Goal: Task Accomplishment & Management: Use online tool/utility

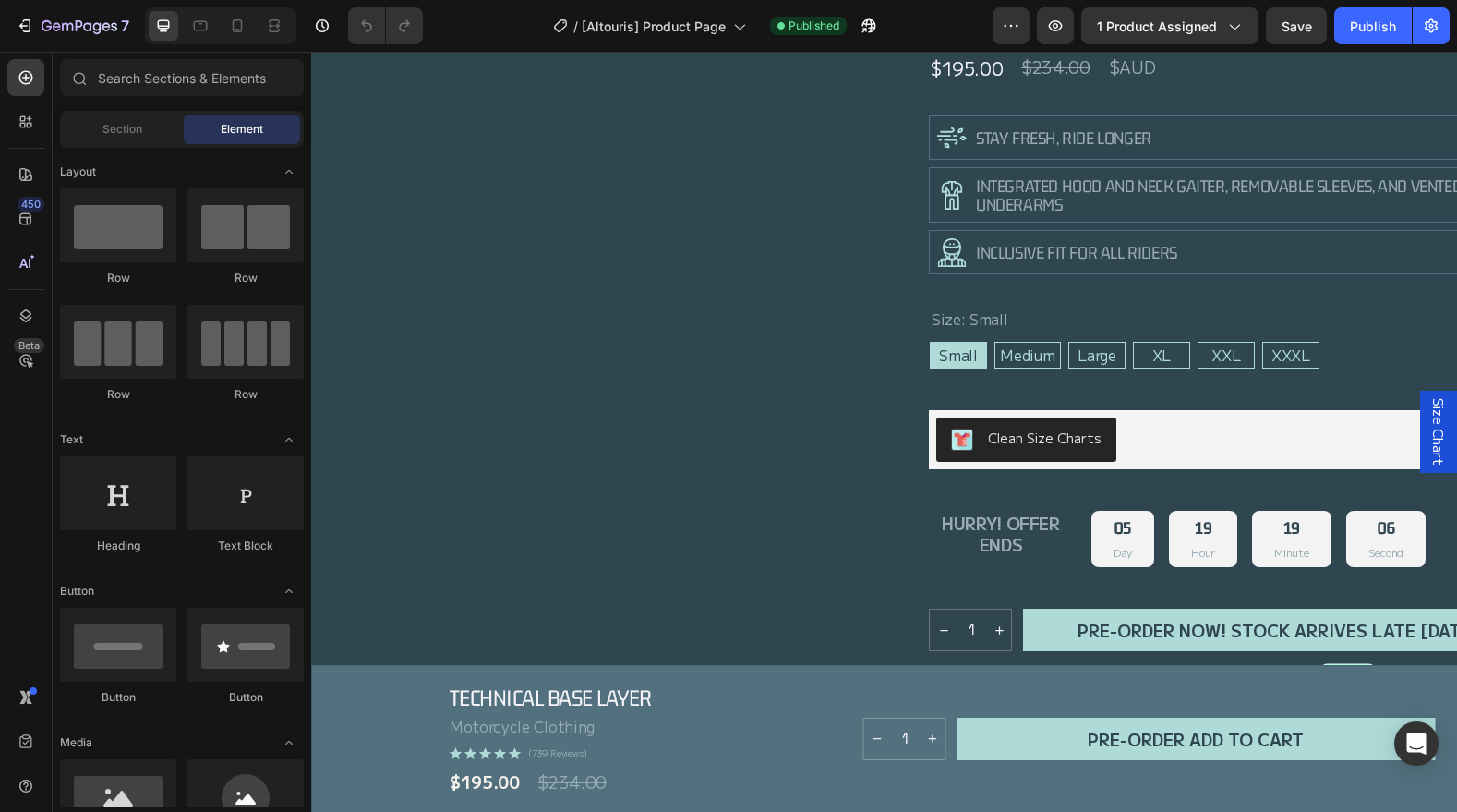
scroll to position [454, 0]
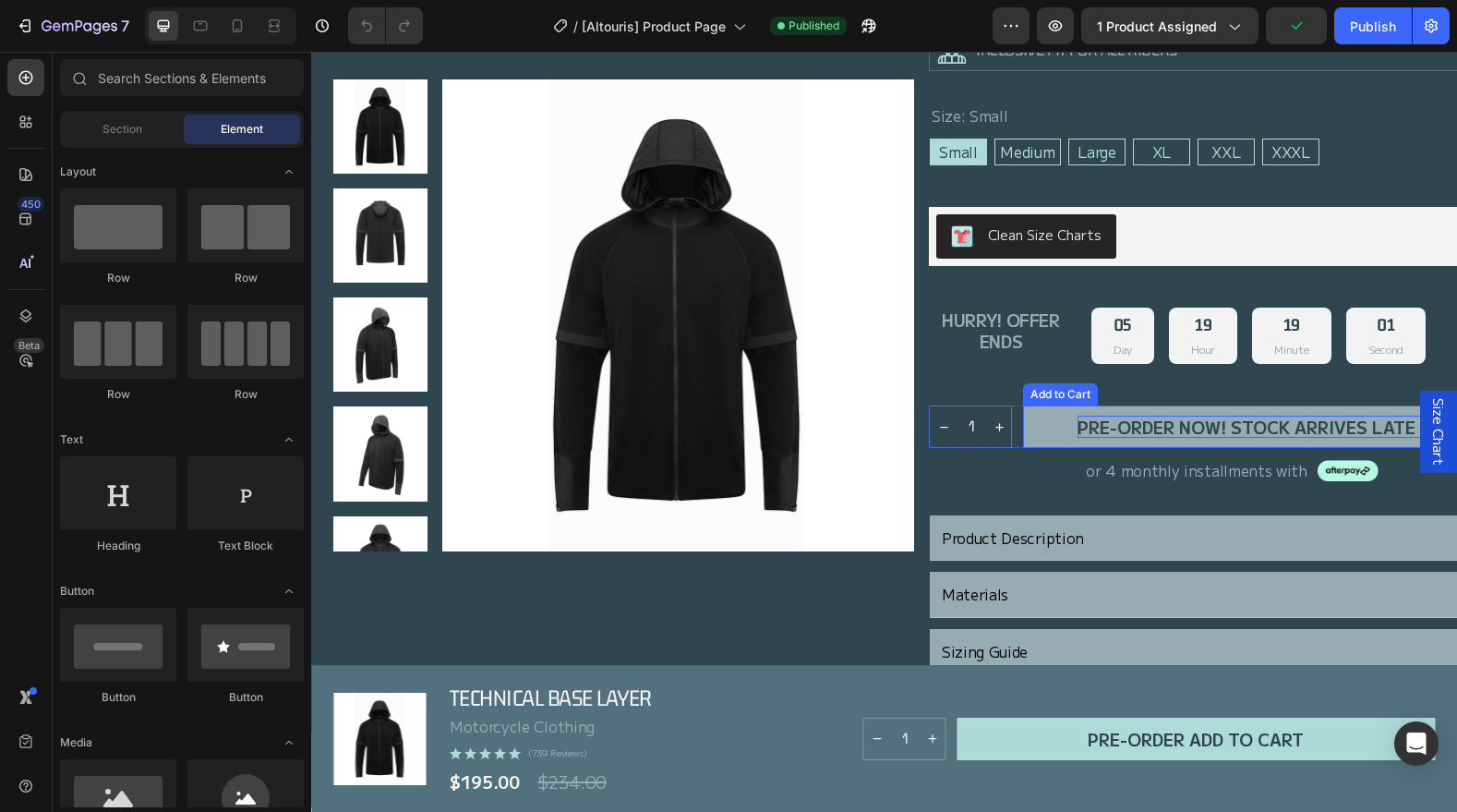
click at [1212, 418] on div "PRE-ORDER NOW! Stock Arrives Late [DATE]" at bounding box center [1278, 426] width 402 height 23
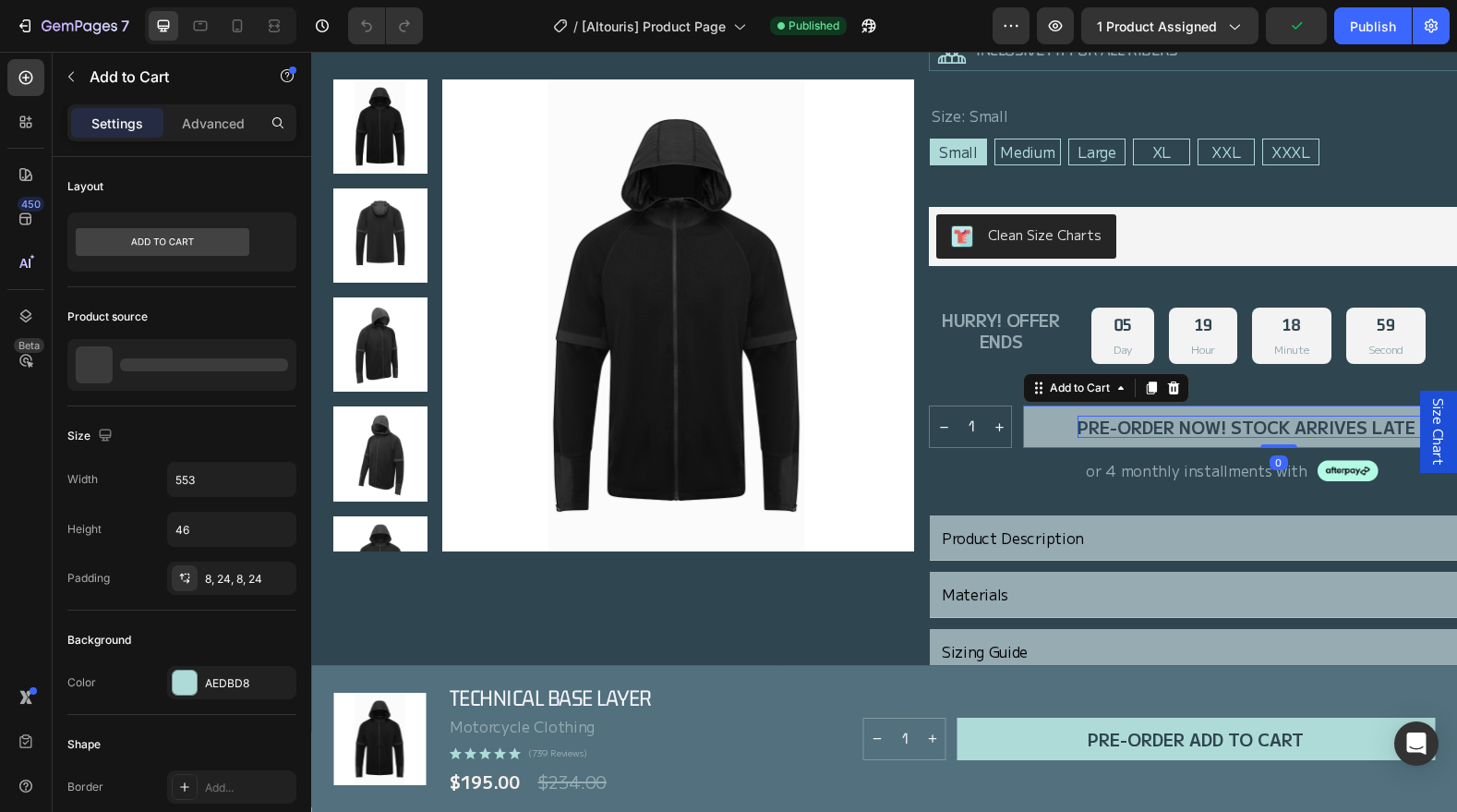
click at [1231, 422] on div "PRE-ORDER NOW! Stock Arrives Late [DATE]" at bounding box center [1278, 426] width 402 height 23
click at [1231, 422] on p "PRE-ORDER NOW! Stock Arrives Late [DATE]" at bounding box center [1278, 426] width 402 height 23
click at [1236, 428] on p "PRE-ORDER NOW! Stock Arrives Late [DATE]" at bounding box center [1278, 426] width 402 height 23
click at [1236, 427] on p "PRE-ORDER NOW! Stock Arrives Late [DATE]" at bounding box center [1278, 426] width 402 height 23
click at [1299, 430] on p "PRE-ORDER NOW! Stock Arrives Late [DATE]" at bounding box center [1278, 426] width 402 height 23
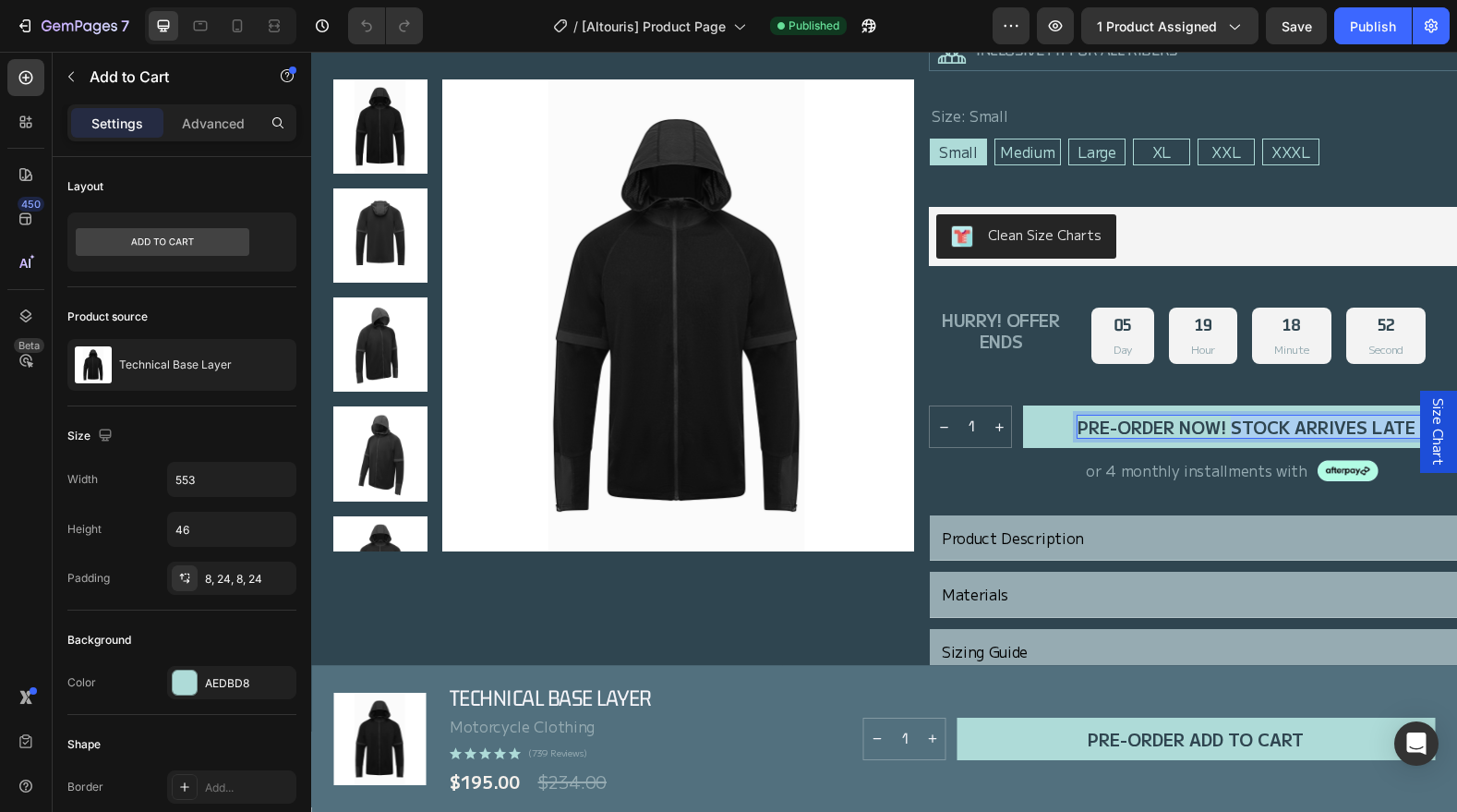
drag, startPoint x: 1231, startPoint y: 430, endPoint x: 1426, endPoint y: 430, distance: 195.0
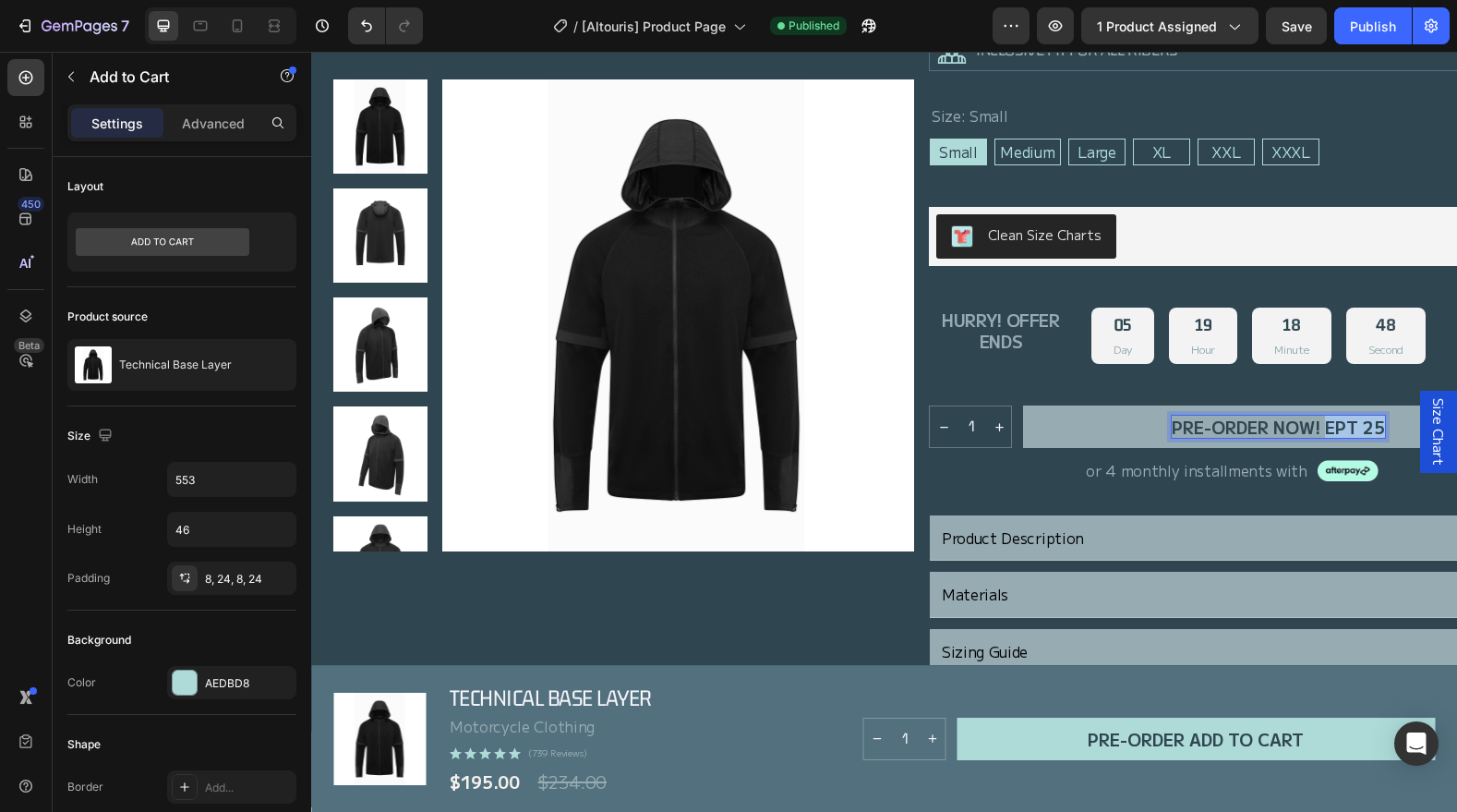
drag, startPoint x: 1328, startPoint y: 428, endPoint x: 1383, endPoint y: 430, distance: 55.0
click at [1384, 430] on p "PRE-ORDER NOW! ept 25" at bounding box center [1278, 426] width 213 height 23
click at [1372, 23] on div "Publish" at bounding box center [1373, 27] width 46 height 20
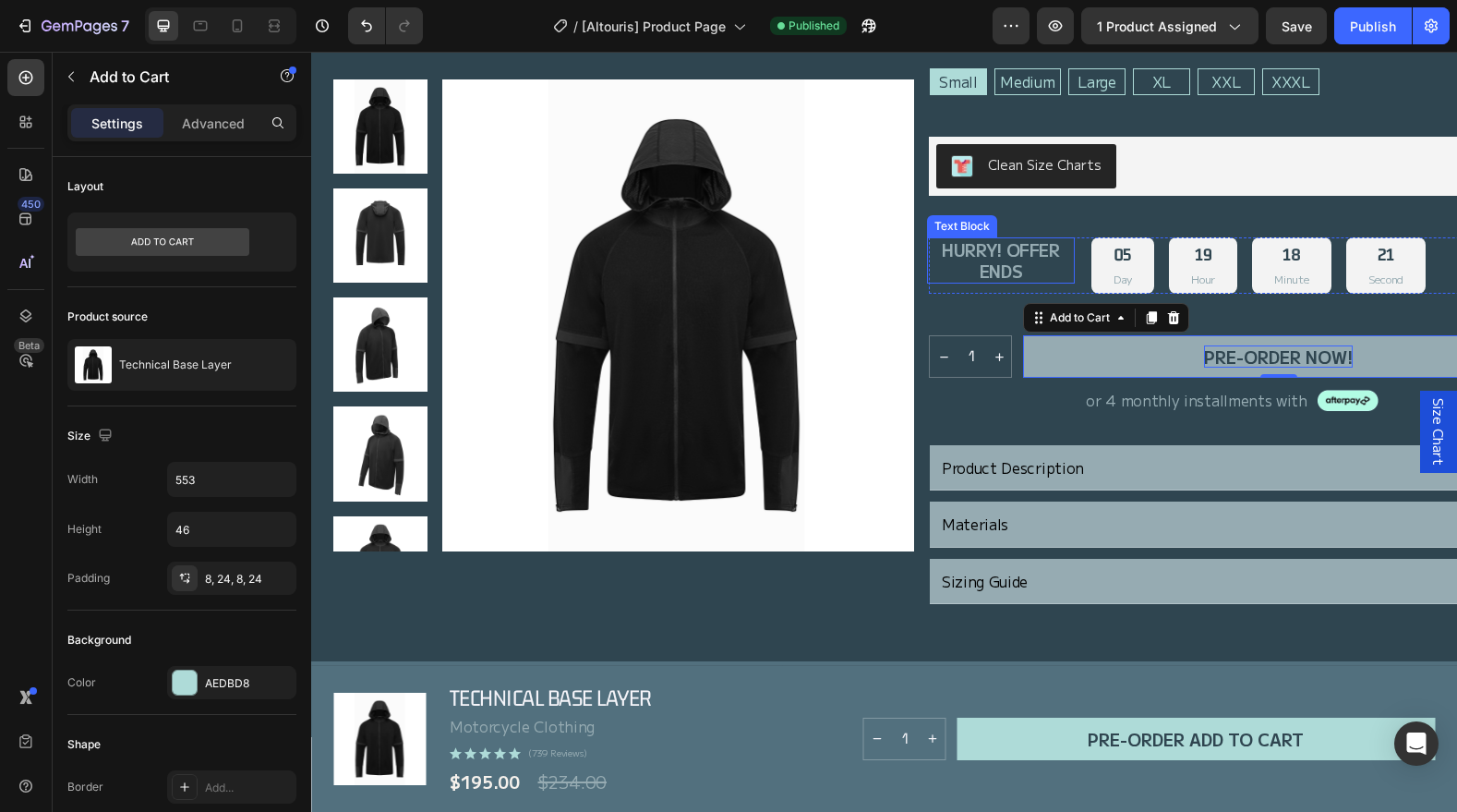
scroll to position [521, 0]
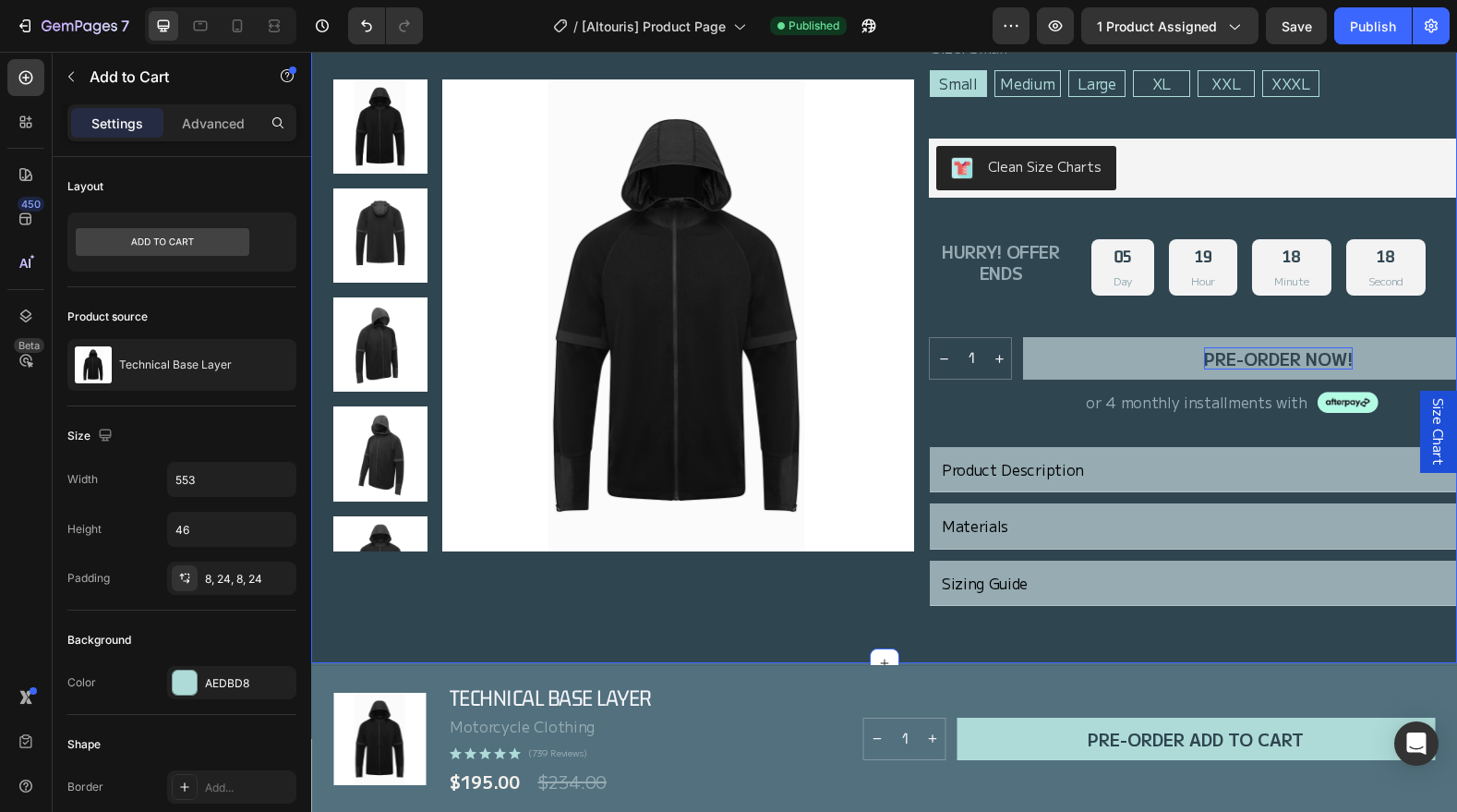
click at [426, 626] on div "Product Images Row Technical Base Layer Product Title Motorcycle Clothing Text …" at bounding box center [884, 116] width 1146 height 1096
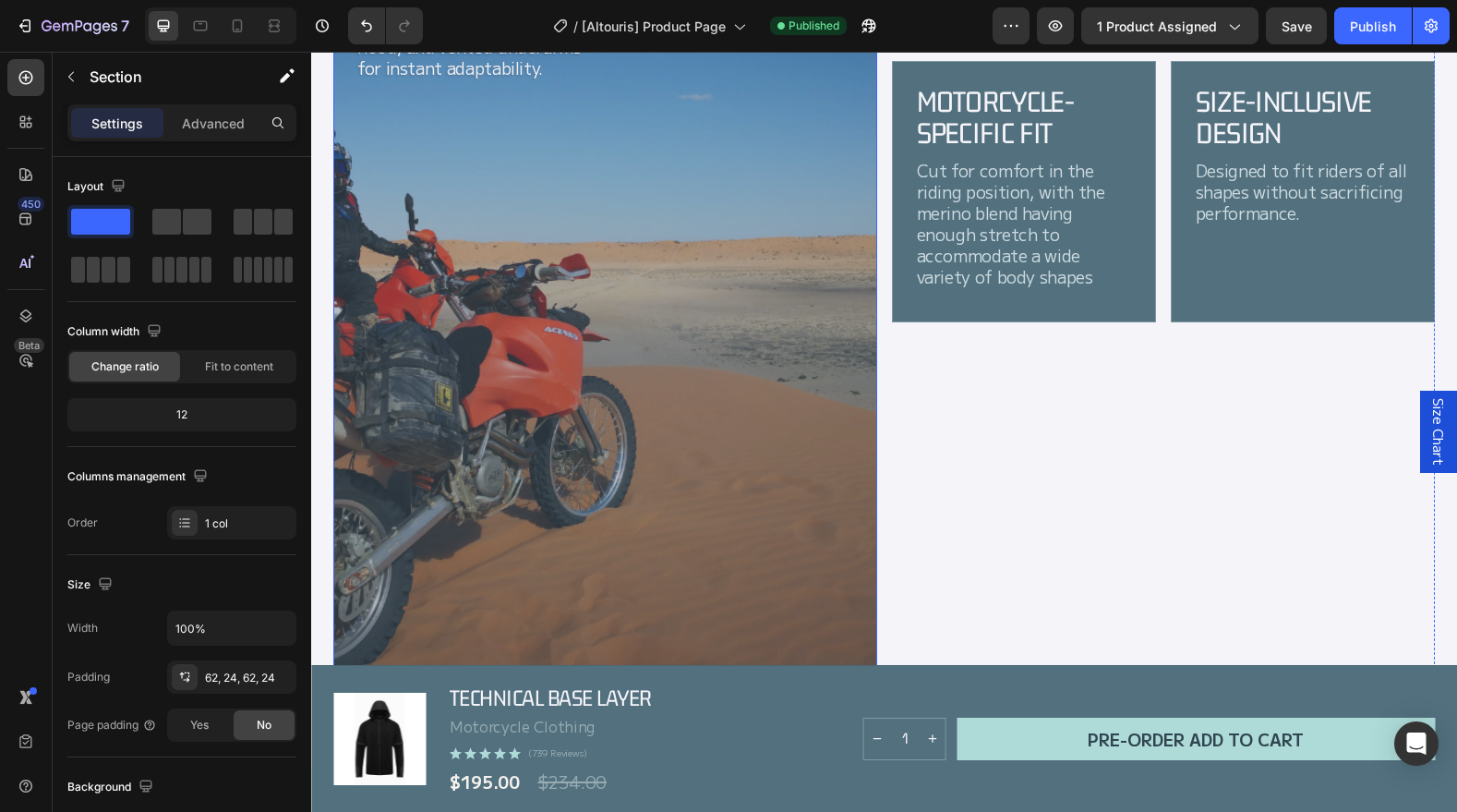
scroll to position [2203, 0]
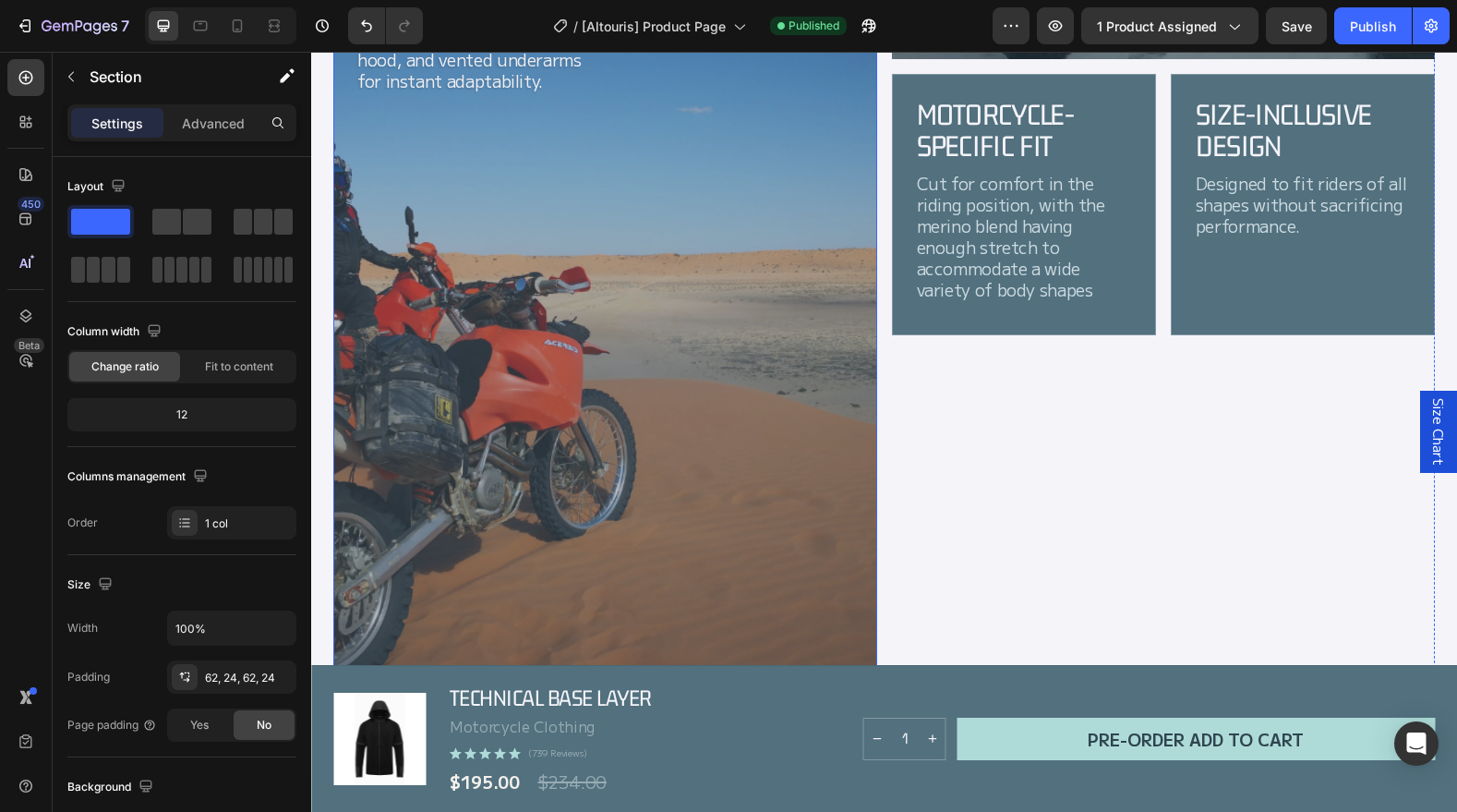
click at [689, 391] on div "Background Image" at bounding box center [606, 341] width 544 height 760
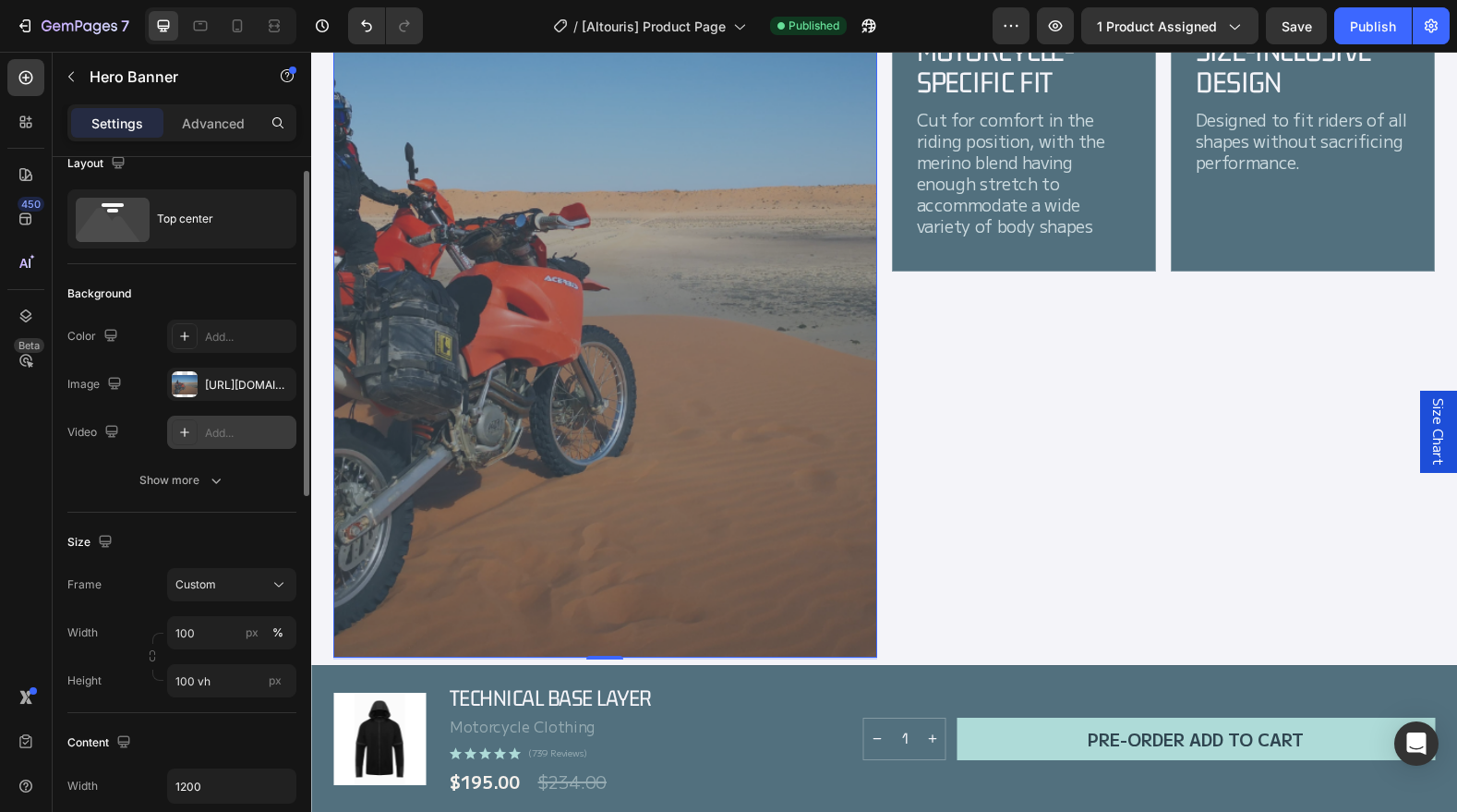
scroll to position [26, 0]
click at [214, 470] on icon "button" at bounding box center [216, 477] width 19 height 19
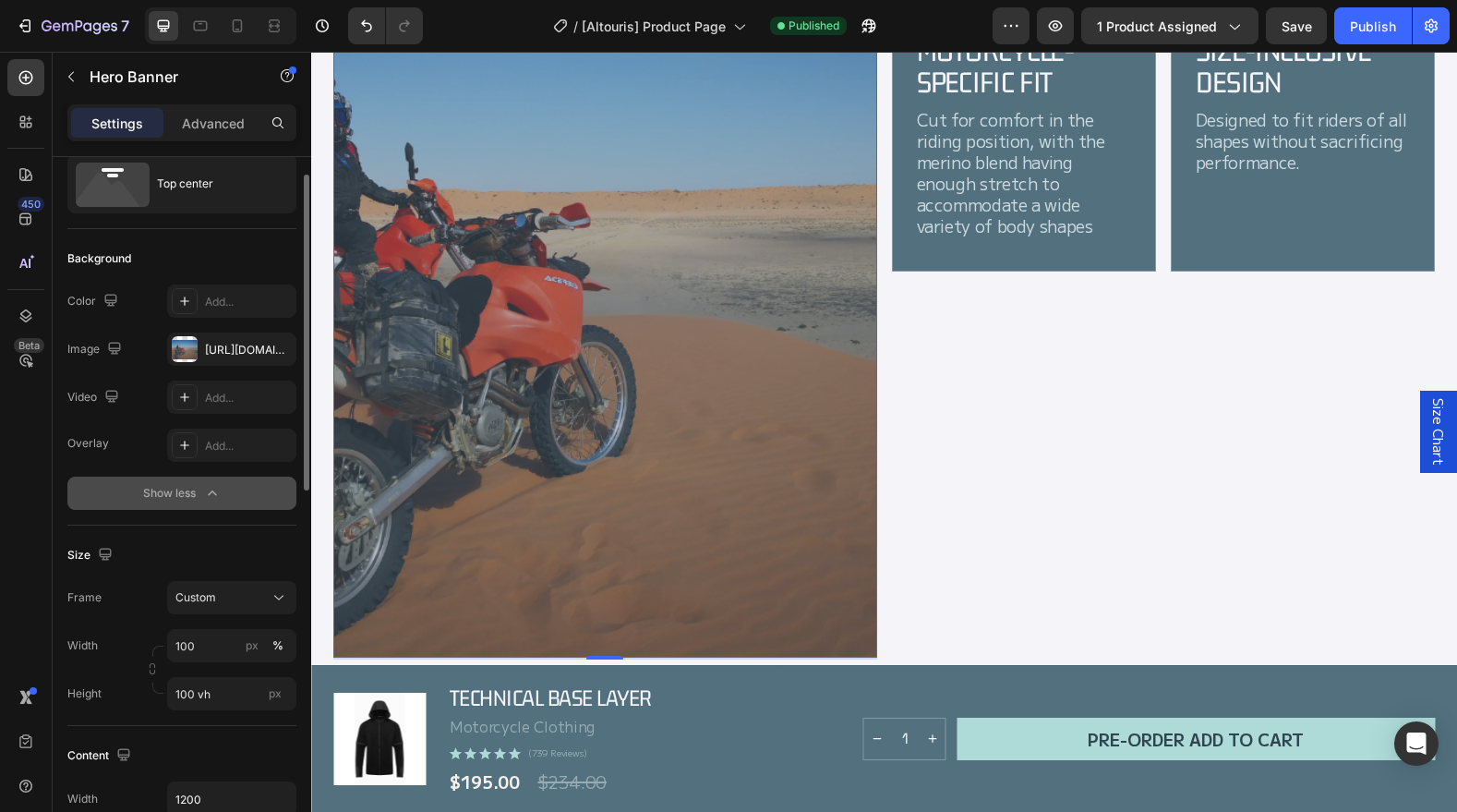
scroll to position [62, 0]
click at [226, 697] on input "100 vh" at bounding box center [232, 690] width 130 height 33
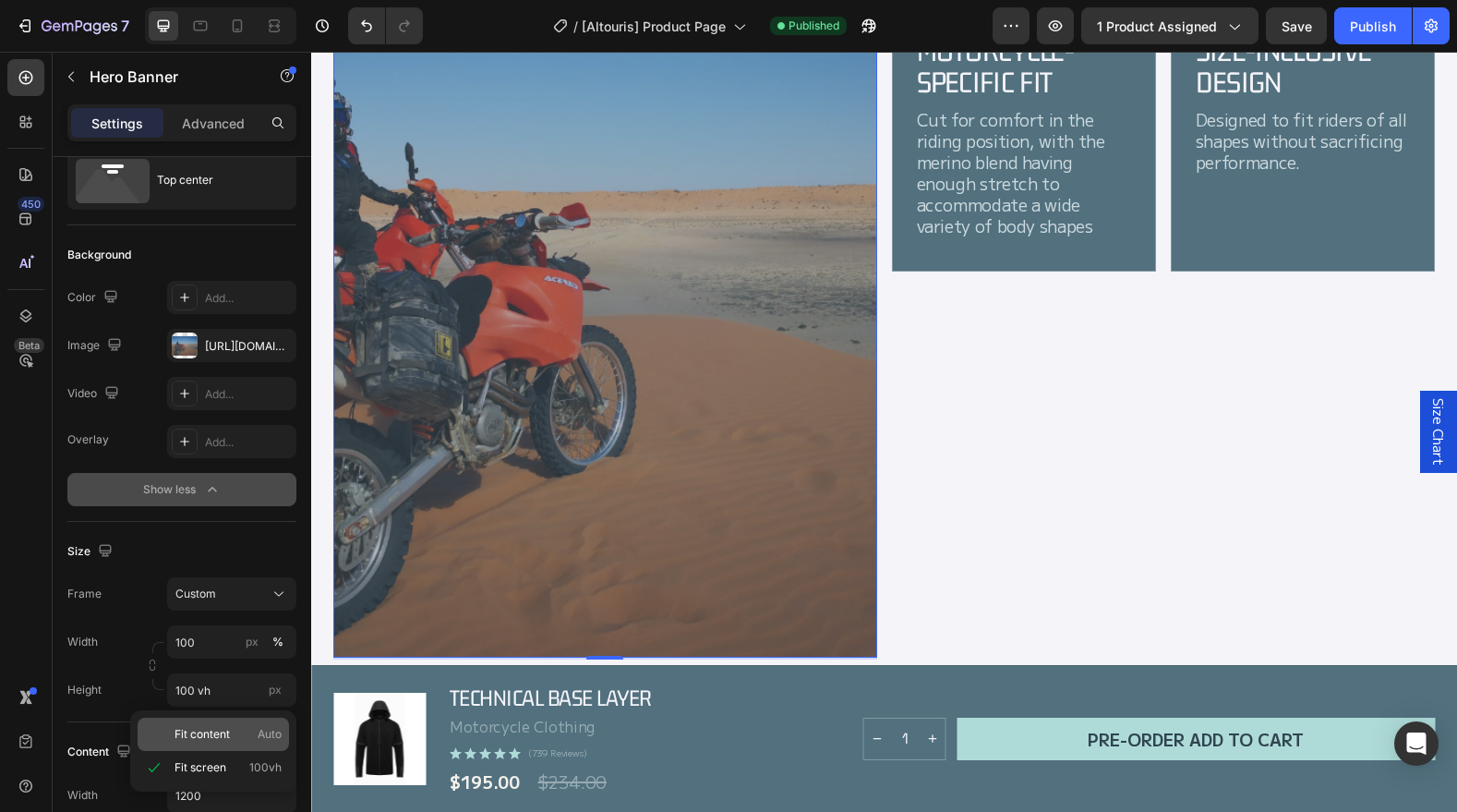
click at [202, 742] on div "Fit content Auto" at bounding box center [213, 734] width 151 height 33
type input "Auto"
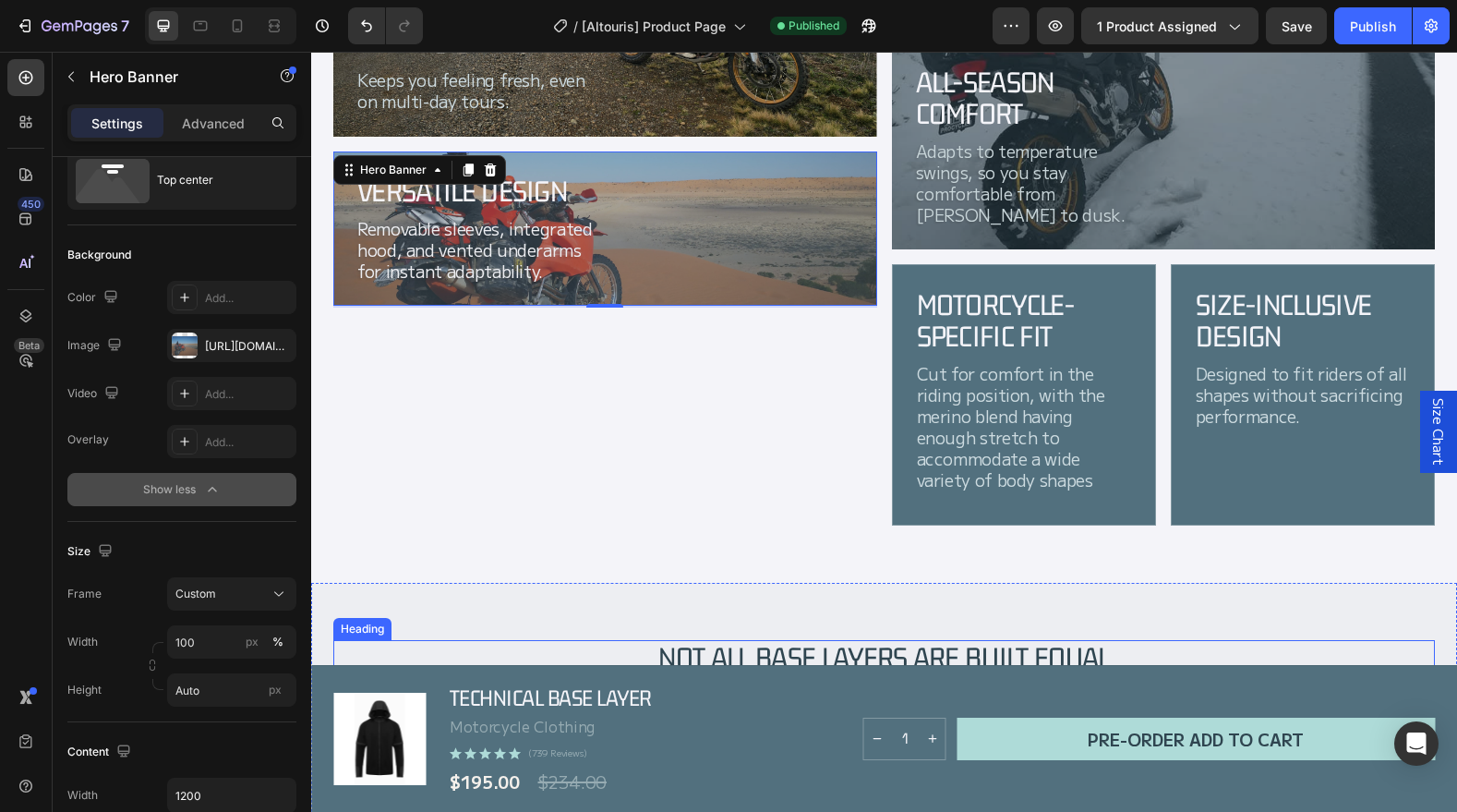
scroll to position [1990, 0]
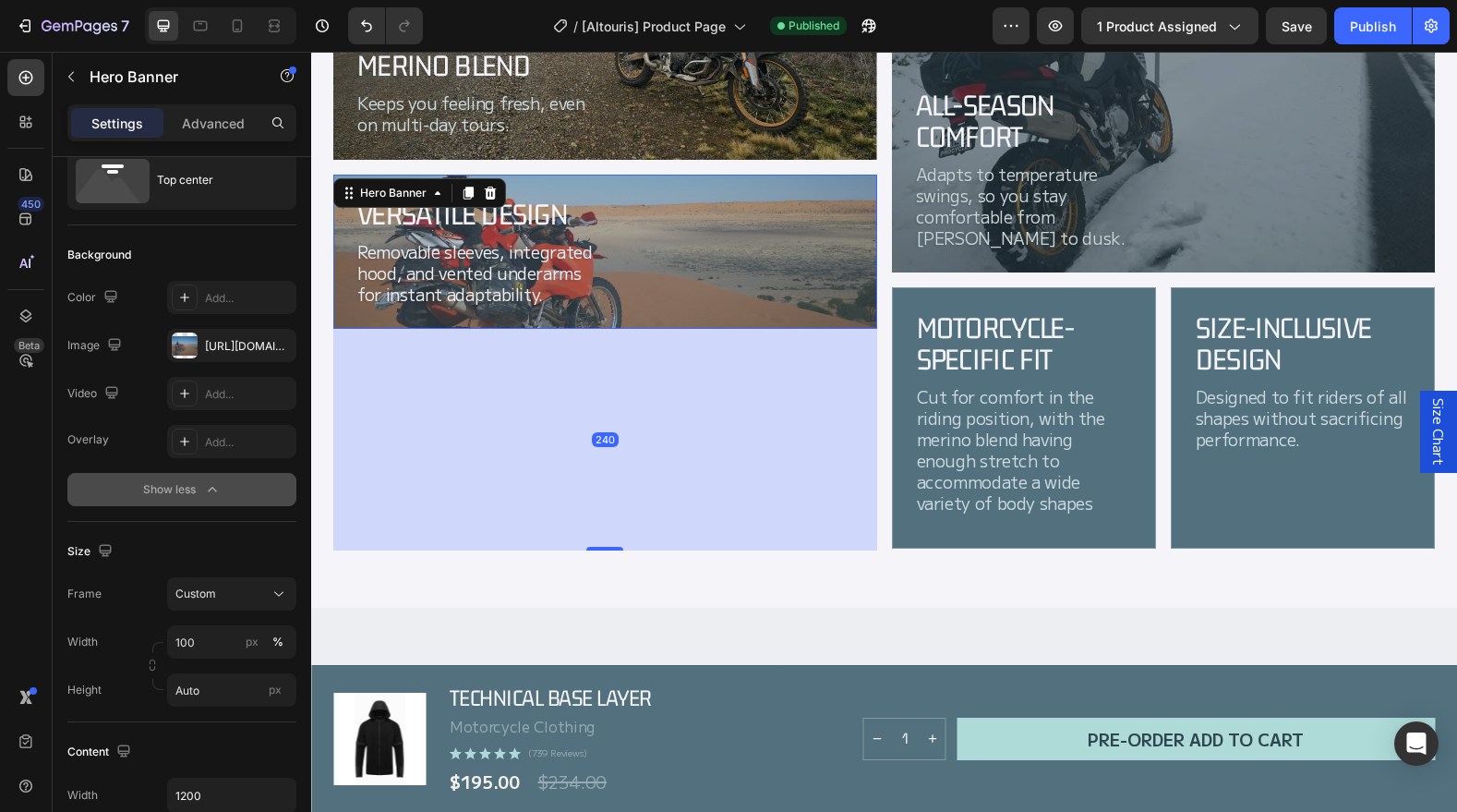
drag, startPoint x: 606, startPoint y: 326, endPoint x: 622, endPoint y: 541, distance: 215.6
click at [621, 547] on div at bounding box center [605, 549] width 37 height 4
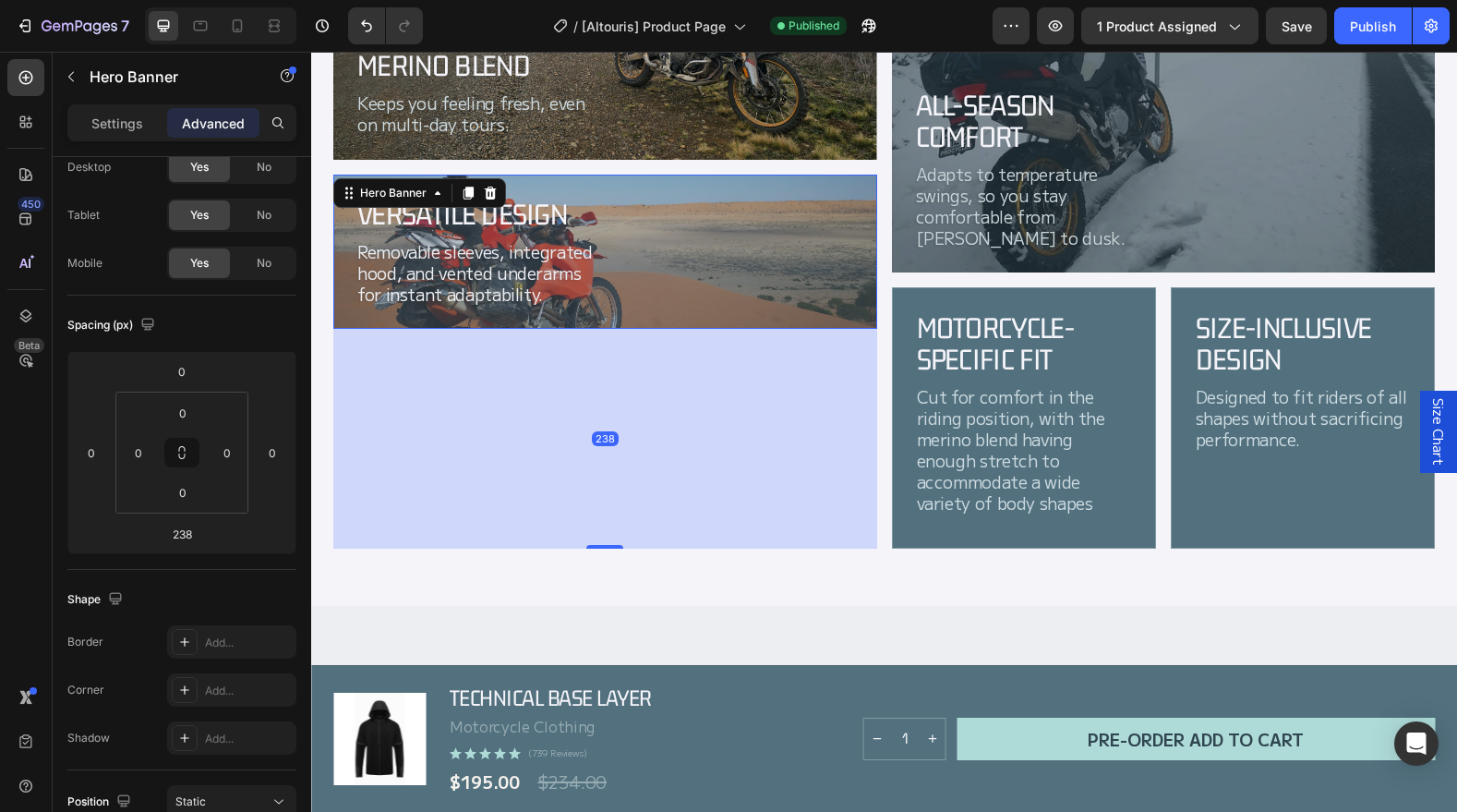
click at [641, 516] on div "238" at bounding box center [606, 439] width 544 height 220
click at [645, 288] on div "Removable sleeves, integrated hood, and vented underarms for instant adaptabili…" at bounding box center [605, 273] width 500 height 68
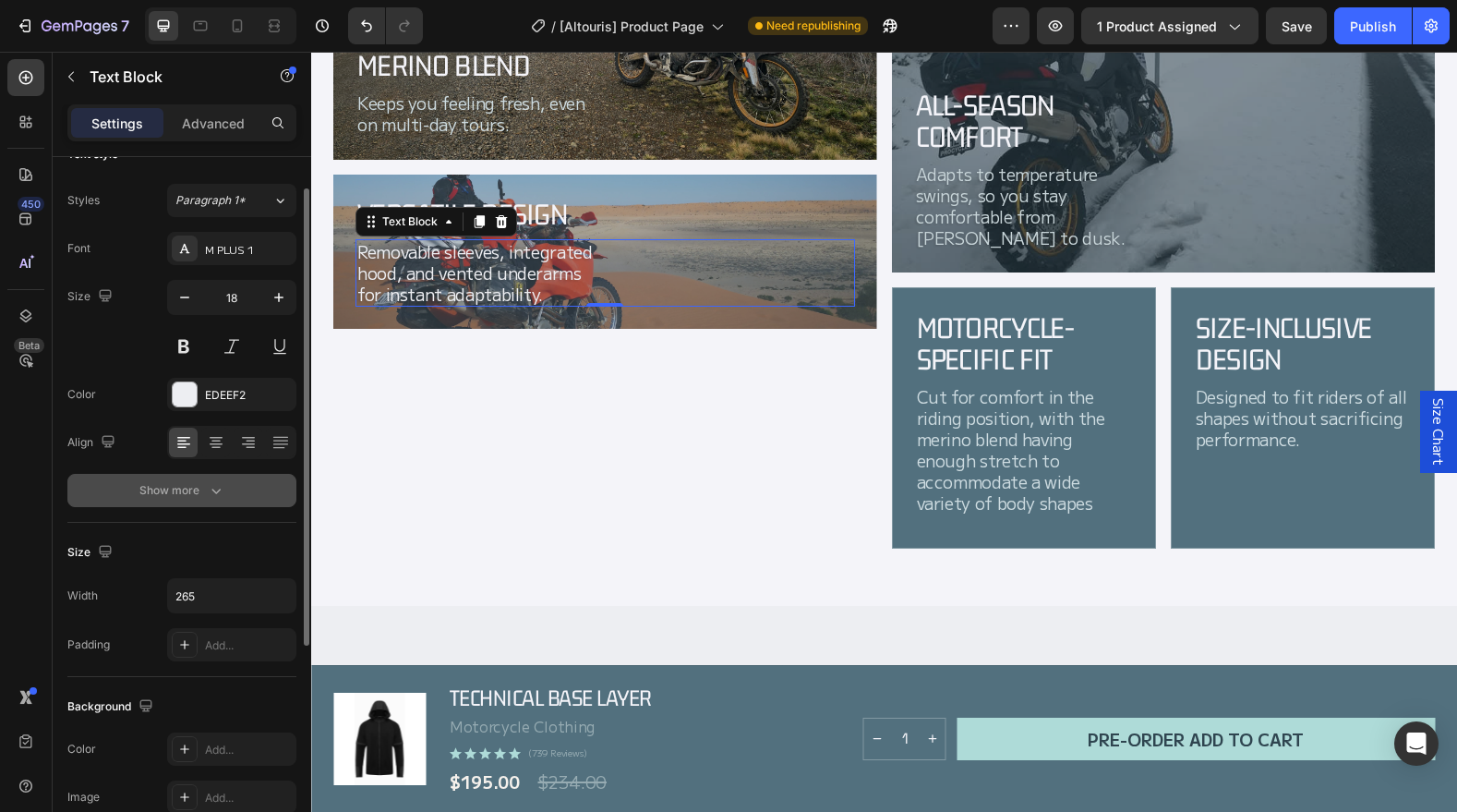
scroll to position [0, 0]
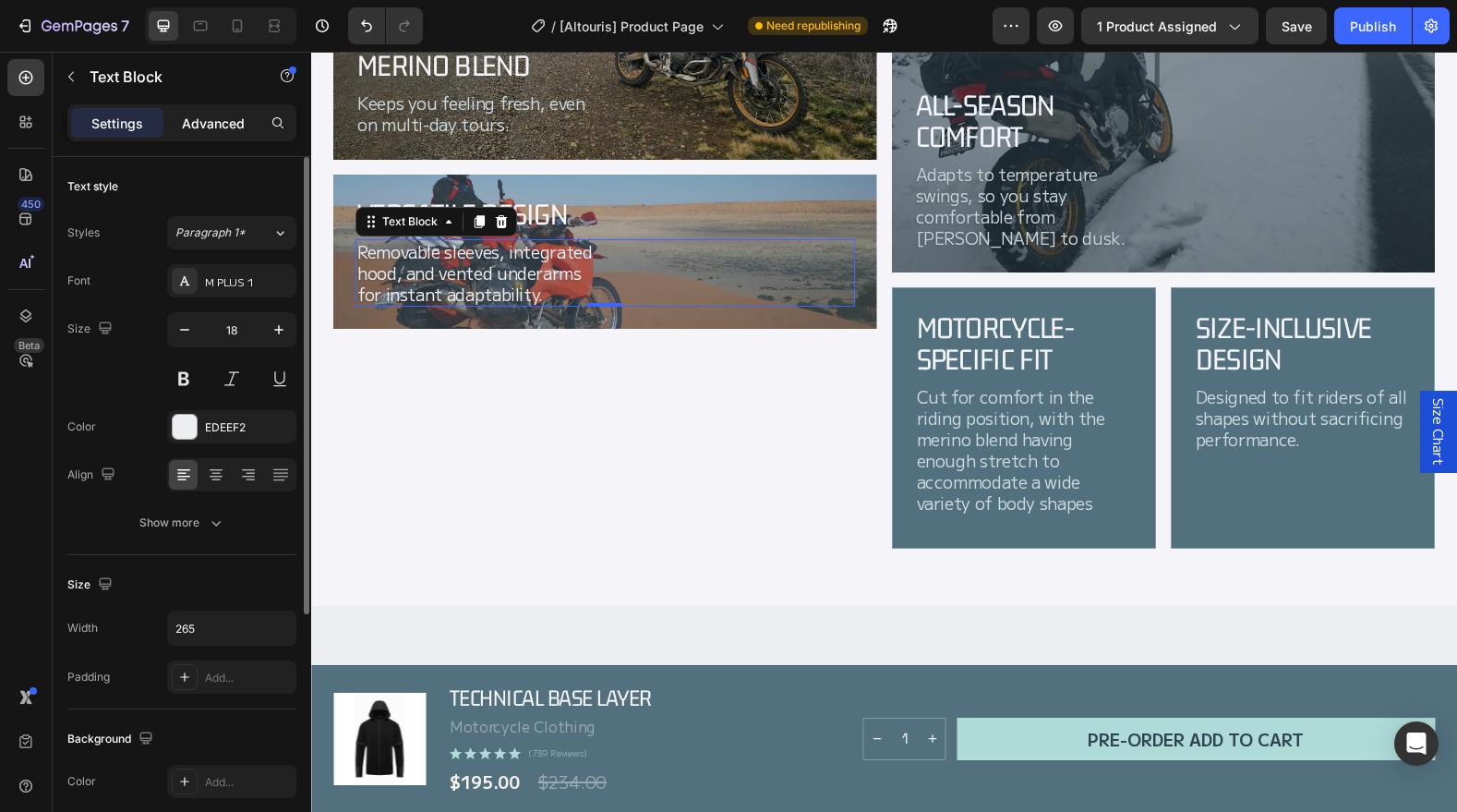
click at [208, 120] on p "Advanced" at bounding box center [213, 124] width 63 height 20
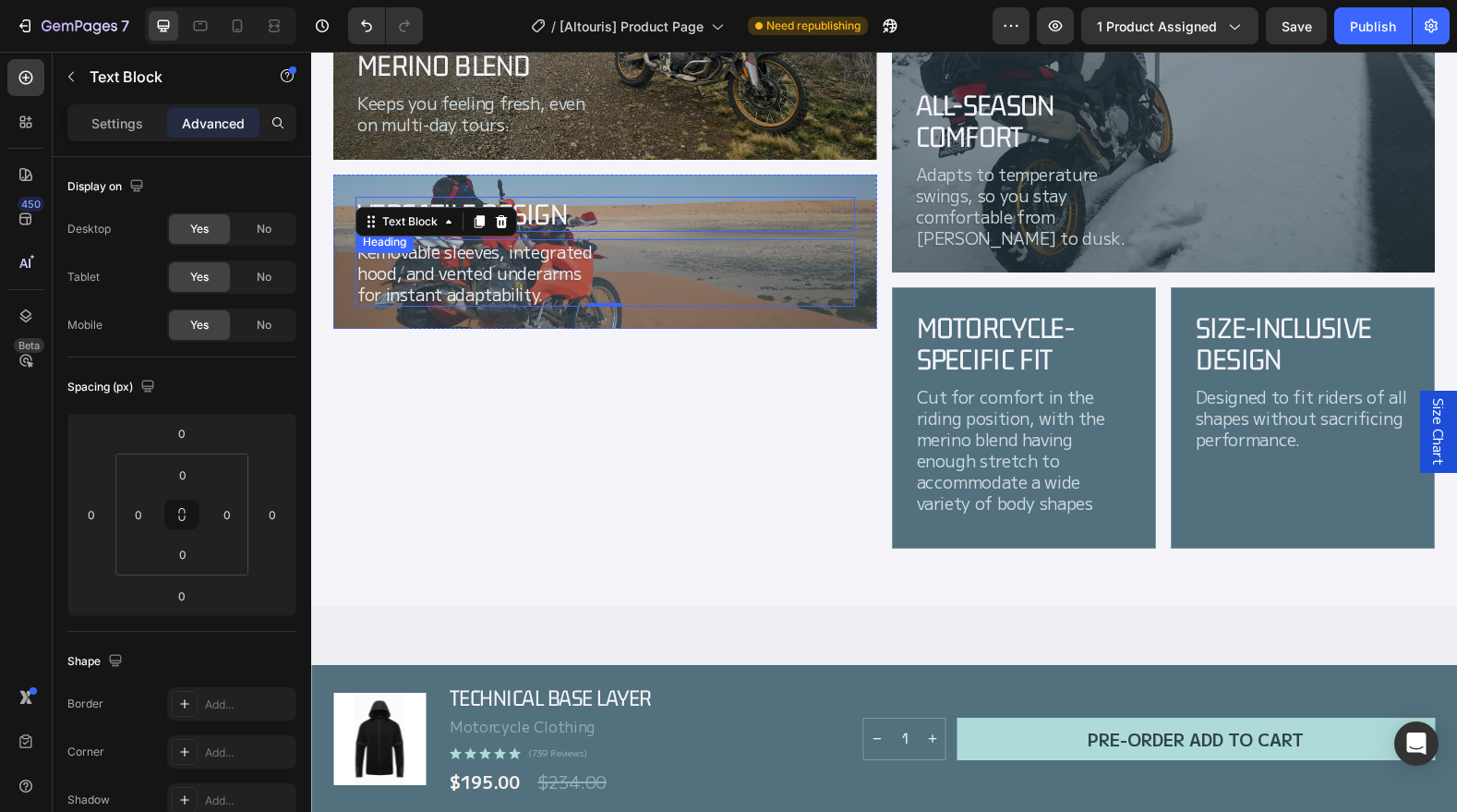
click at [717, 220] on div "Versatile Design" at bounding box center [605, 214] width 500 height 35
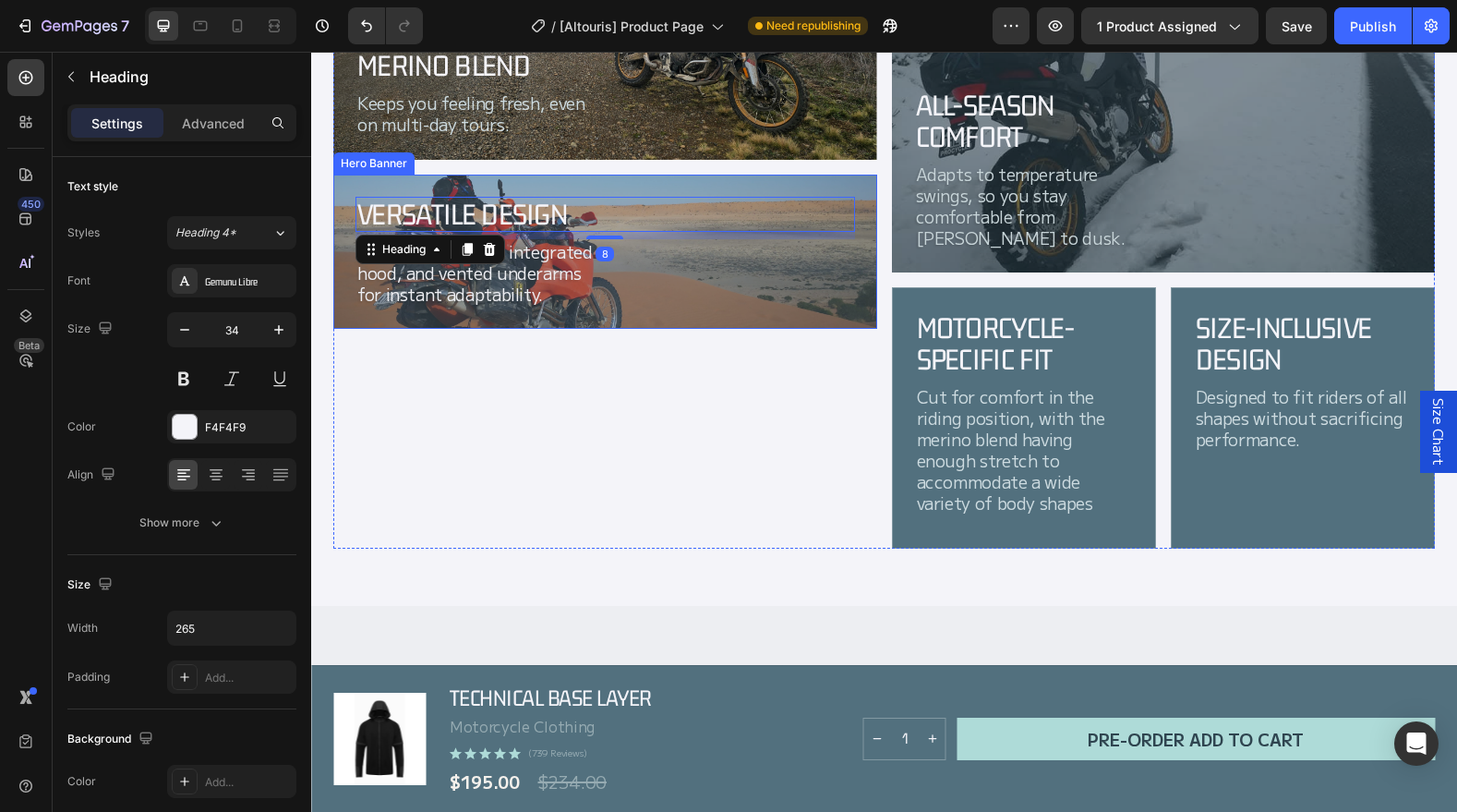
click at [872, 319] on div "Versatile Design Heading 8 Removable sleeves, integrated hood, and vented under…" at bounding box center [606, 251] width 544 height 154
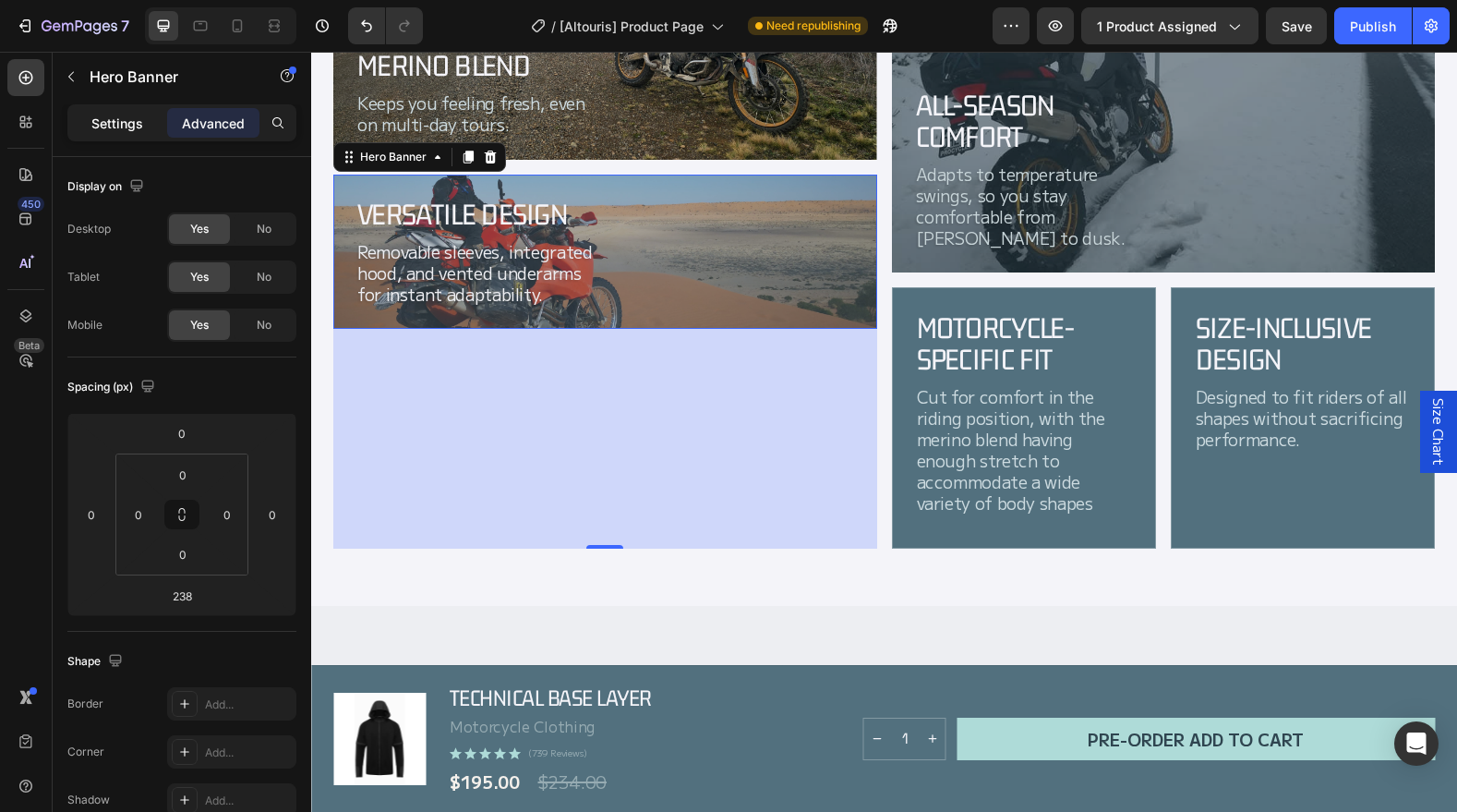
click at [121, 123] on p "Settings" at bounding box center [117, 124] width 52 height 20
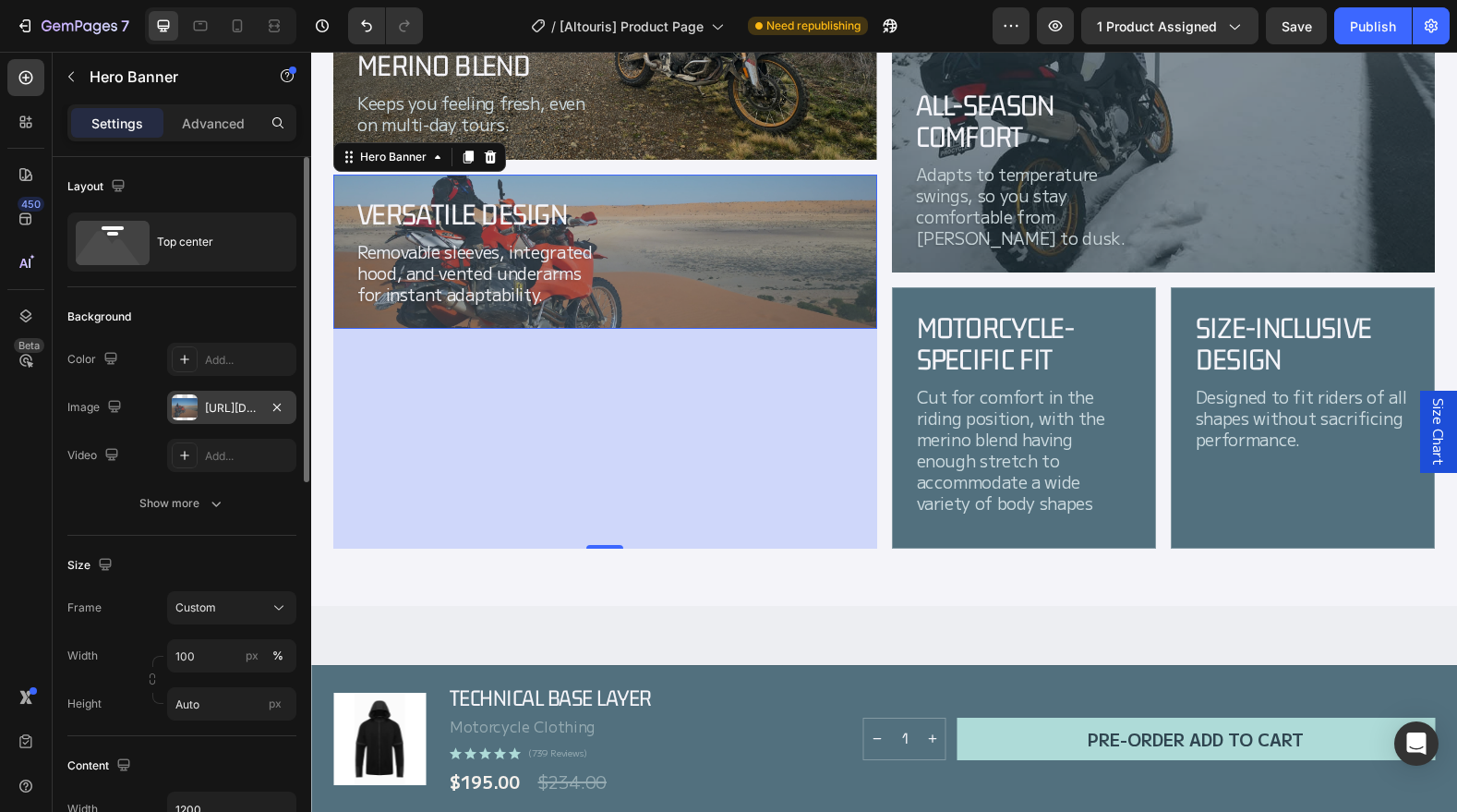
click at [220, 409] on div "[URL][DOMAIN_NAME]" at bounding box center [232, 407] width 54 height 17
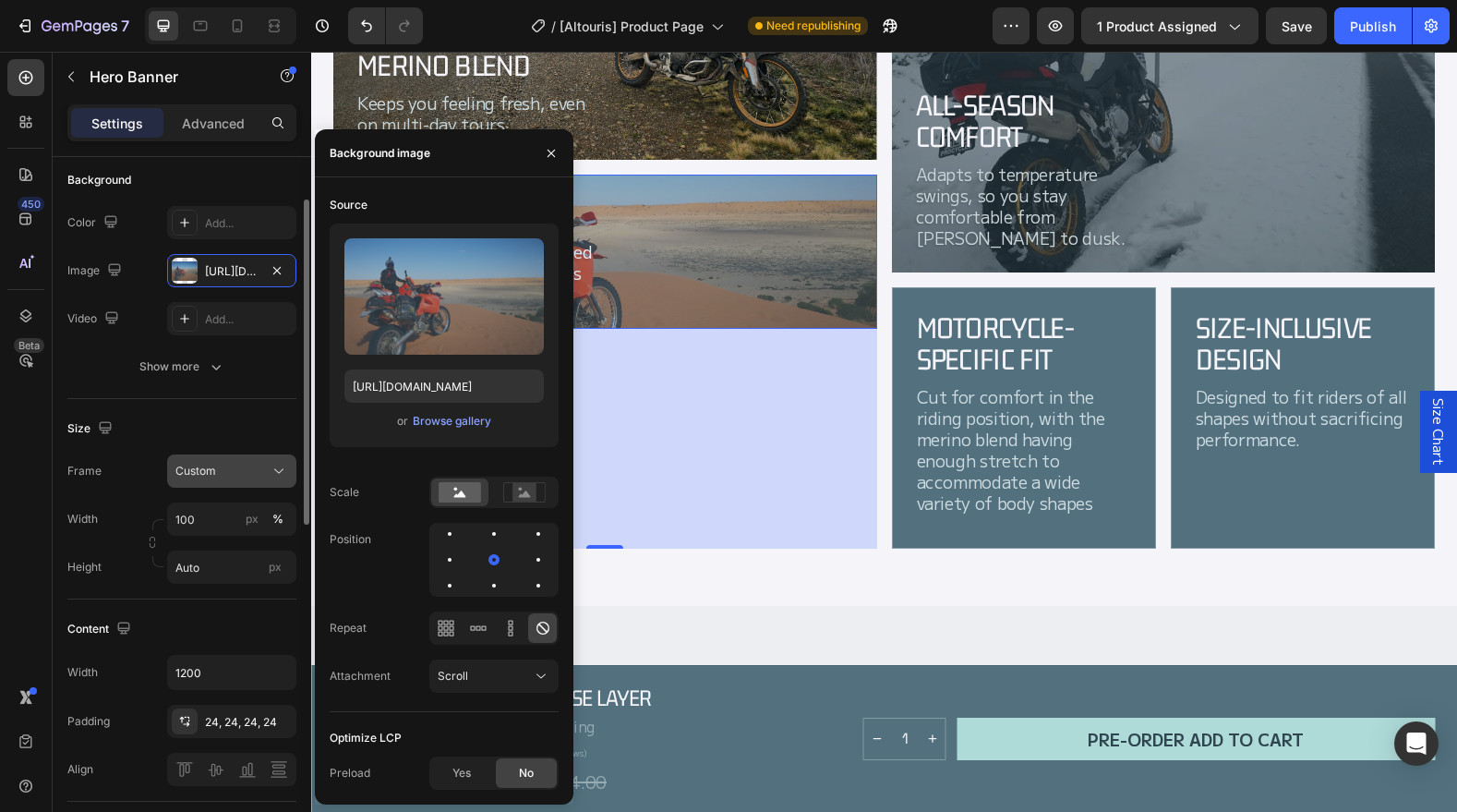
scroll to position [144, 0]
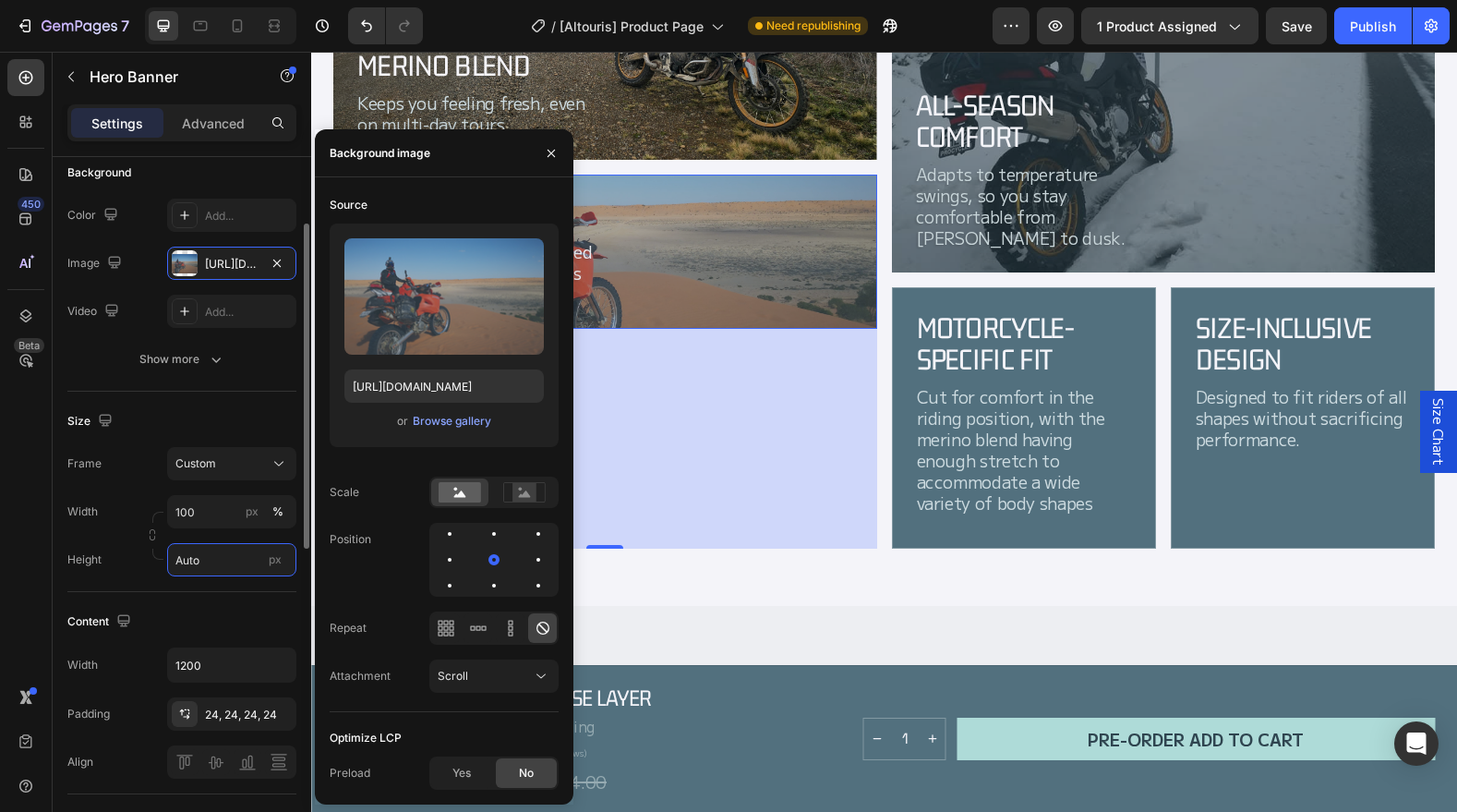
click at [224, 567] on input "Auto" at bounding box center [232, 560] width 130 height 33
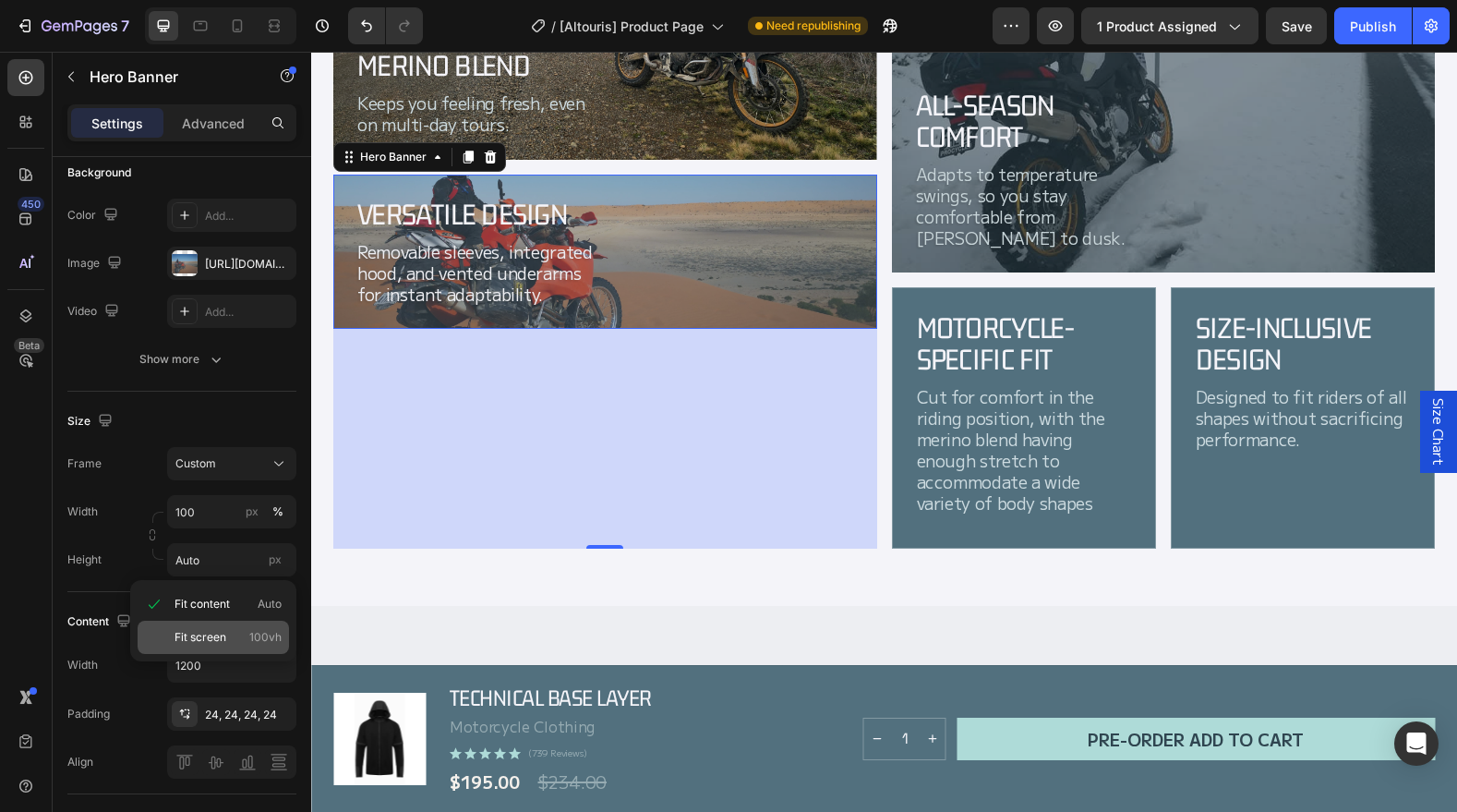
click at [211, 634] on span "Fit screen" at bounding box center [200, 637] width 52 height 17
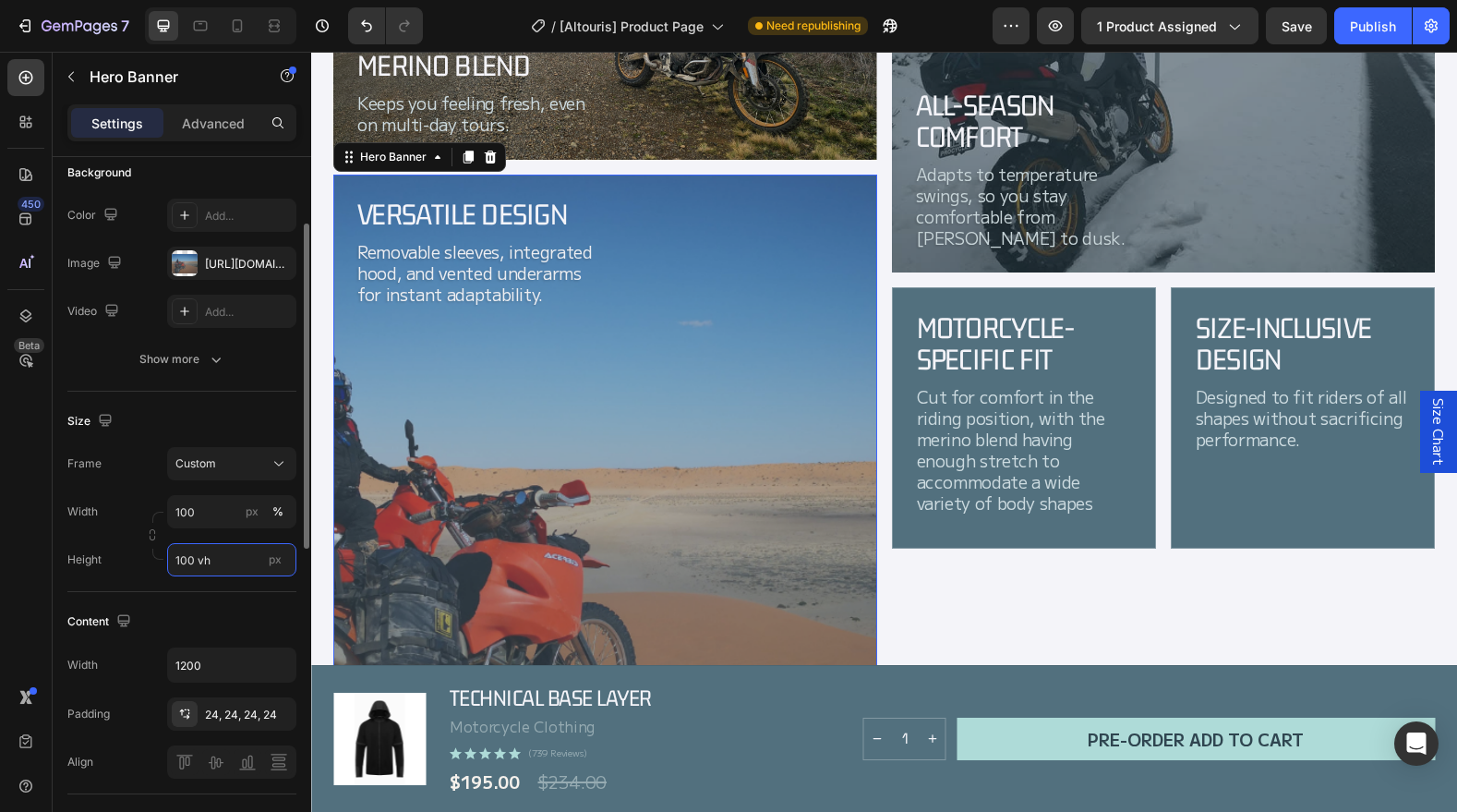
click at [231, 566] on input "100 vh" at bounding box center [232, 560] width 130 height 33
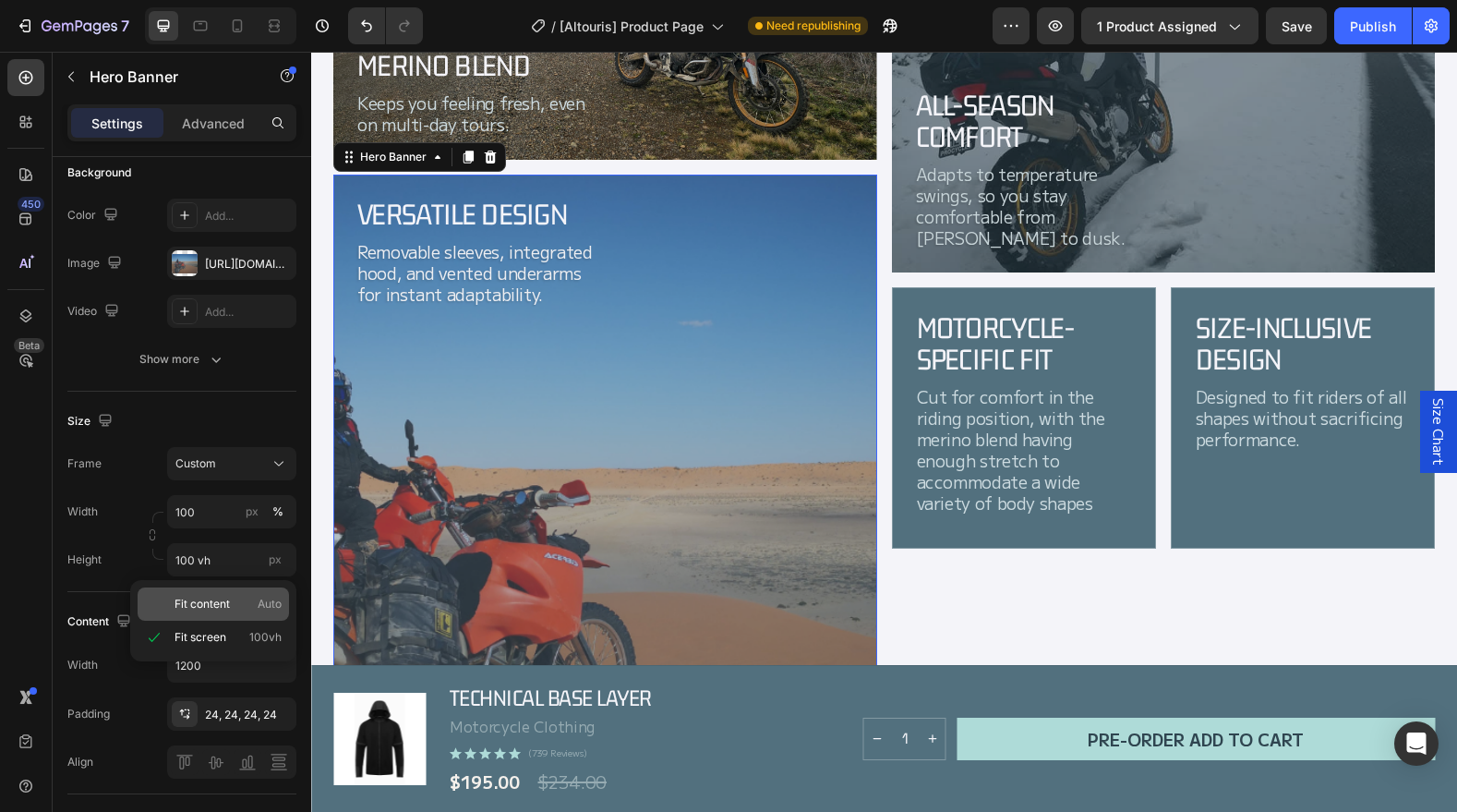
click at [245, 604] on p "Fit content Auto" at bounding box center [228, 604] width 107 height 17
type input "Auto"
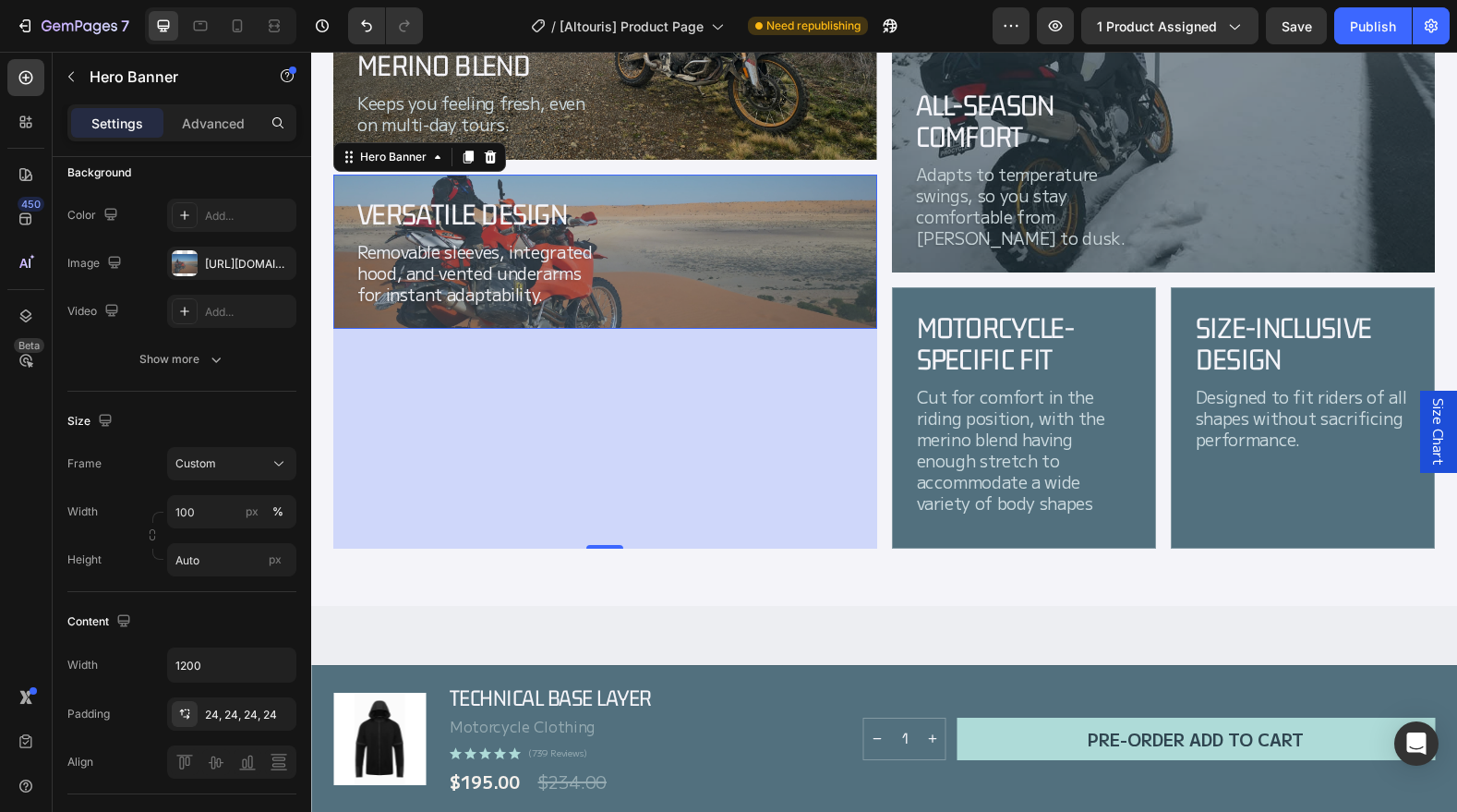
click at [666, 465] on div "238" at bounding box center [606, 439] width 544 height 220
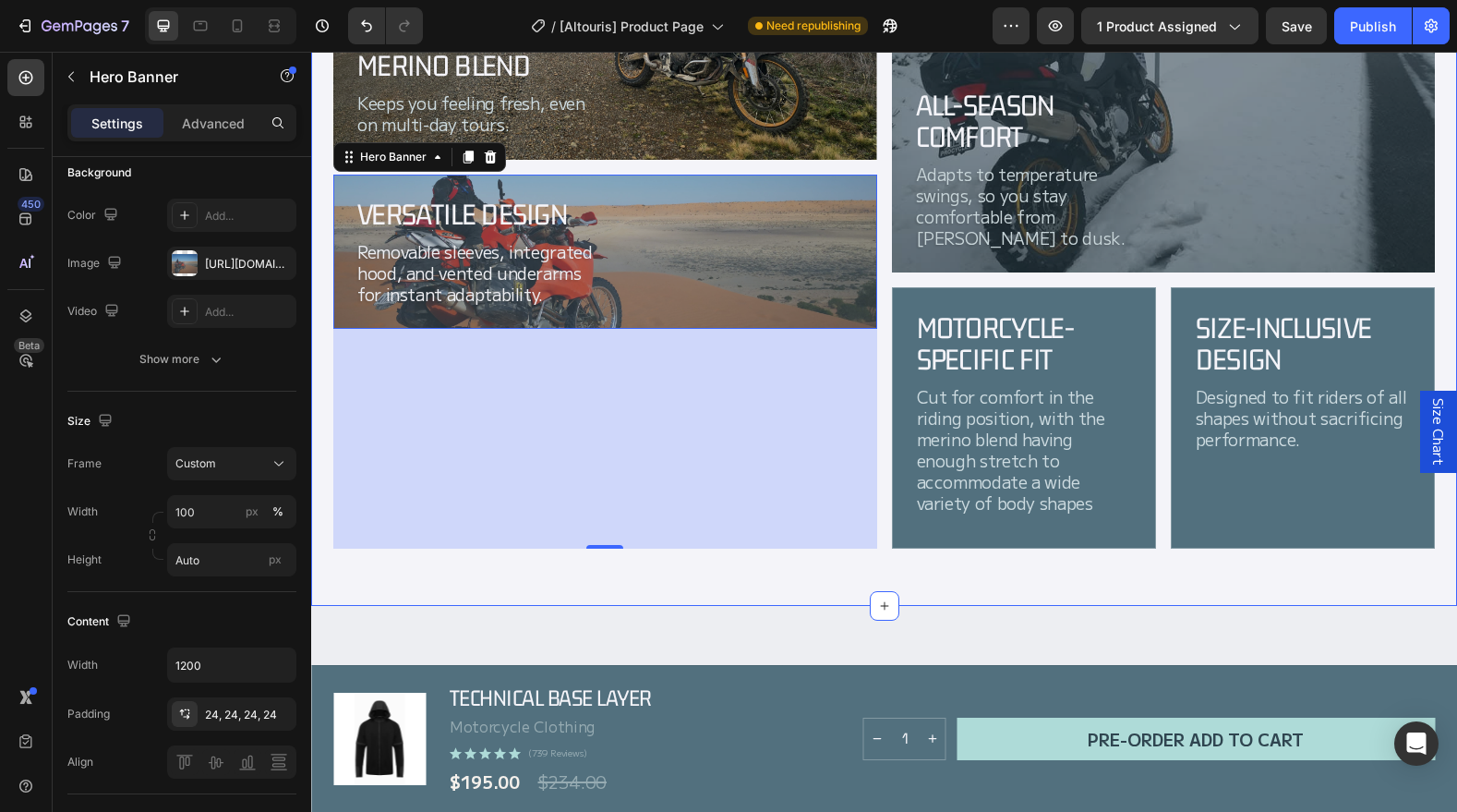
click at [806, 568] on div "Odour-Resistant Merino Blend Heading Keeps you feeling fresh, even on multi-day…" at bounding box center [884, 190] width 1146 height 830
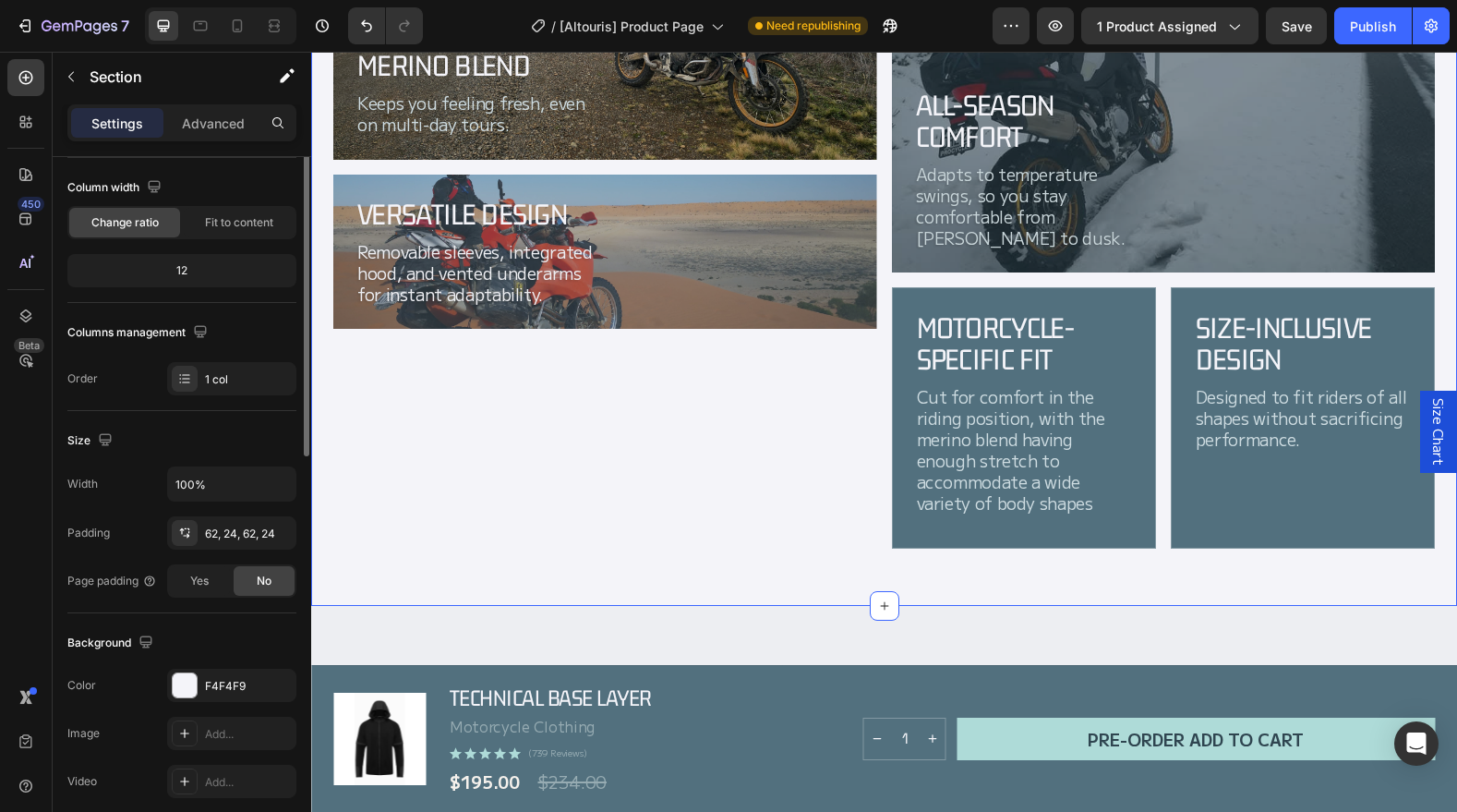
scroll to position [0, 0]
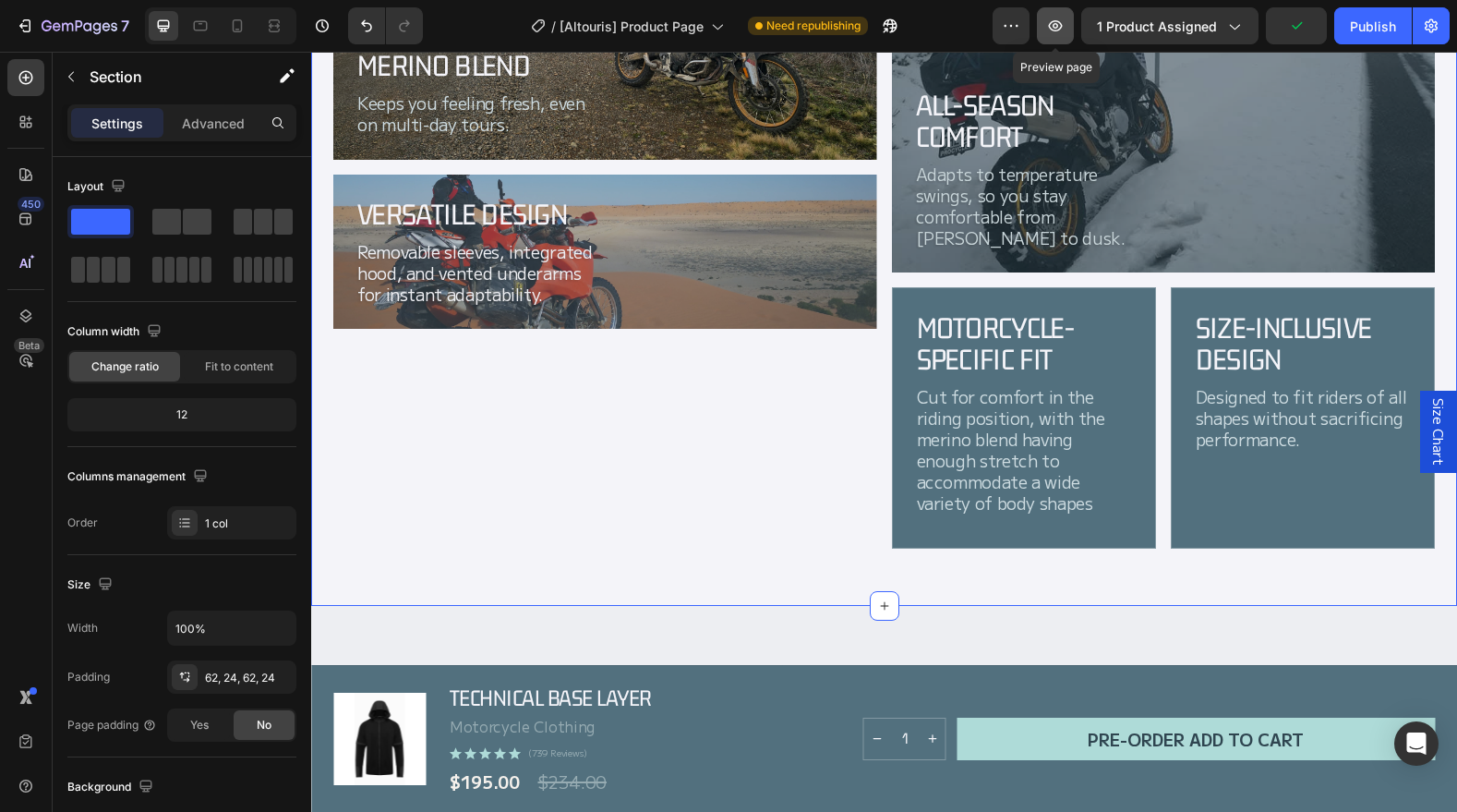
click at [1058, 24] on icon "button" at bounding box center [1055, 27] width 6 height 6
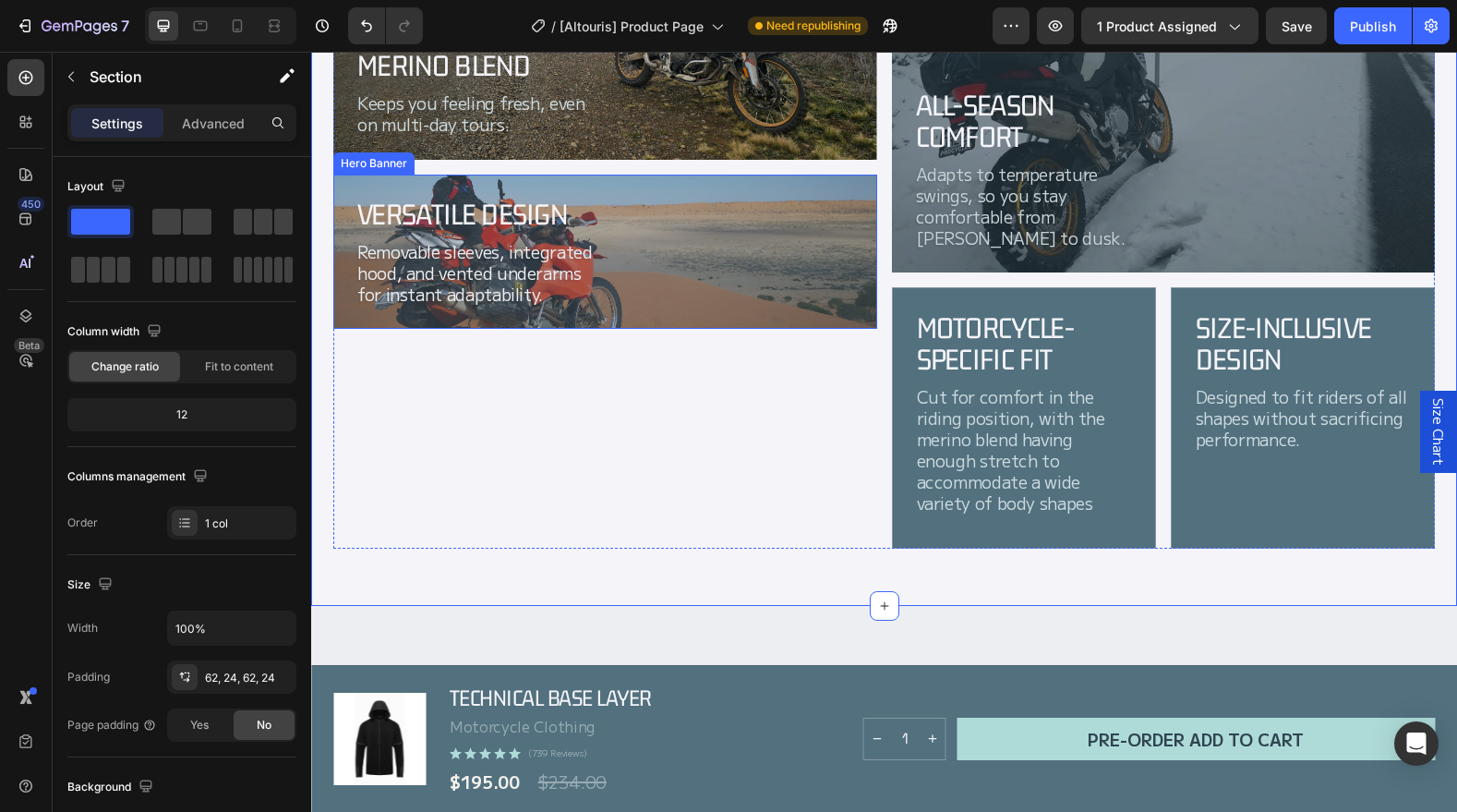
click at [644, 317] on div "Versatile Design Heading Removable sleeves, integrated hood, and vented underar…" at bounding box center [606, 251] width 544 height 154
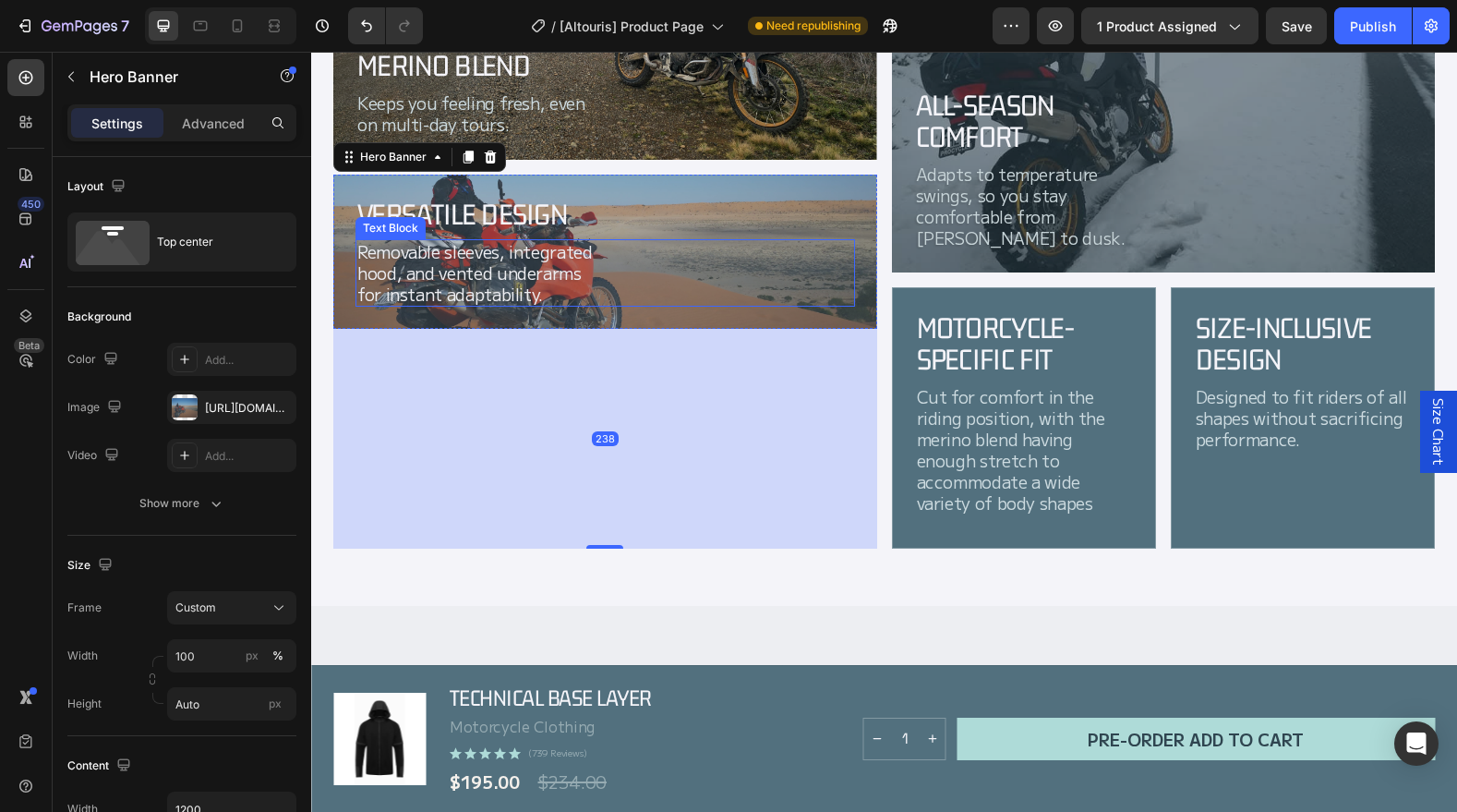
click at [651, 282] on div "Removable sleeves, integrated hood, and vented underarms for instant adaptabili…" at bounding box center [605, 273] width 500 height 68
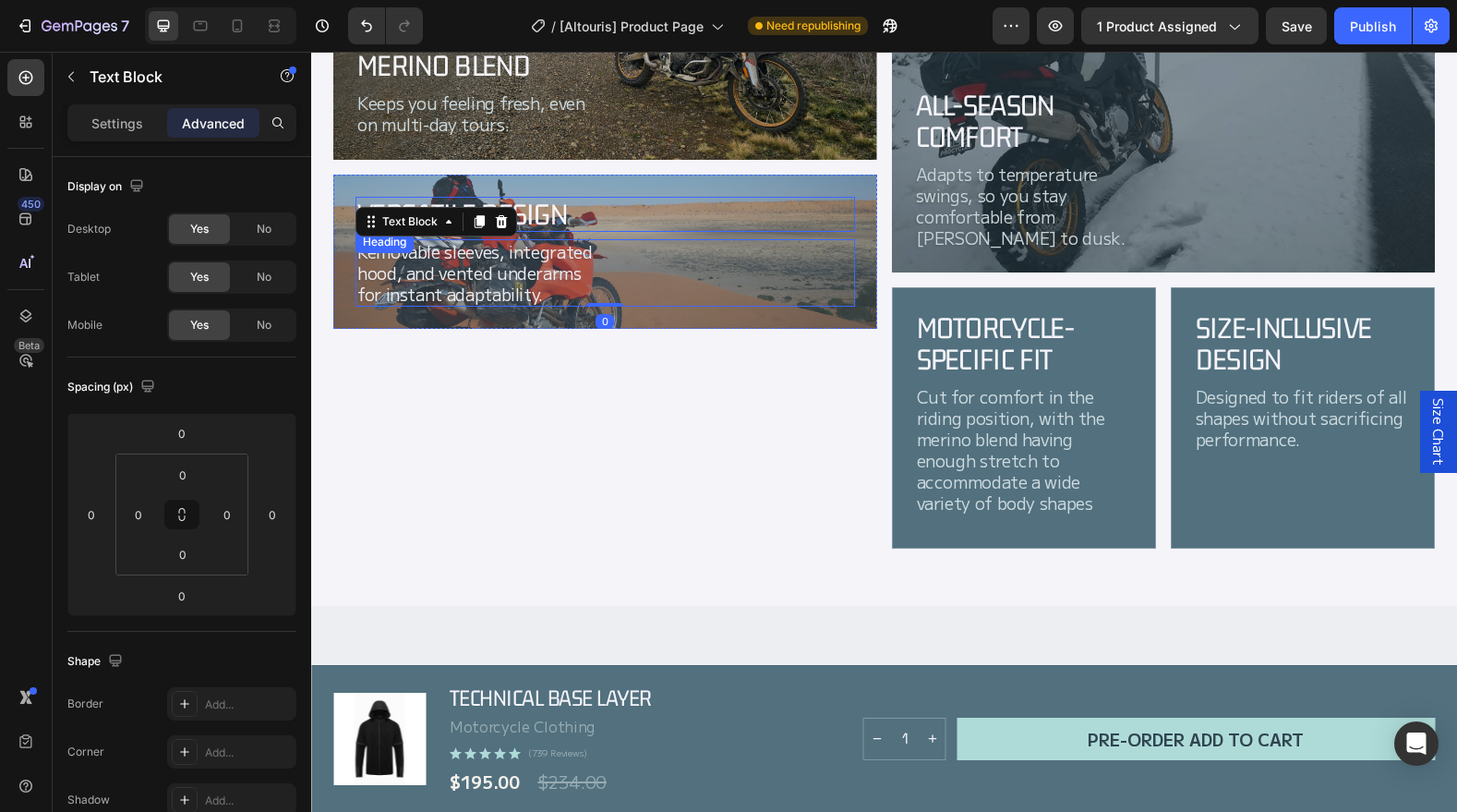
click at [736, 217] on div "Versatile Design" at bounding box center [605, 214] width 500 height 35
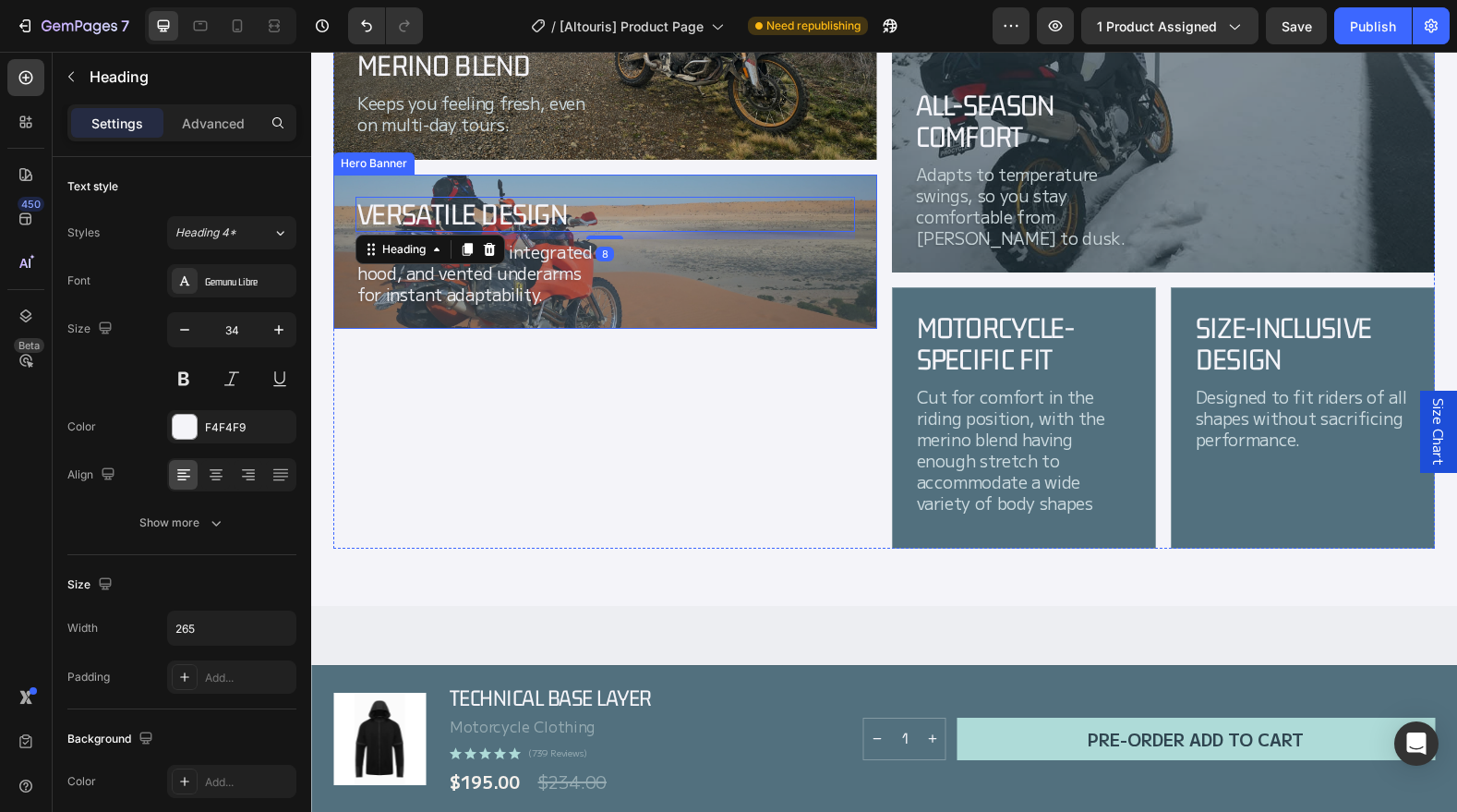
click at [770, 184] on div "Versatile Design Heading 8 Removable sleeves, integrated hood, and vented under…" at bounding box center [606, 251] width 544 height 154
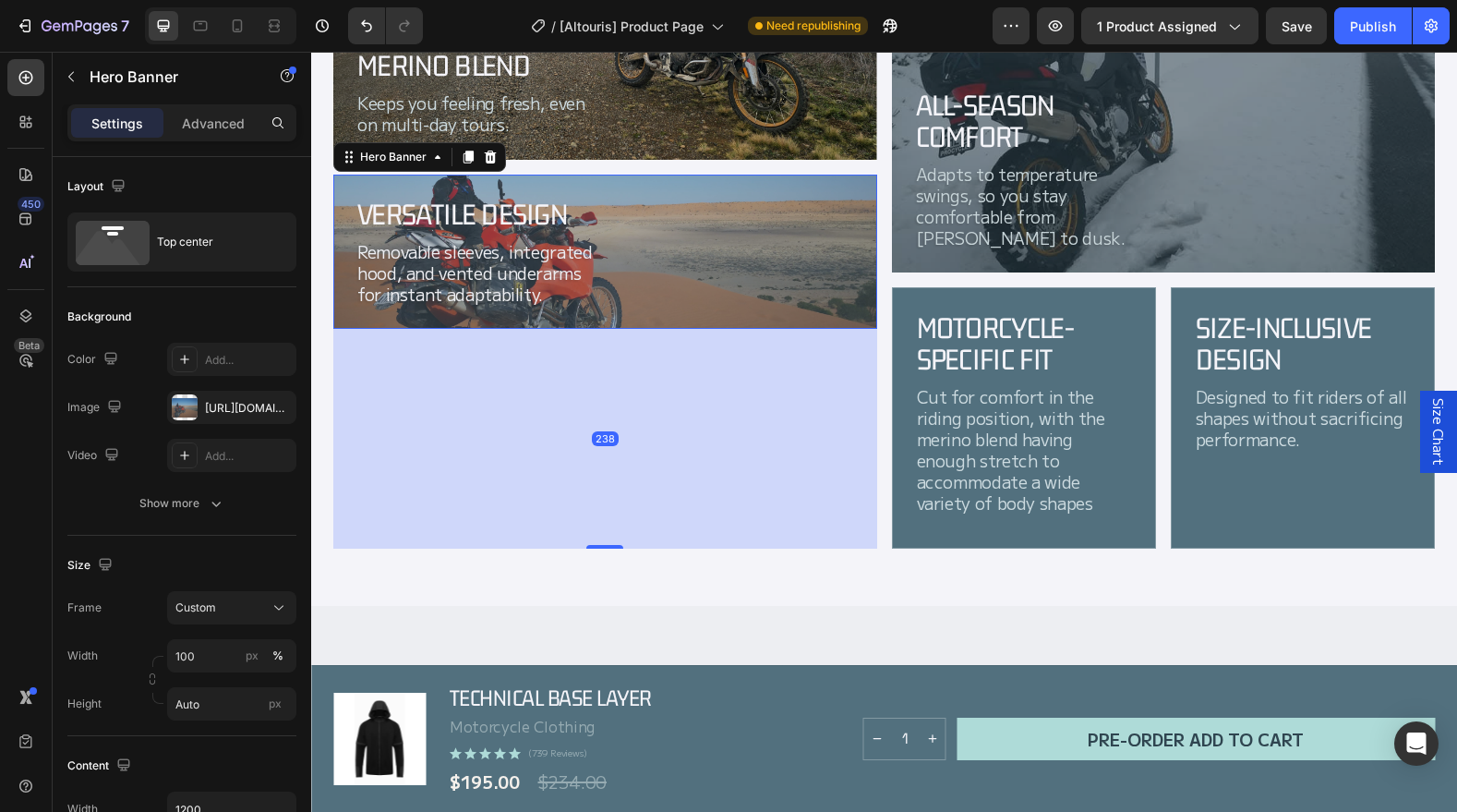
drag, startPoint x: 626, startPoint y: 324, endPoint x: 618, endPoint y: 333, distance: 12.0
click at [625, 325] on div "Versatile Design Heading Removable sleeves, integrated hood, and vented underar…" at bounding box center [606, 251] width 544 height 154
click at [611, 452] on div "238" at bounding box center [606, 439] width 544 height 220
click at [642, 303] on div "Removable sleeves, integrated hood, and vented underarms for instant adaptabili…" at bounding box center [605, 273] width 500 height 68
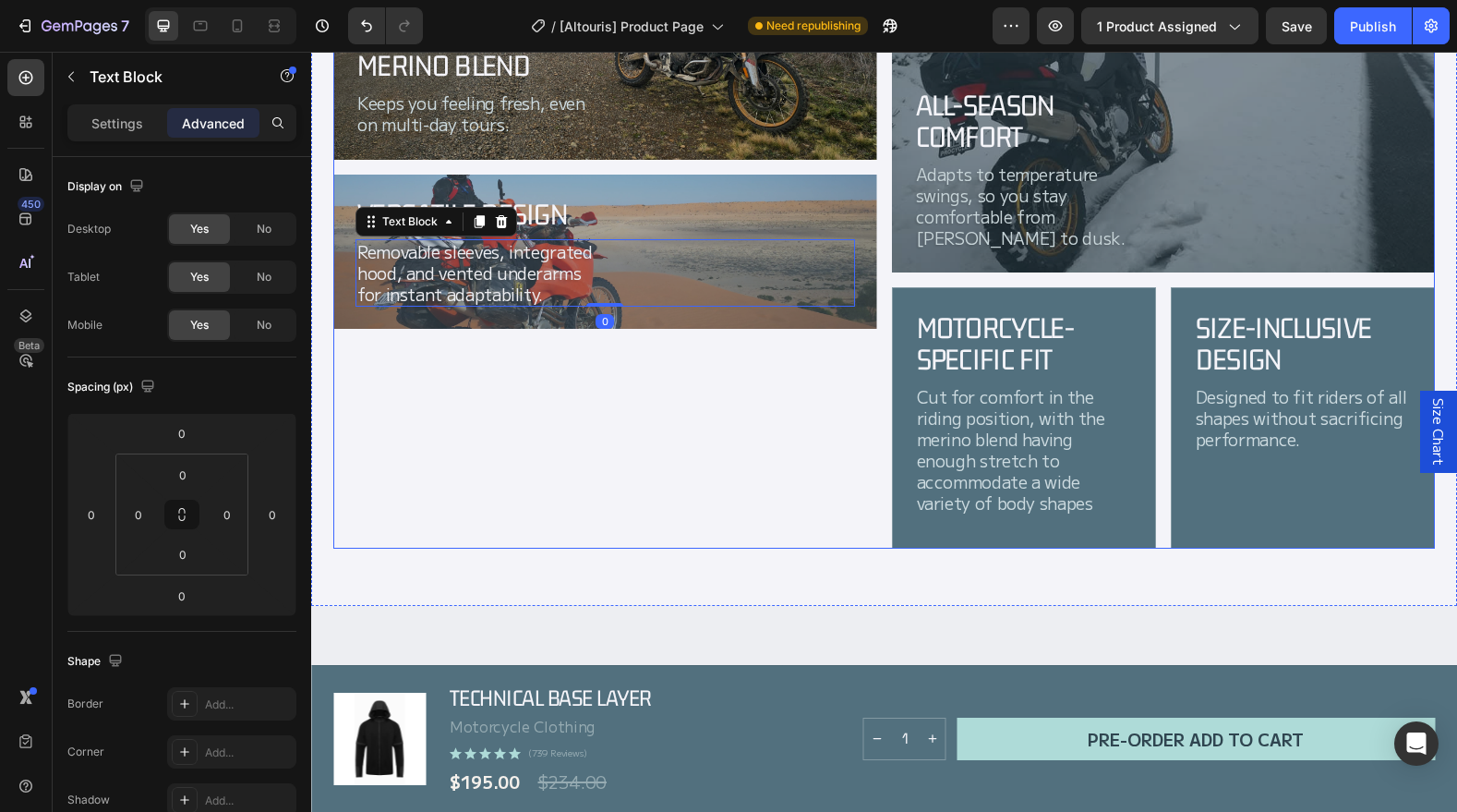
click at [599, 329] on div "Versatile Design Heading Removable sleeves, integrated hood, and vented underar…" at bounding box center [606, 251] width 544 height 154
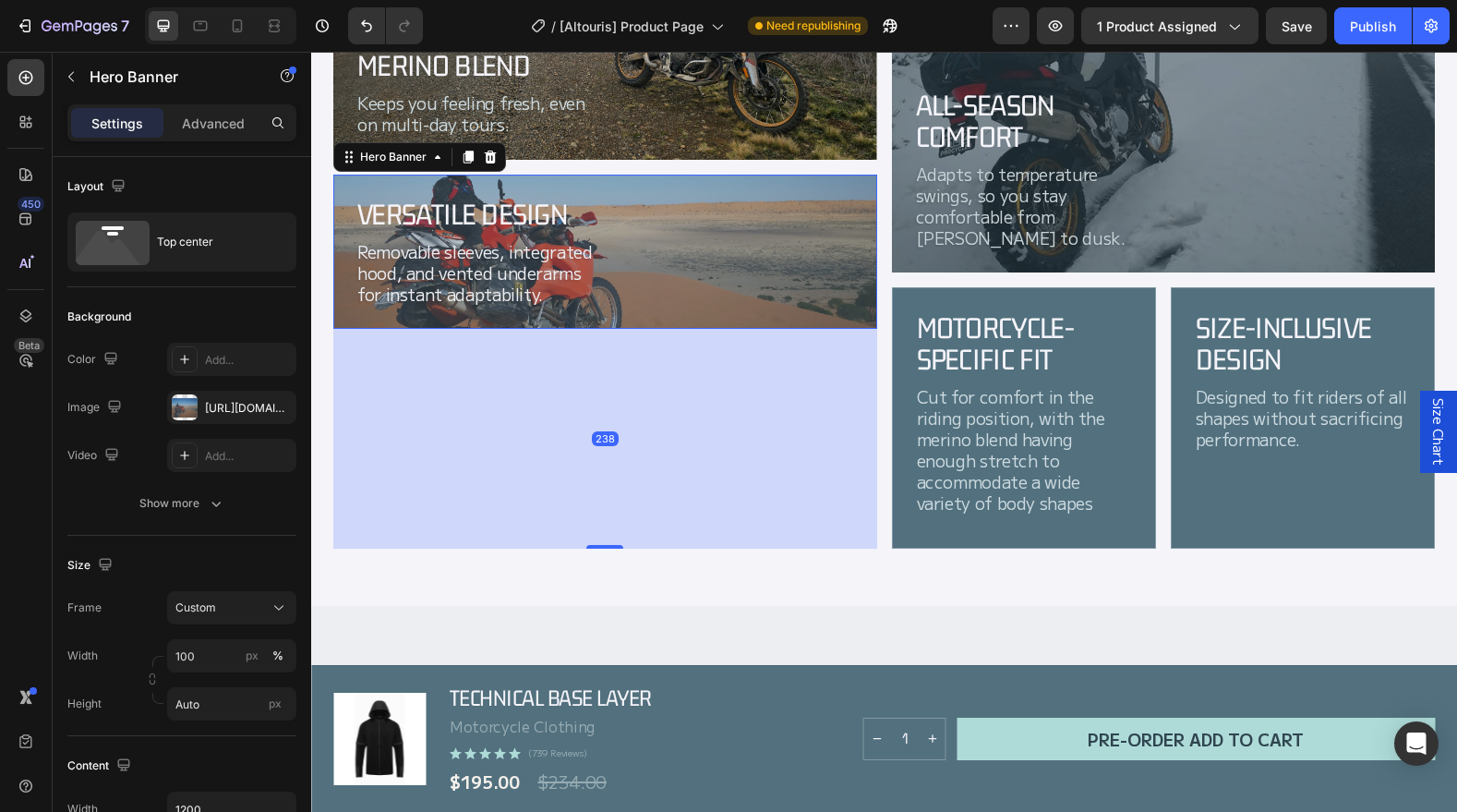
click at [599, 325] on div "Versatile Design Heading Removable sleeves, integrated hood, and vented underar…" at bounding box center [606, 251] width 544 height 154
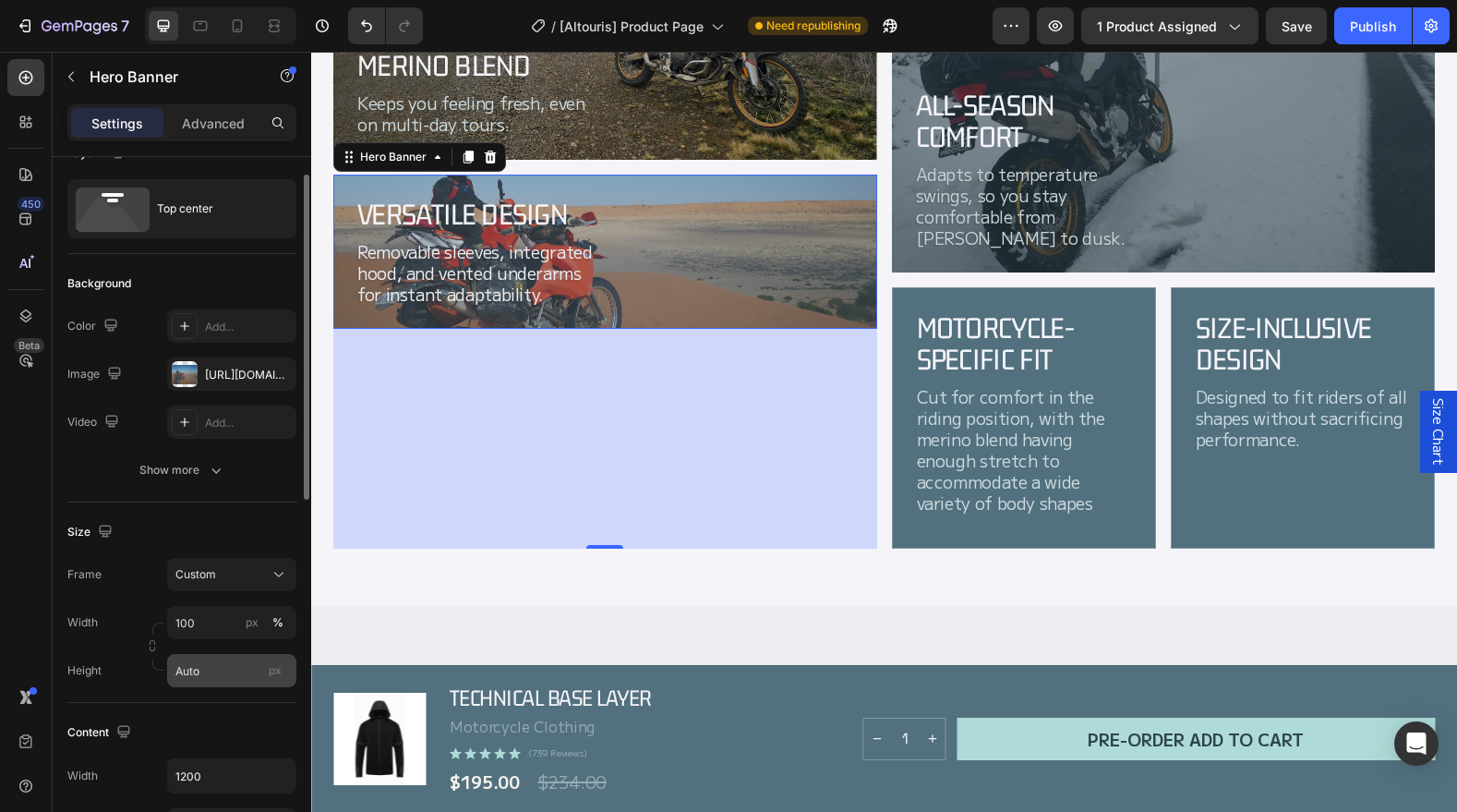
scroll to position [37, 0]
click at [202, 673] on input "Auto" at bounding box center [232, 667] width 130 height 33
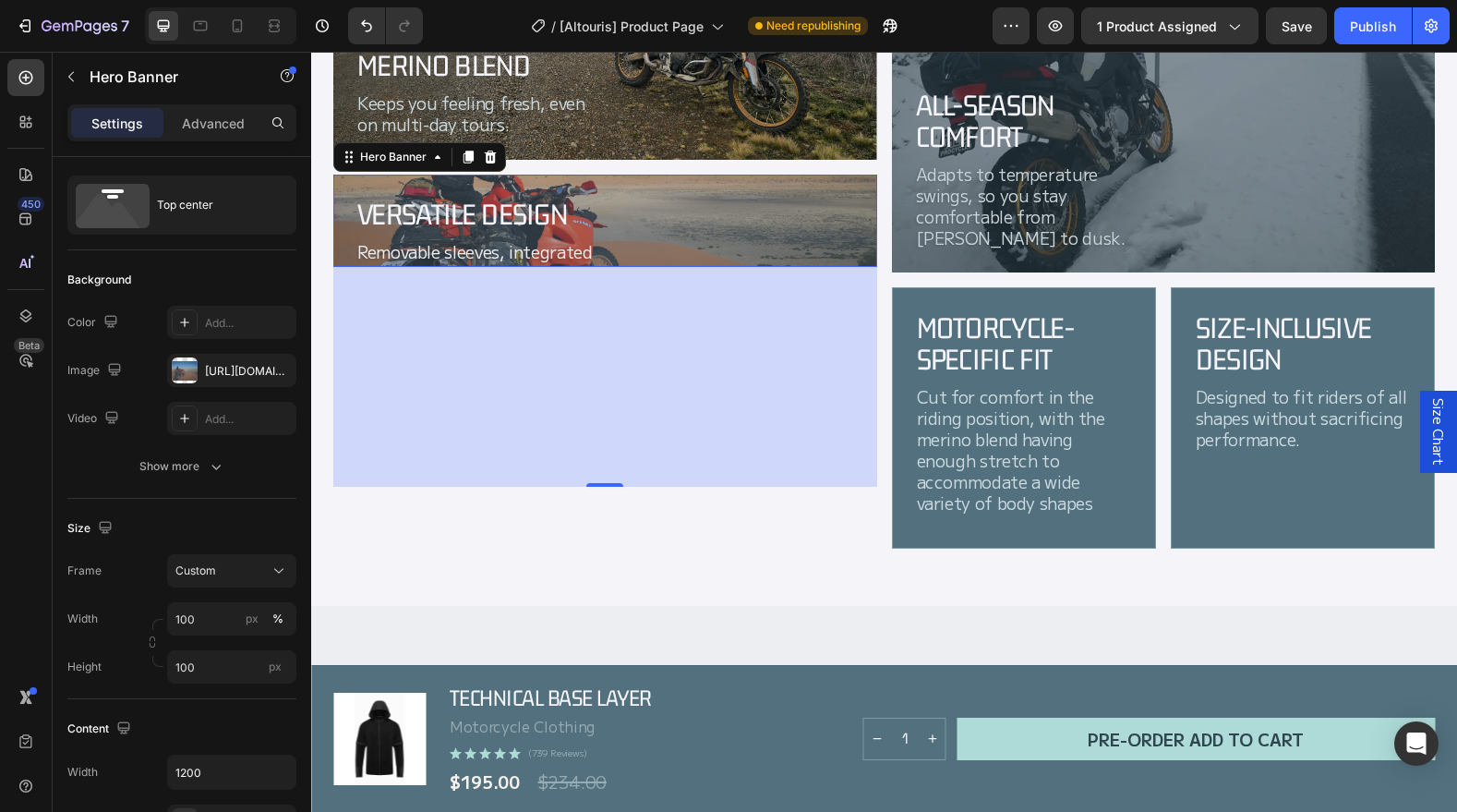
drag, startPoint x: 479, startPoint y: 437, endPoint x: 470, endPoint y: 443, distance: 10.8
click at [479, 437] on div "238" at bounding box center [606, 377] width 544 height 220
click at [212, 682] on input "100" at bounding box center [232, 667] width 130 height 33
click at [206, 747] on span "Fit screen" at bounding box center [200, 744] width 52 height 17
type input "100 vh"
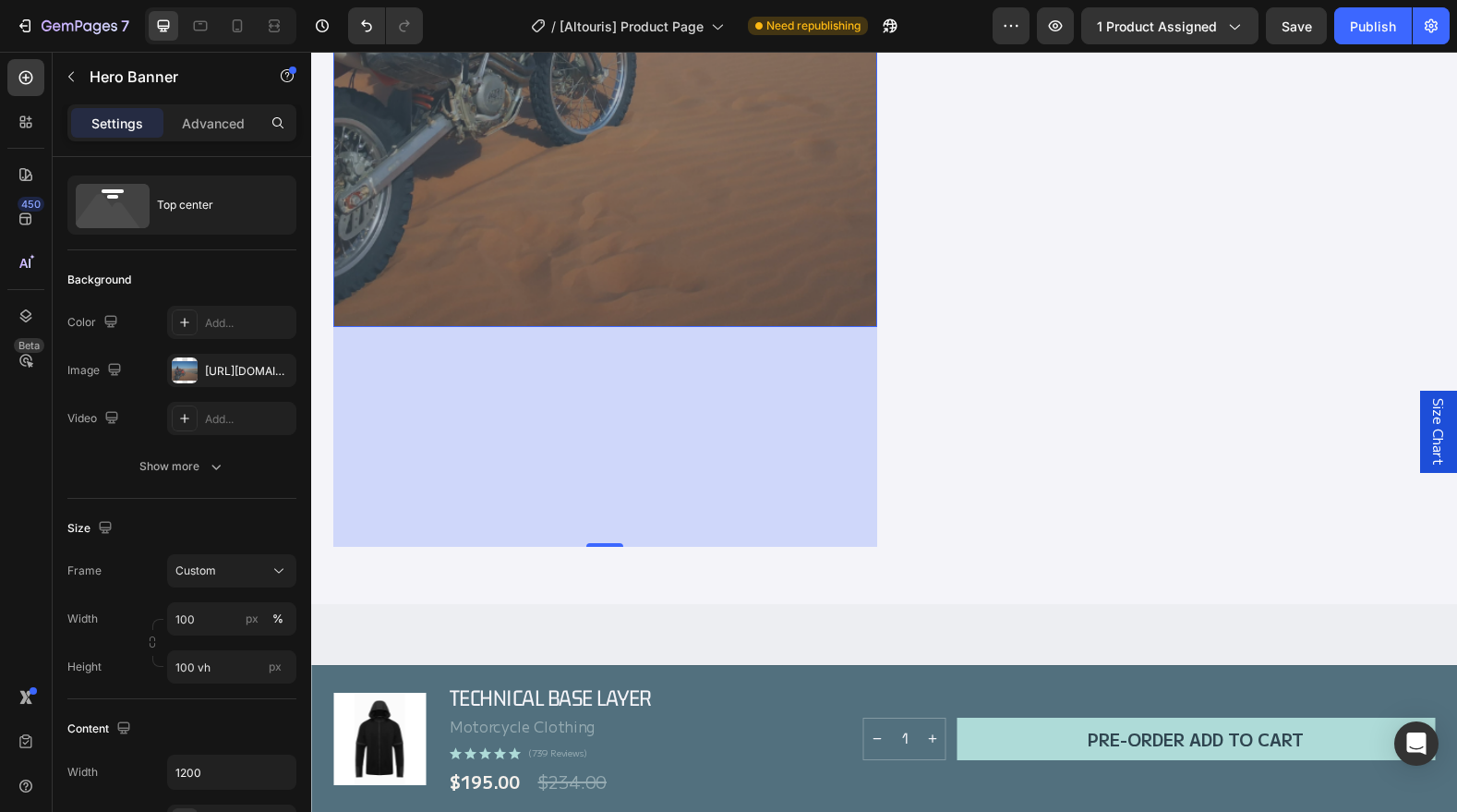
scroll to position [2606, 0]
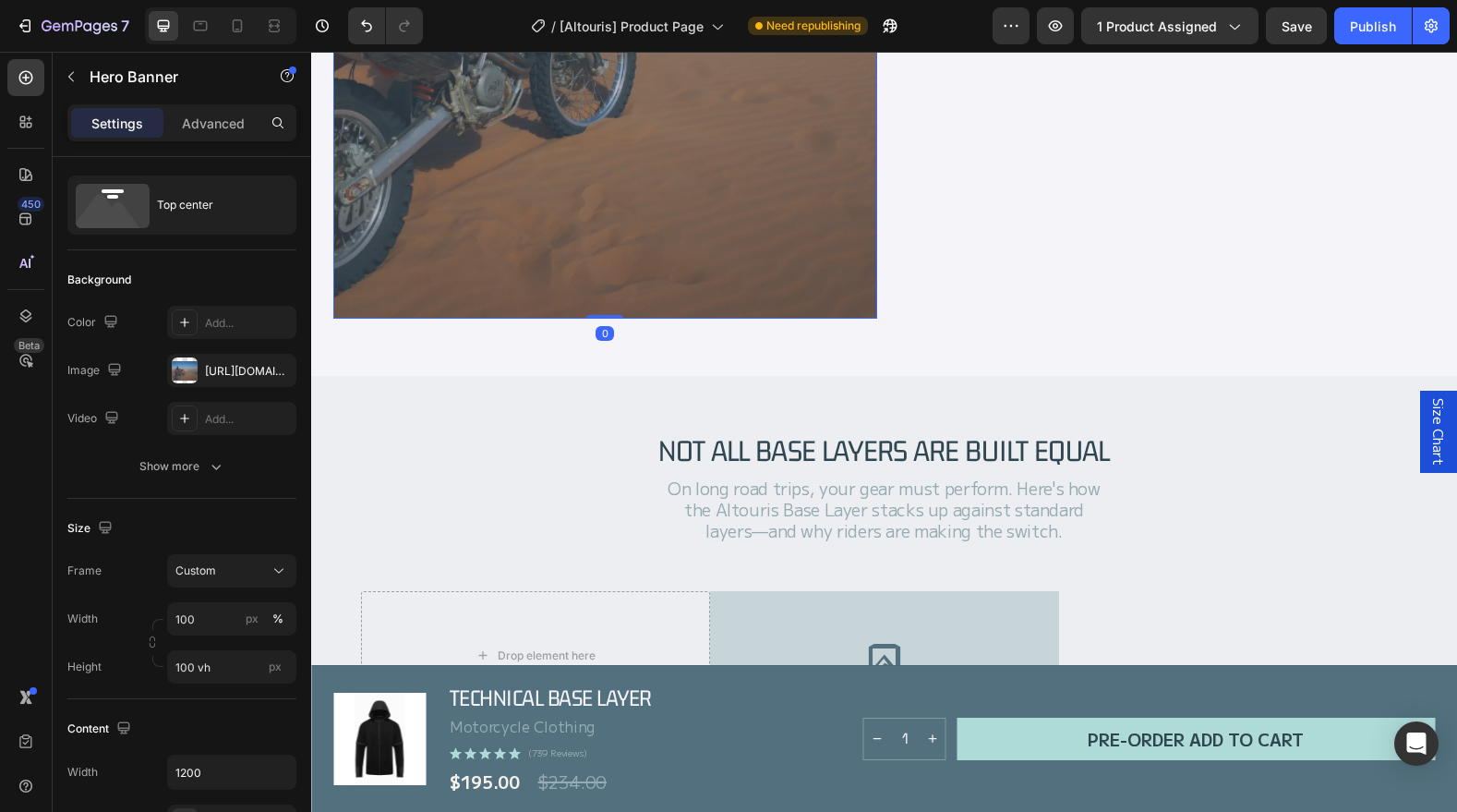
drag, startPoint x: 607, startPoint y: 534, endPoint x: 637, endPoint y: 351, distance: 185.4
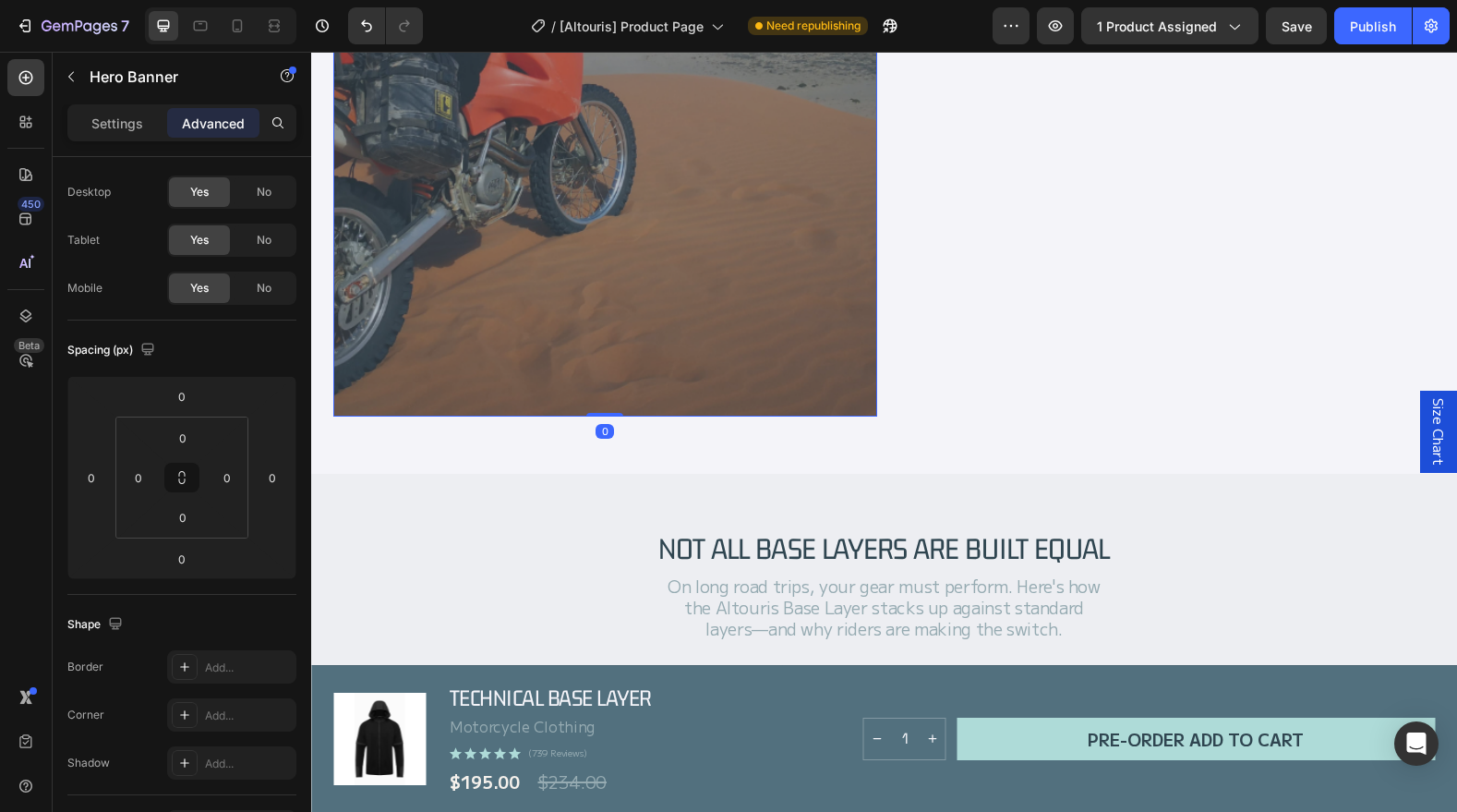
scroll to position [2449, 0]
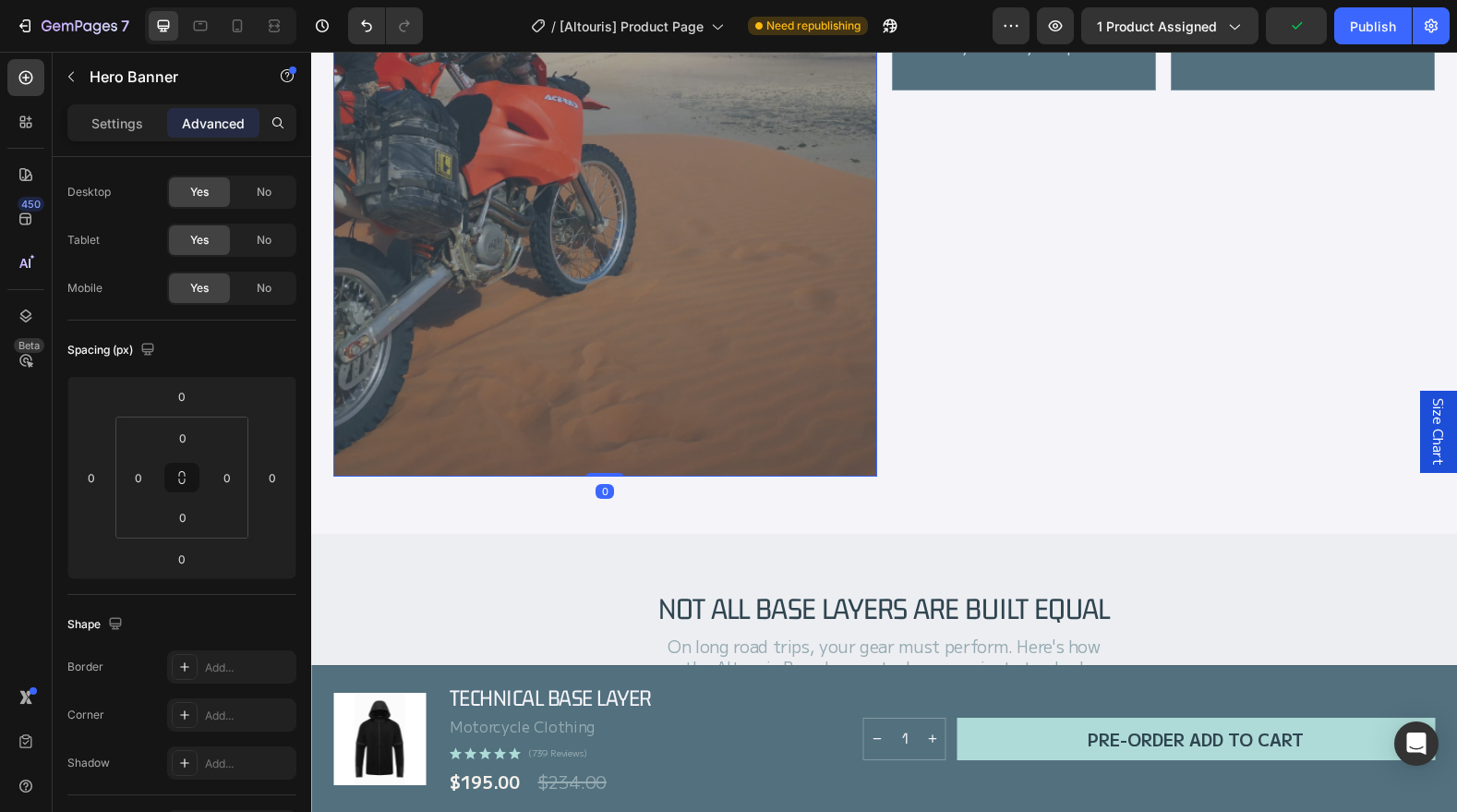
drag, startPoint x: 610, startPoint y: 474, endPoint x: 648, endPoint y: 161, distance: 315.3
click at [648, 161] on div "Versatile Design Heading Removable sleeves, integrated hood, and vented underar…" at bounding box center [606, 96] width 544 height 760
drag, startPoint x: 603, startPoint y: 471, endPoint x: 624, endPoint y: 319, distance: 153.4
click at [624, 319] on div "Versatile Design Heading Removable sleeves, integrated hood, and vented underar…" at bounding box center [606, 96] width 544 height 760
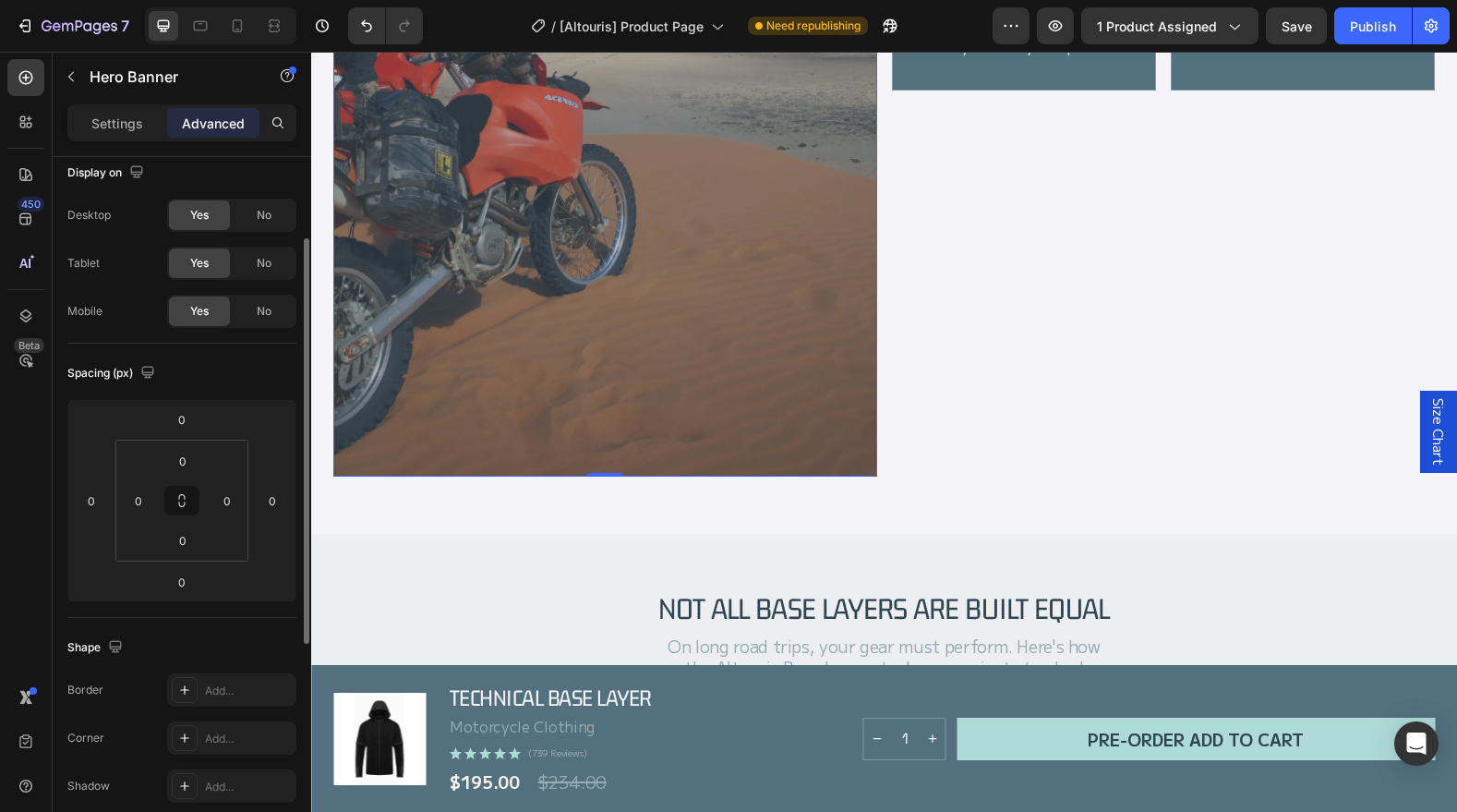
scroll to position [0, 0]
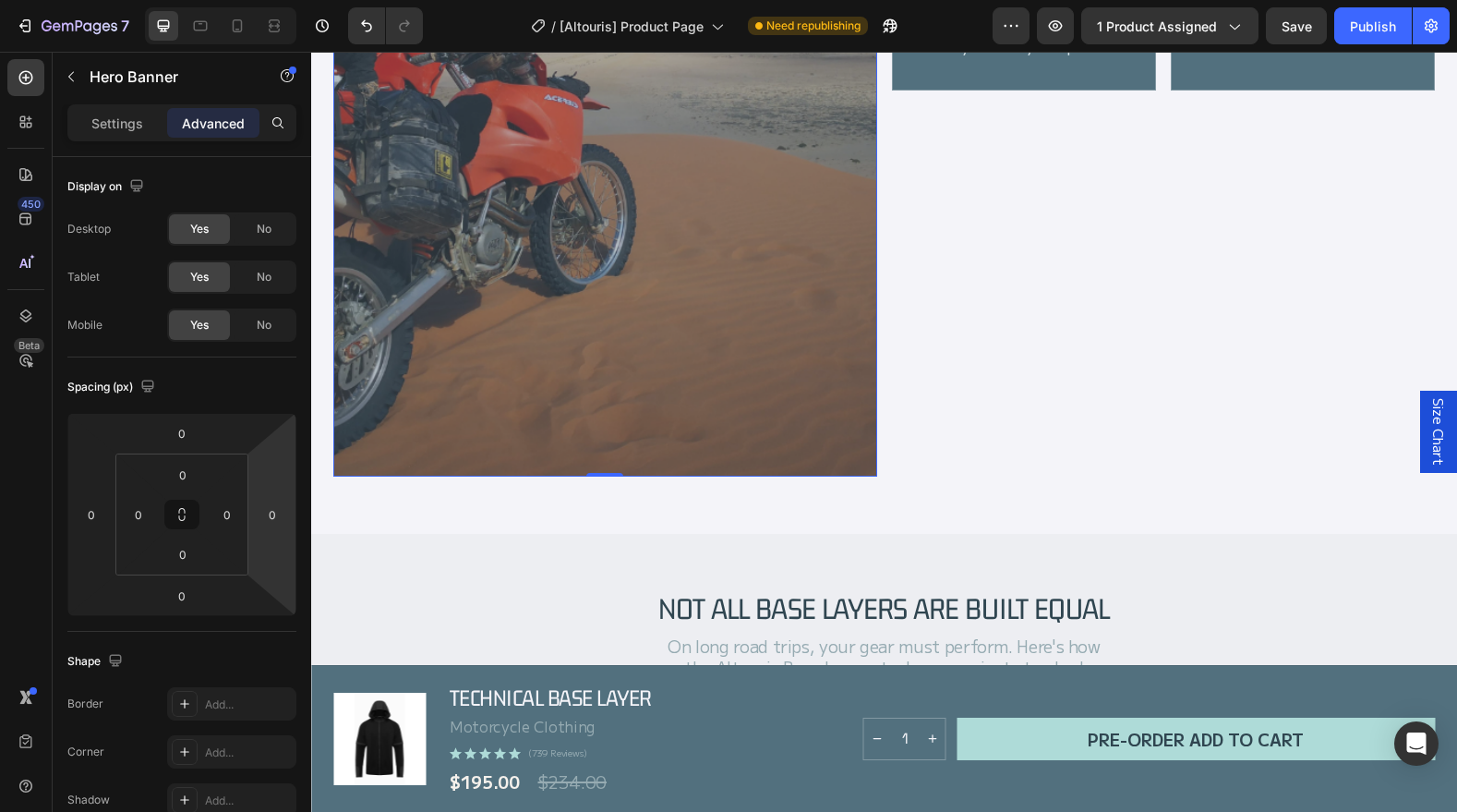
click at [796, 396] on div "Background Image" at bounding box center [606, 96] width 544 height 760
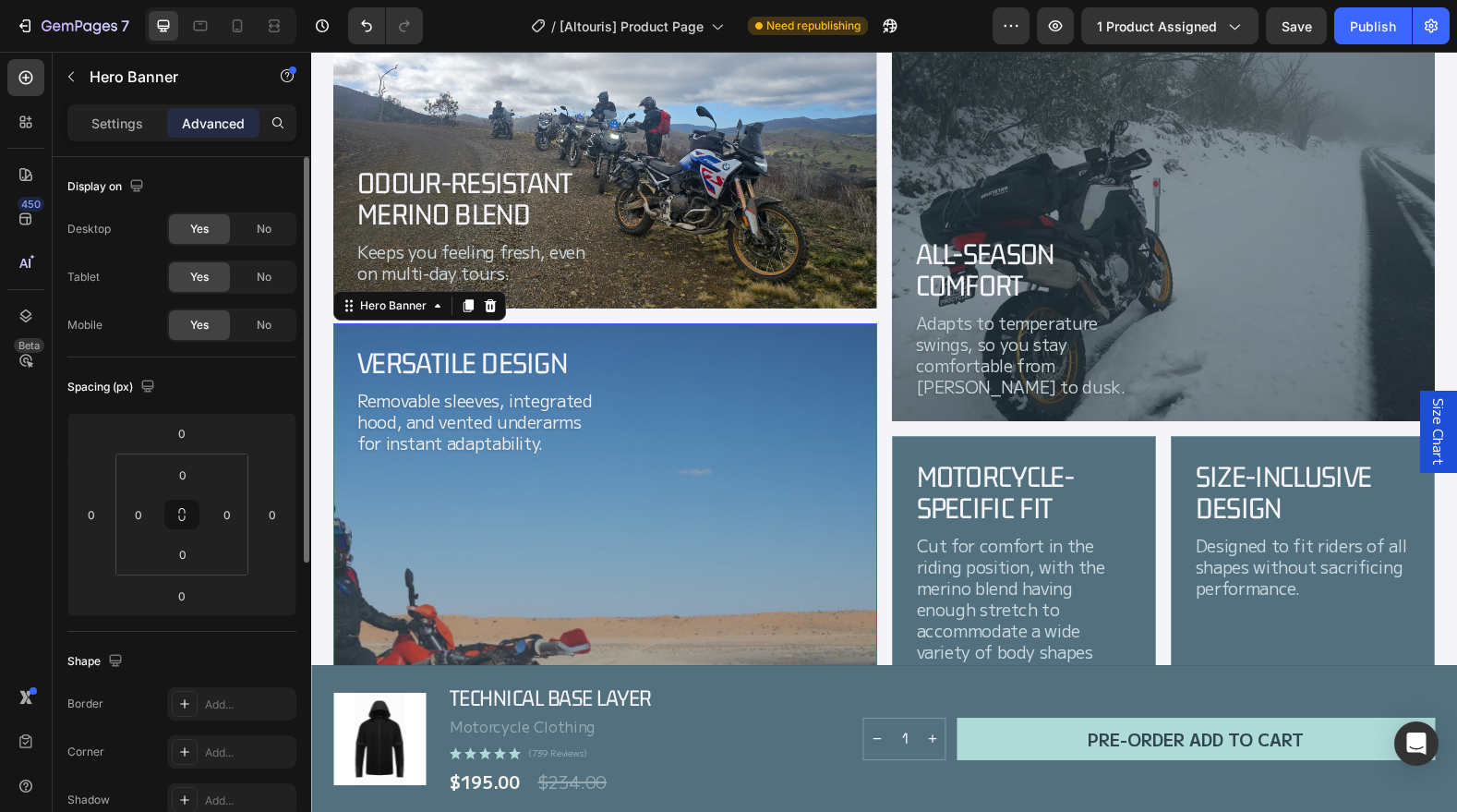
click at [112, 126] on p "Settings" at bounding box center [117, 124] width 52 height 20
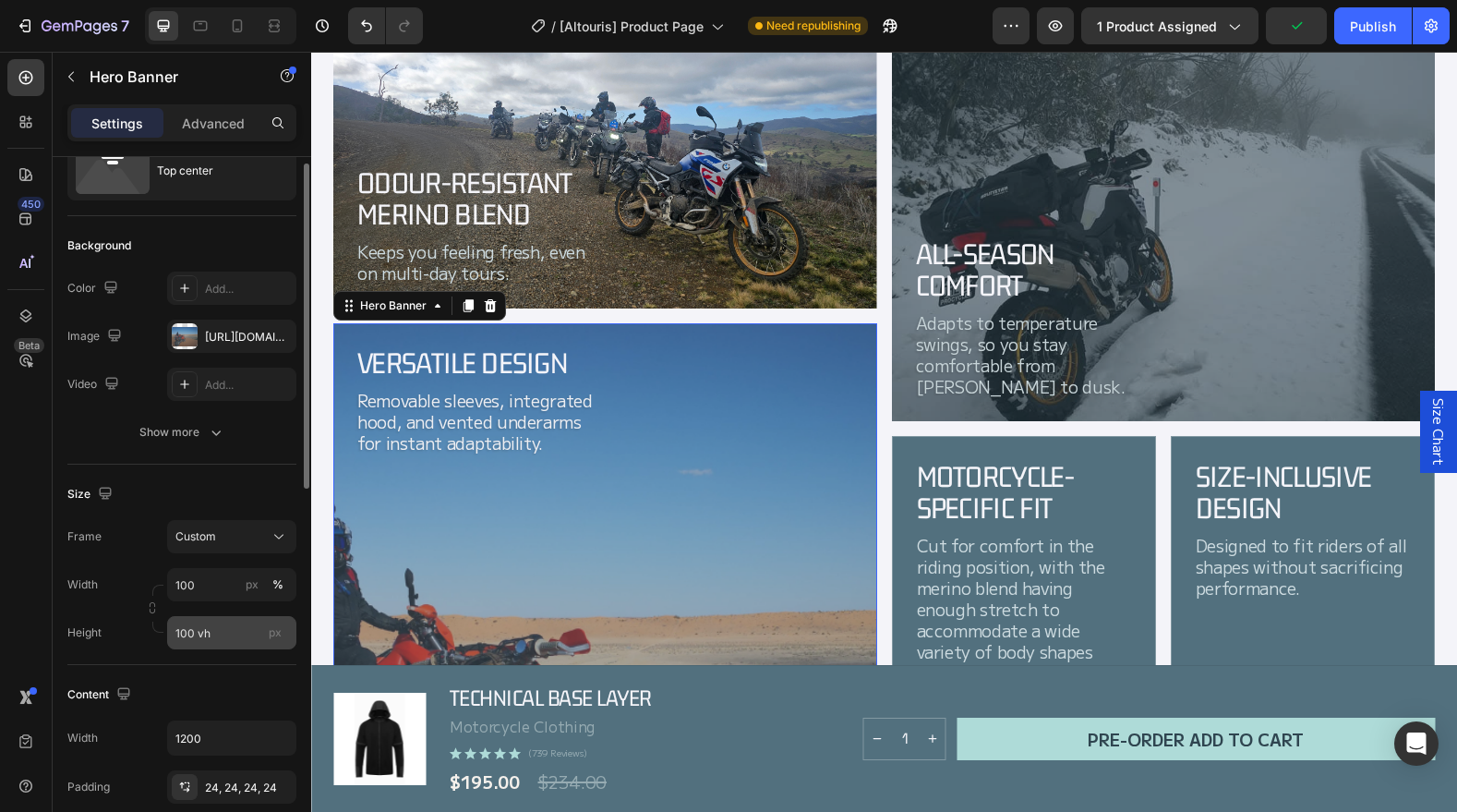
scroll to position [76, 0]
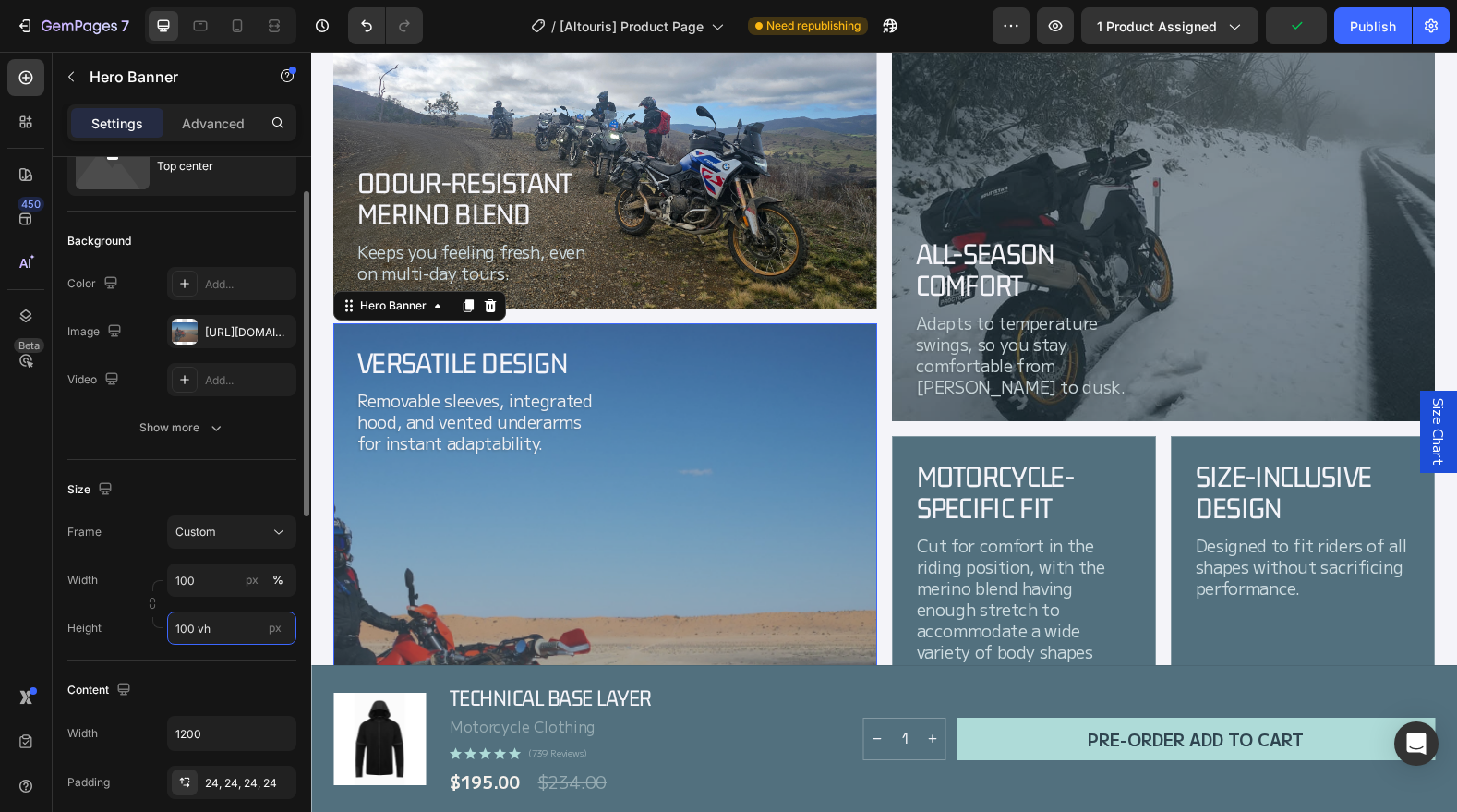
click at [236, 632] on input "100 vh" at bounding box center [232, 628] width 130 height 33
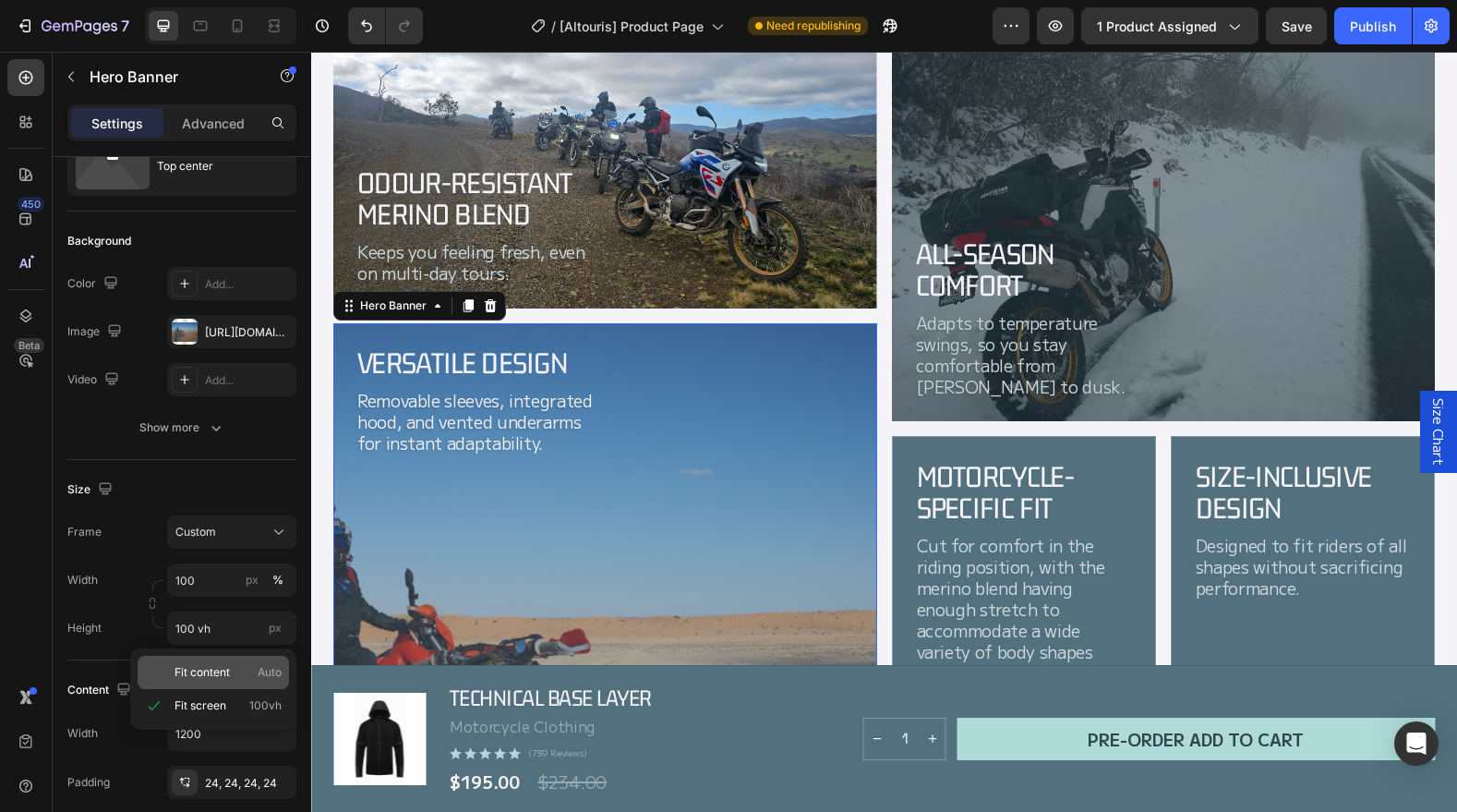
click at [219, 671] on span "Fit content" at bounding box center [202, 672] width 55 height 17
type input "Auto"
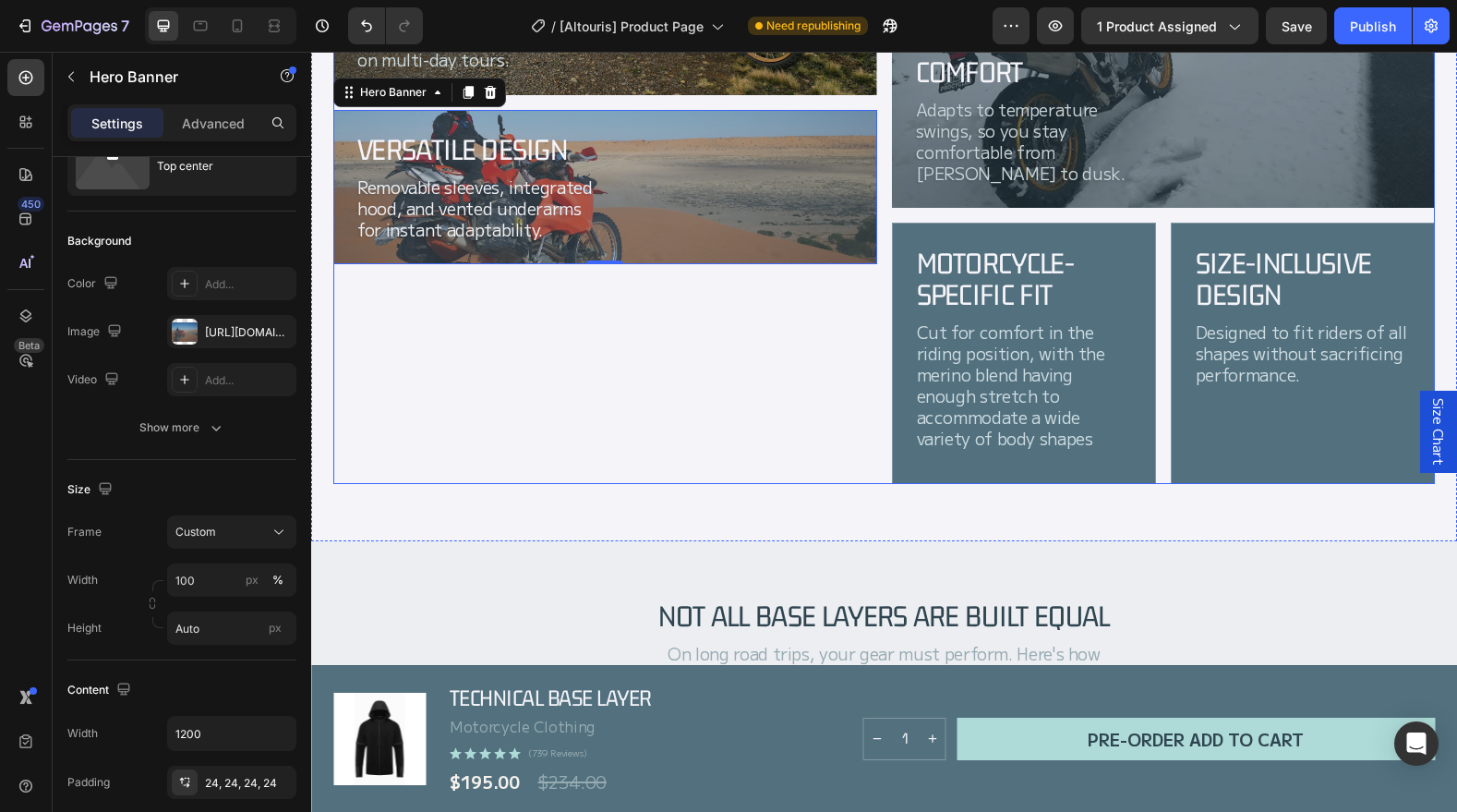
scroll to position [2045, 0]
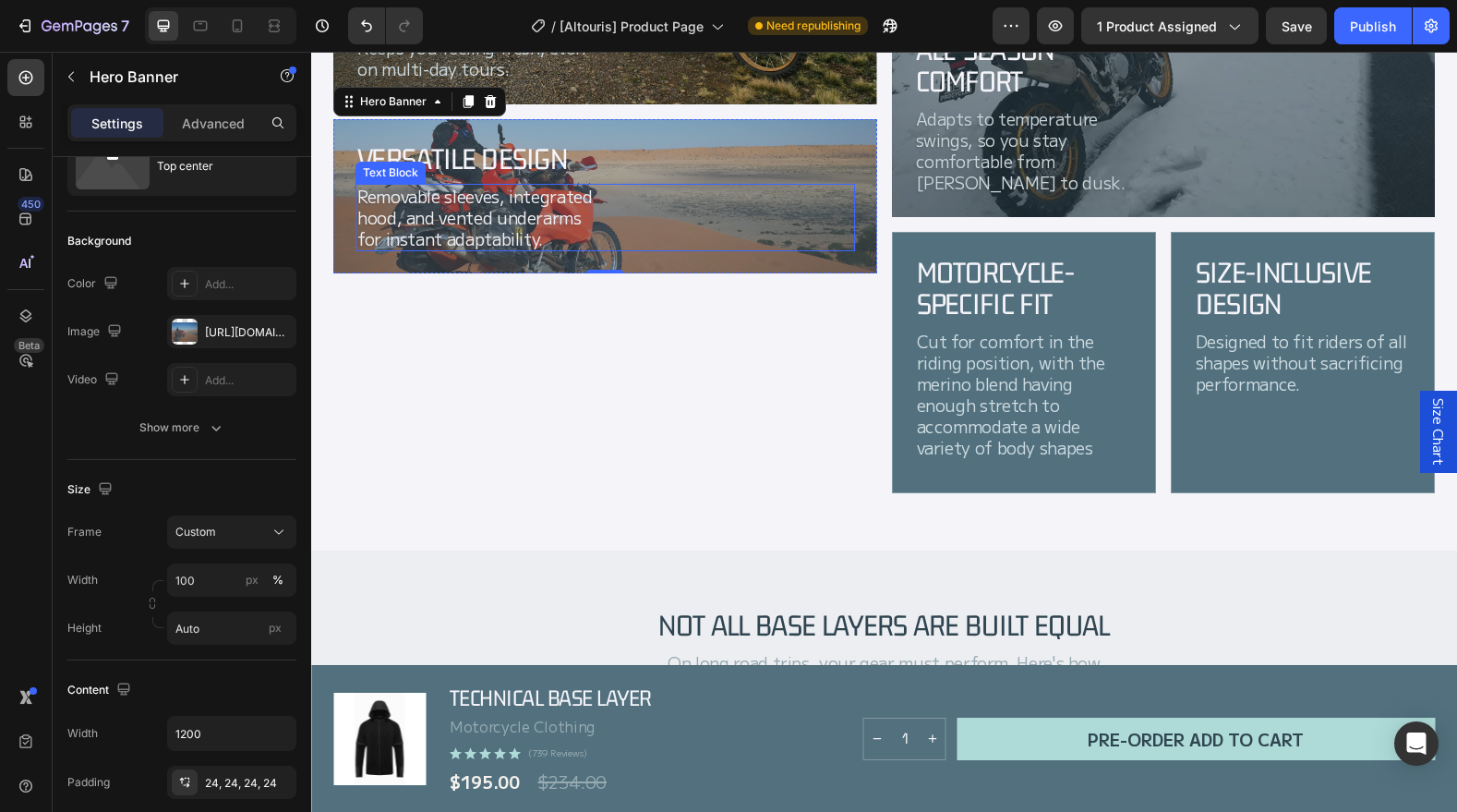
click at [847, 198] on div "Removable sleeves, integrated hood, and vented underarms for instant adaptabili…" at bounding box center [605, 217] width 500 height 68
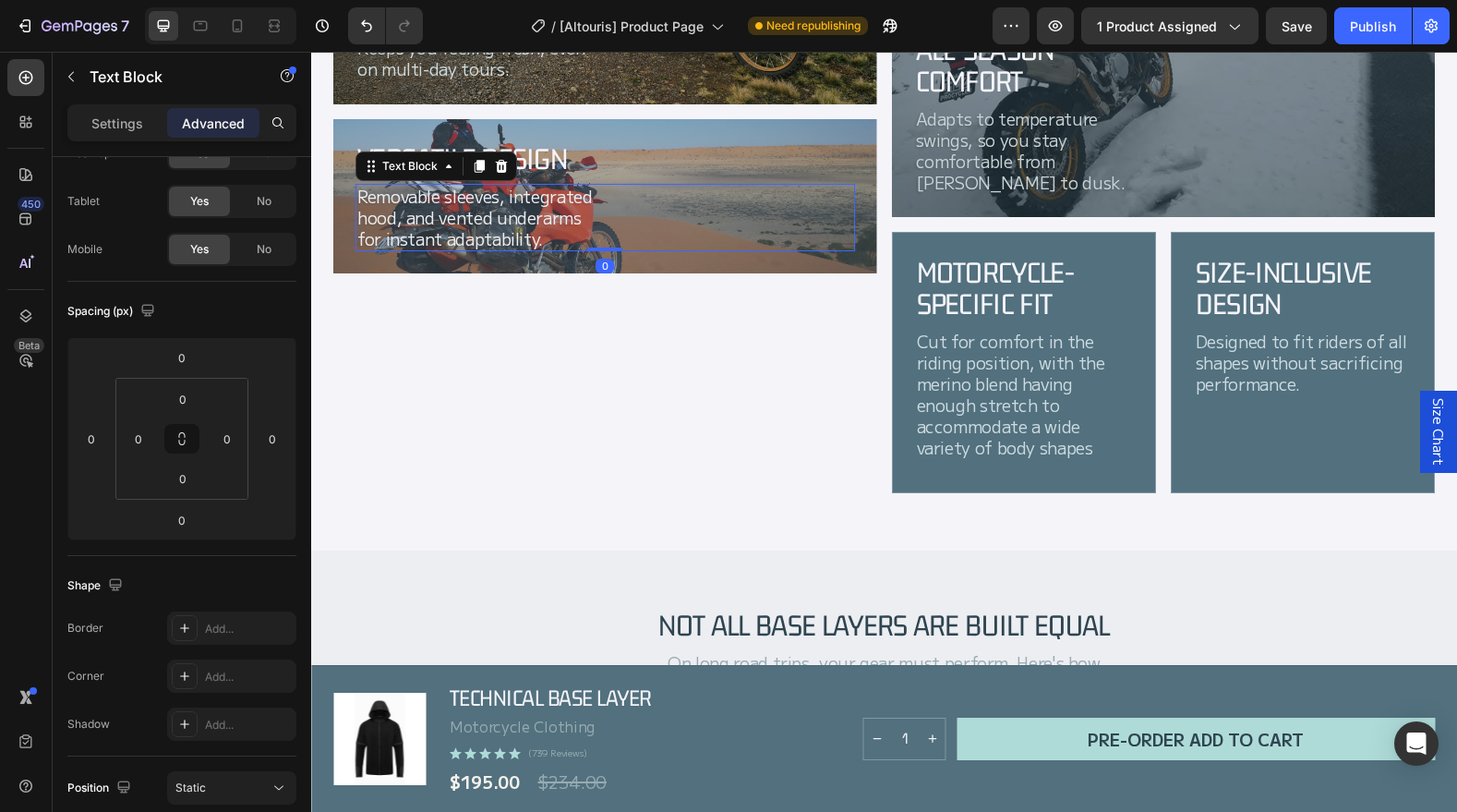
scroll to position [0, 0]
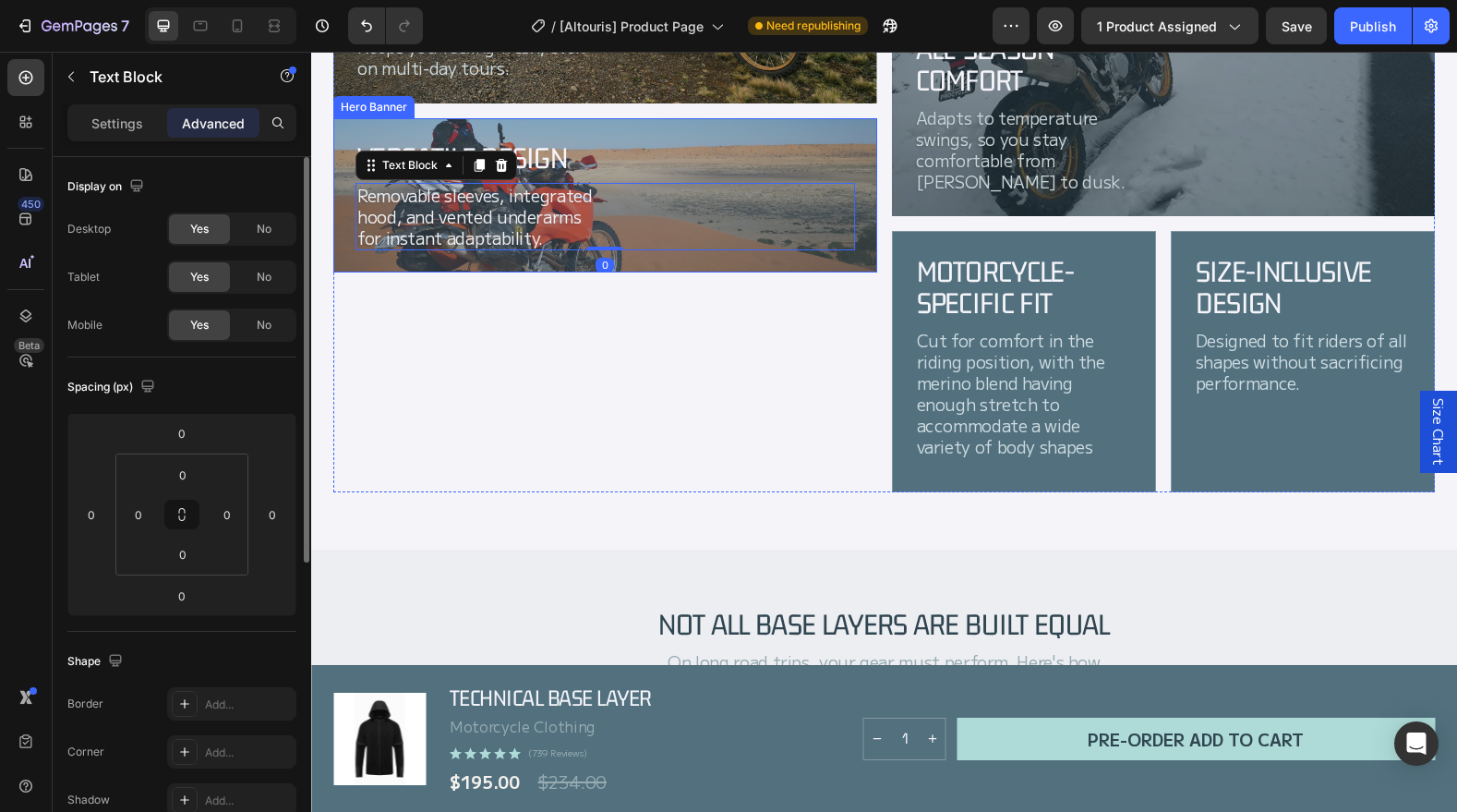
click at [854, 151] on div "Versatile Design Heading Removable sleeves, integrated hood, and vented underar…" at bounding box center [606, 194] width 544 height 154
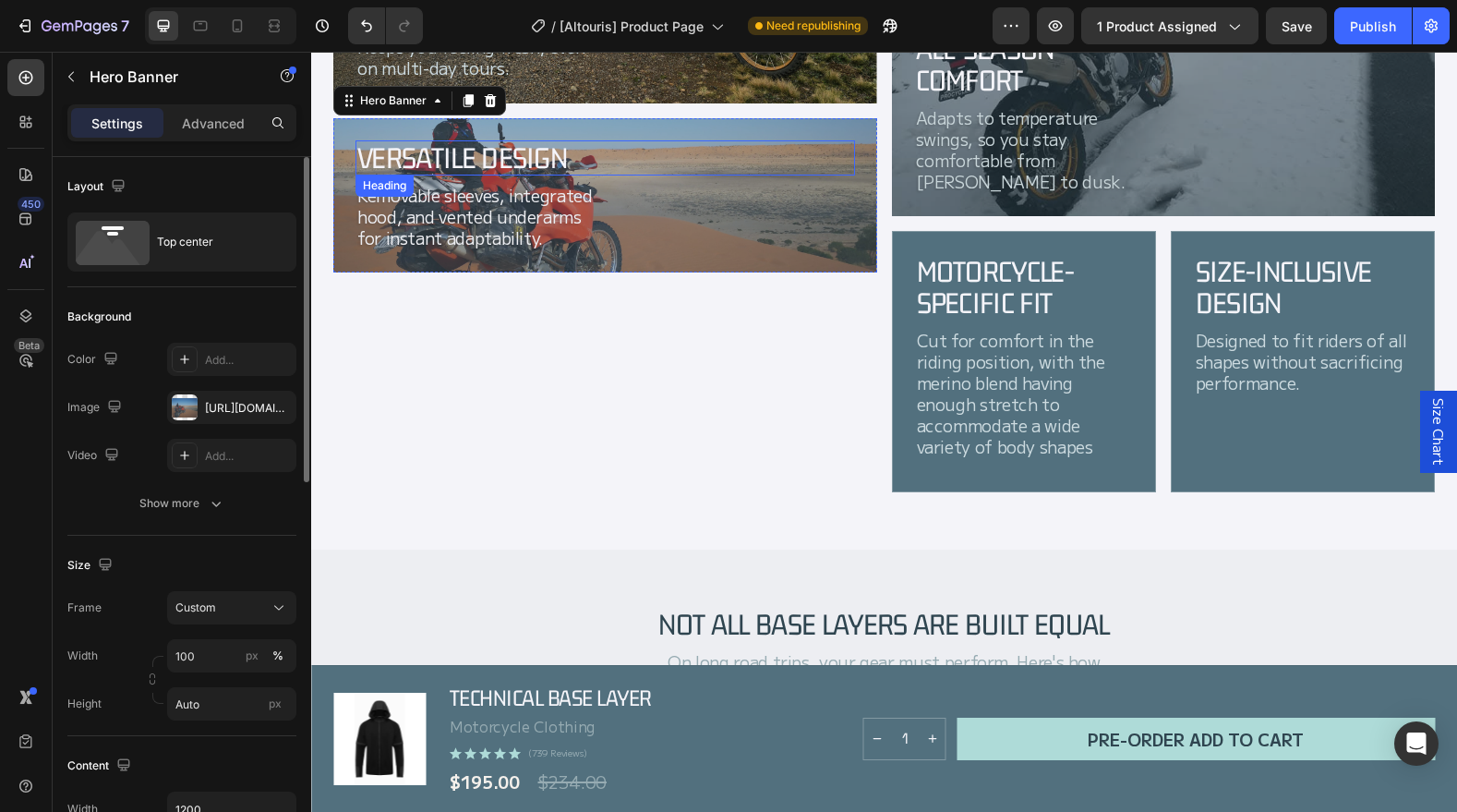
scroll to position [2048, 0]
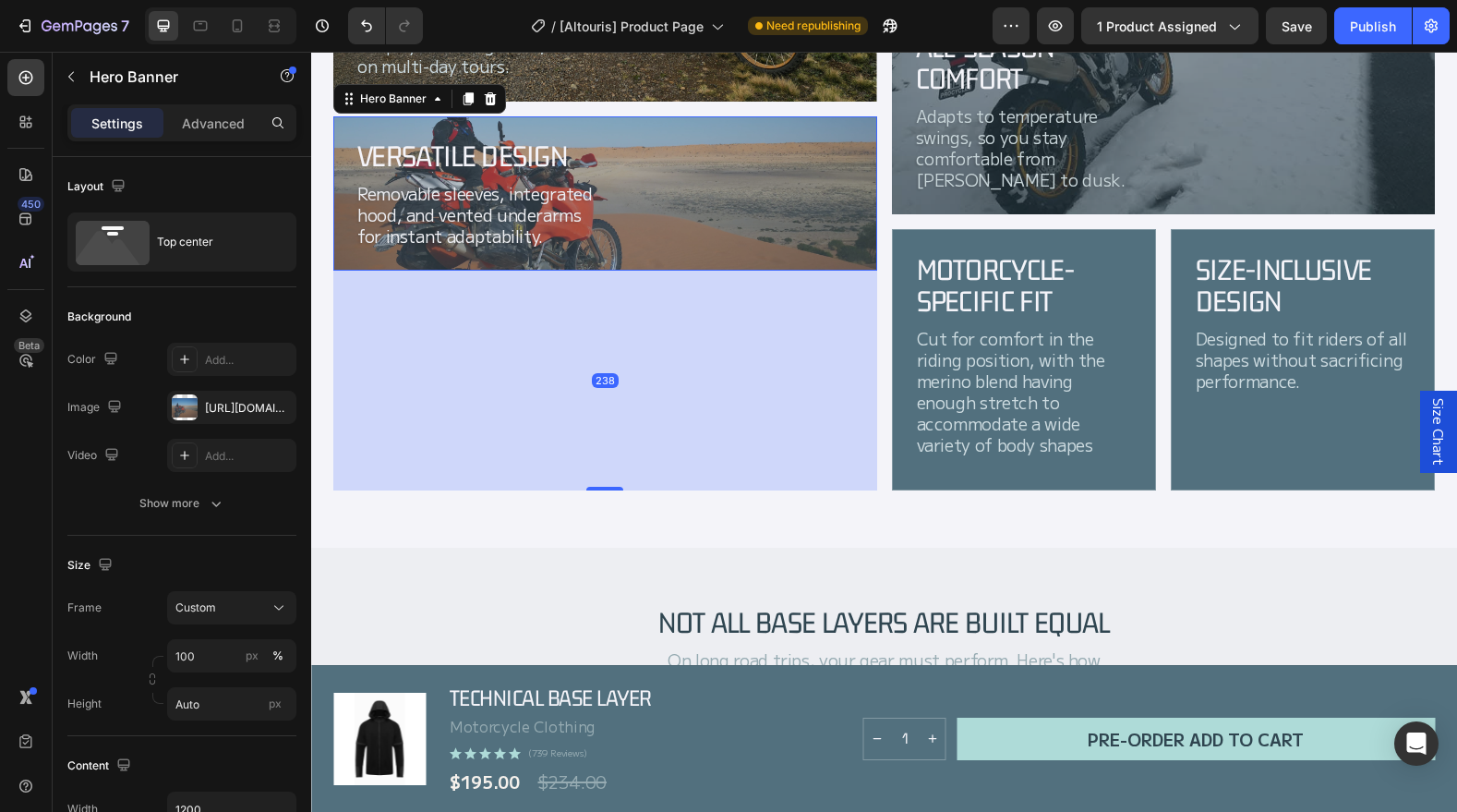
drag, startPoint x: 603, startPoint y: 265, endPoint x: 600, endPoint y: 480, distance: 215.0
click at [610, 487] on div at bounding box center [605, 489] width 37 height 4
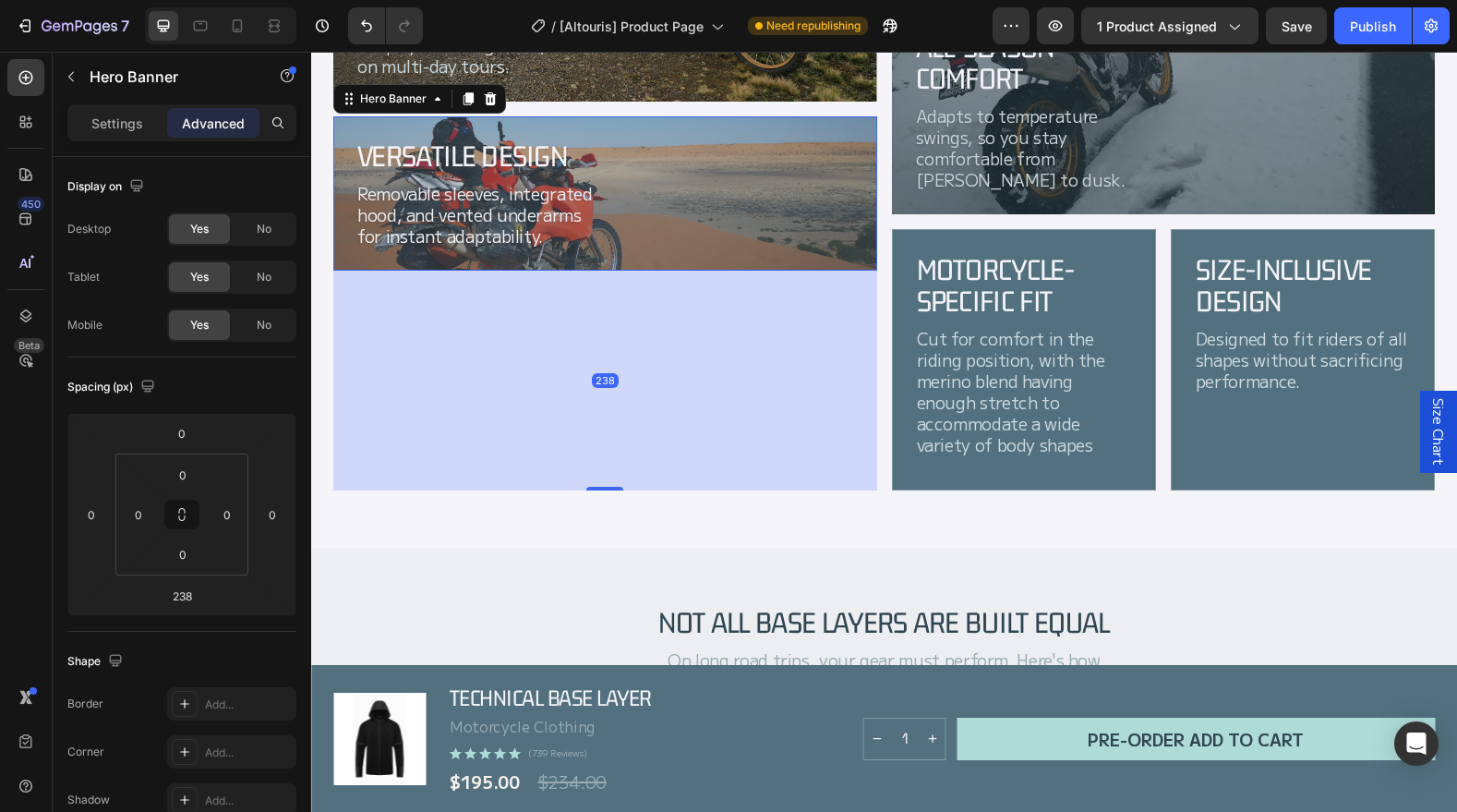
click at [751, 410] on div "238" at bounding box center [606, 381] width 544 height 220
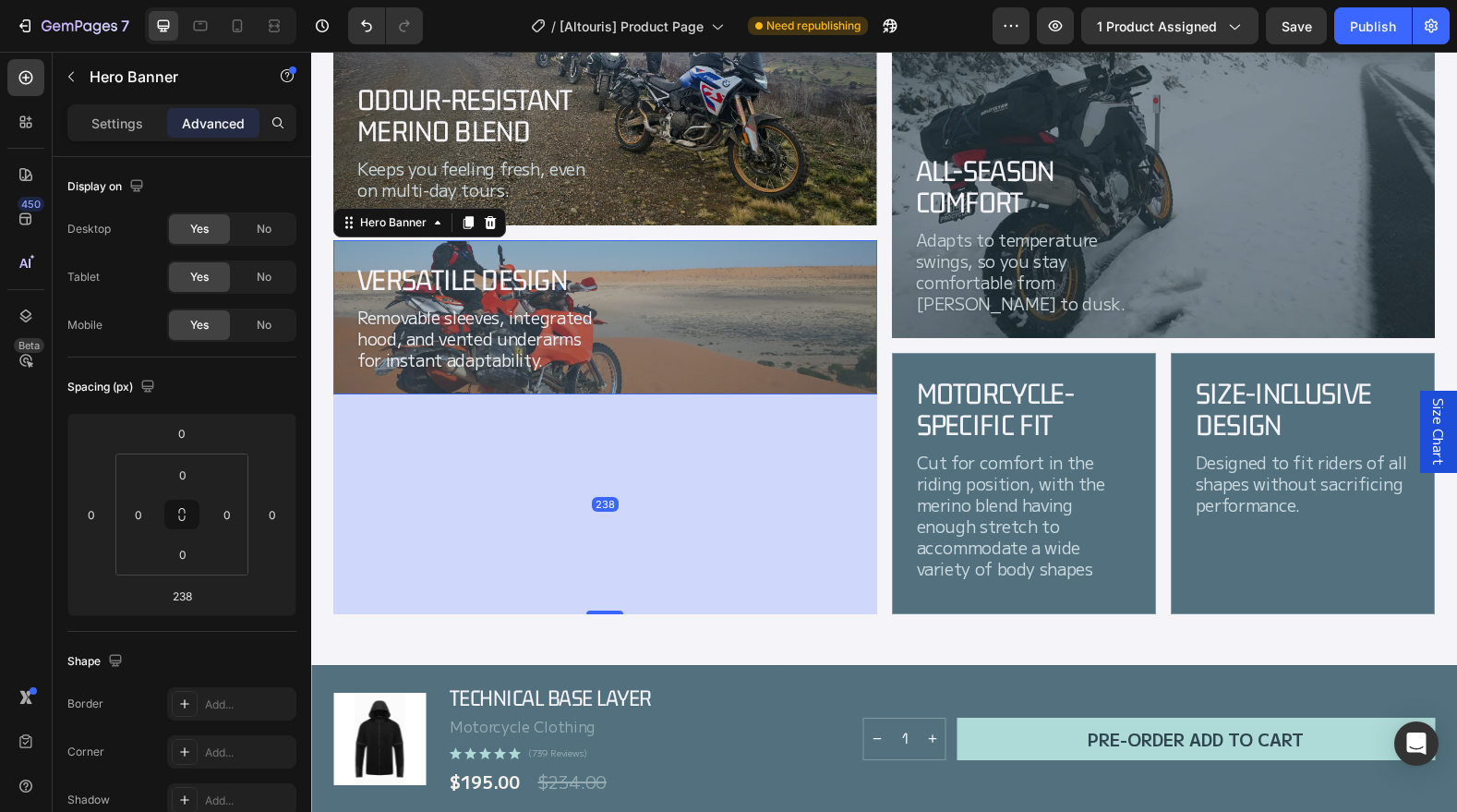
scroll to position [1922, 0]
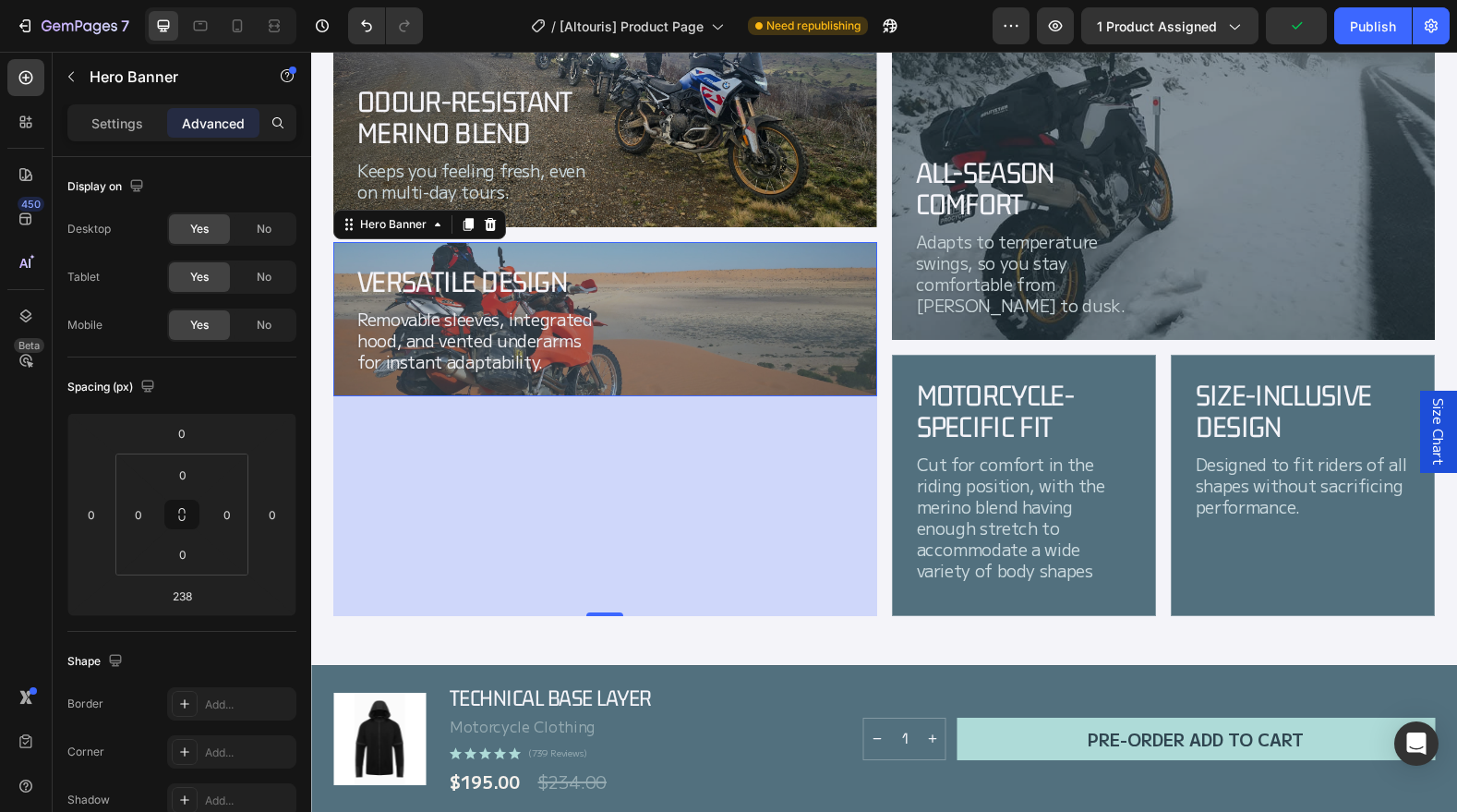
click at [860, 260] on div "Versatile Design Heading Removable sleeves, integrated hood, and vented underar…" at bounding box center [606, 318] width 544 height 154
click at [857, 250] on div "Versatile Design Heading Removable sleeves, integrated hood, and vented underar…" at bounding box center [606, 318] width 544 height 154
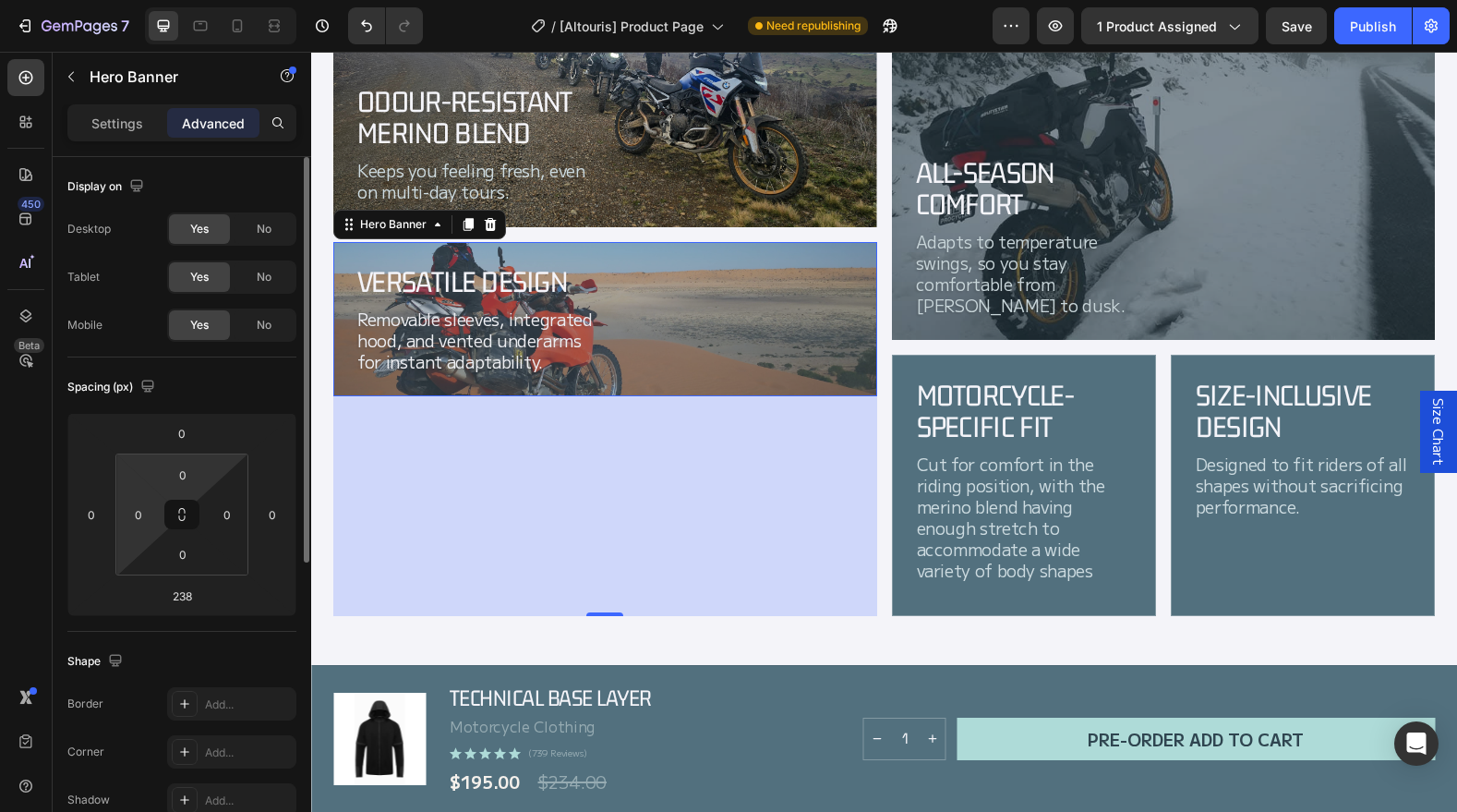
scroll to position [27, 0]
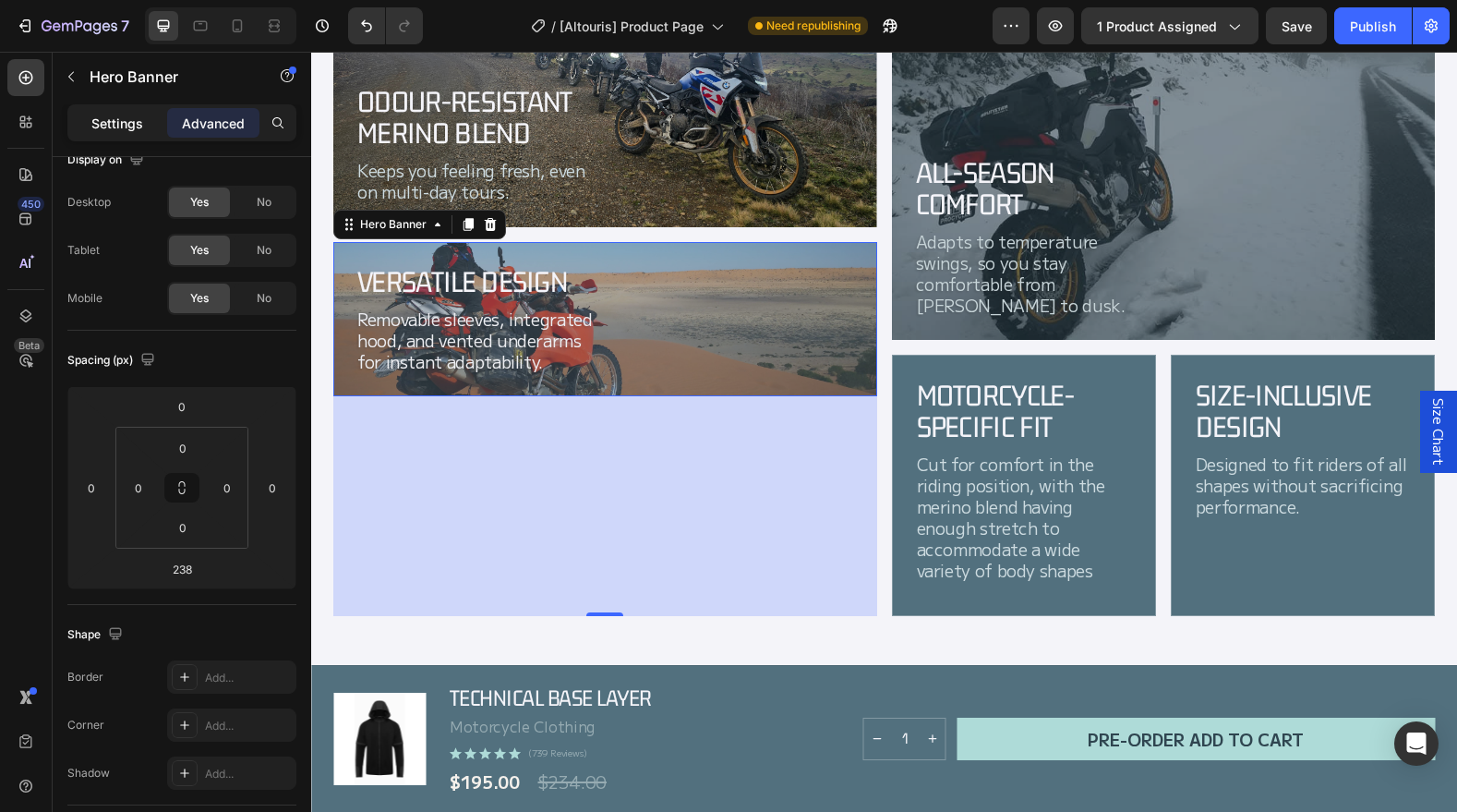
click at [117, 126] on p "Settings" at bounding box center [117, 124] width 52 height 20
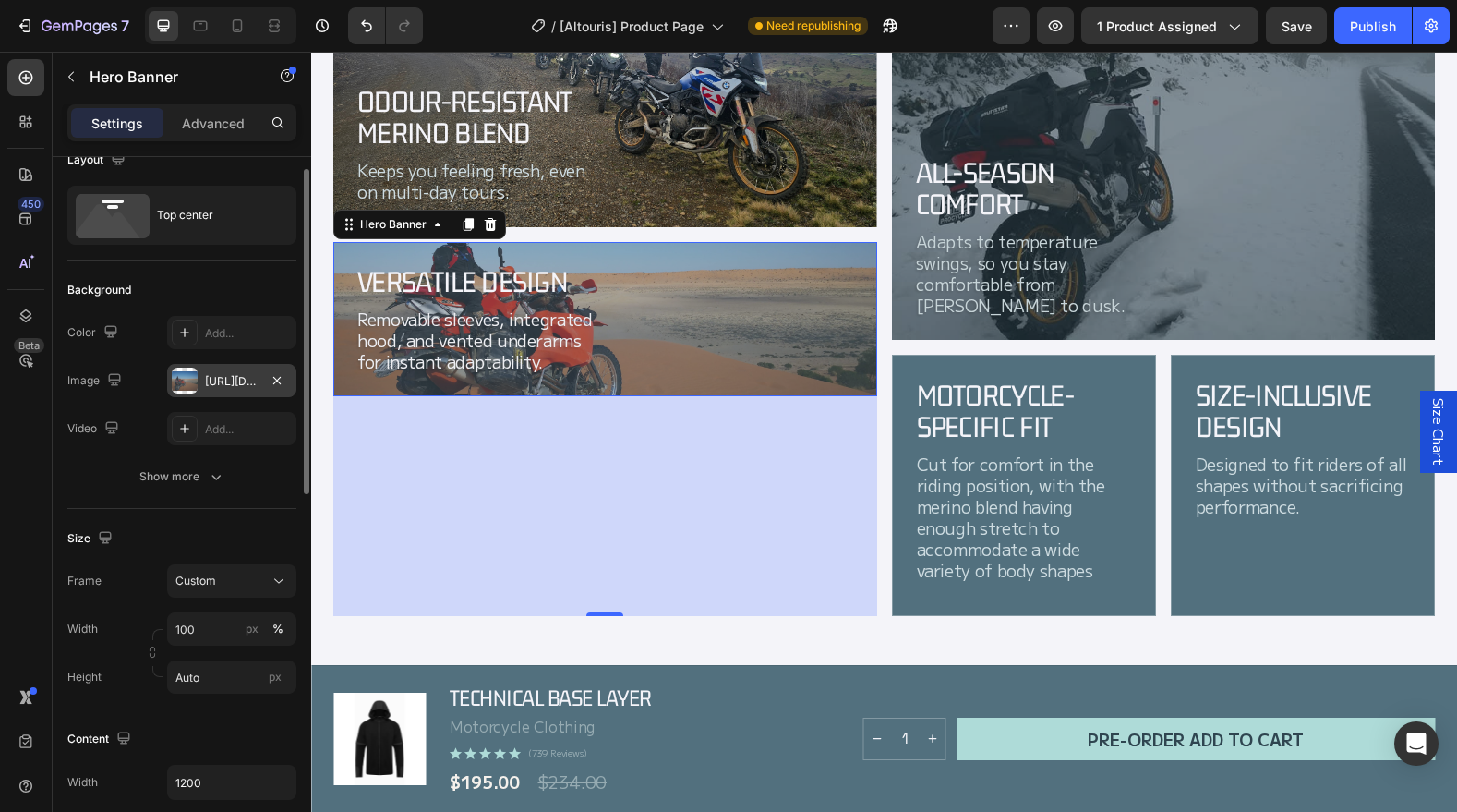
click at [210, 388] on div "[URL][DOMAIN_NAME]" at bounding box center [232, 381] width 54 height 17
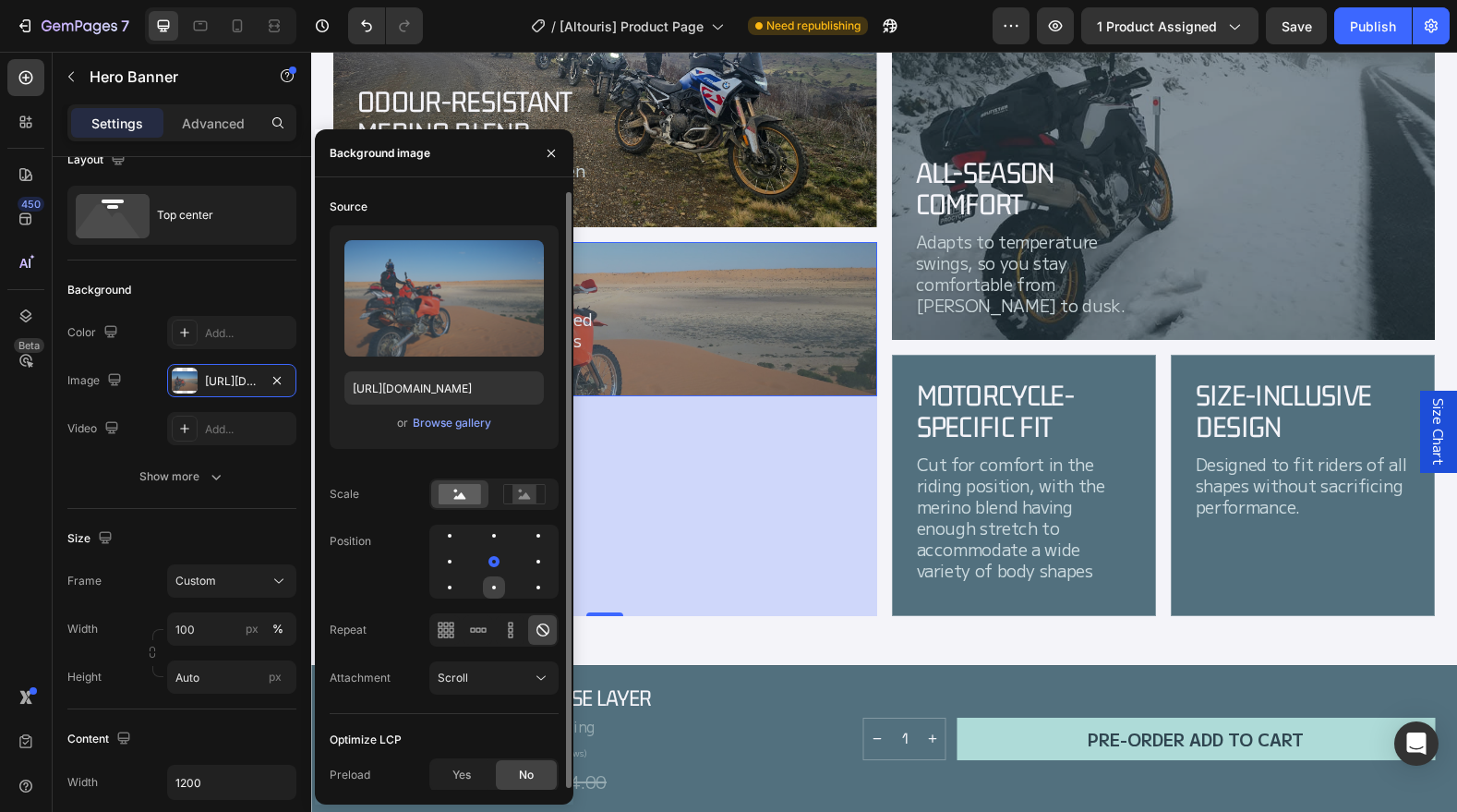
drag, startPoint x: 490, startPoint y: 565, endPoint x: 491, endPoint y: 587, distance: 22.0
click at [491, 587] on div at bounding box center [494, 561] width 130 height 74
click at [491, 587] on div at bounding box center [494, 587] width 23 height 23
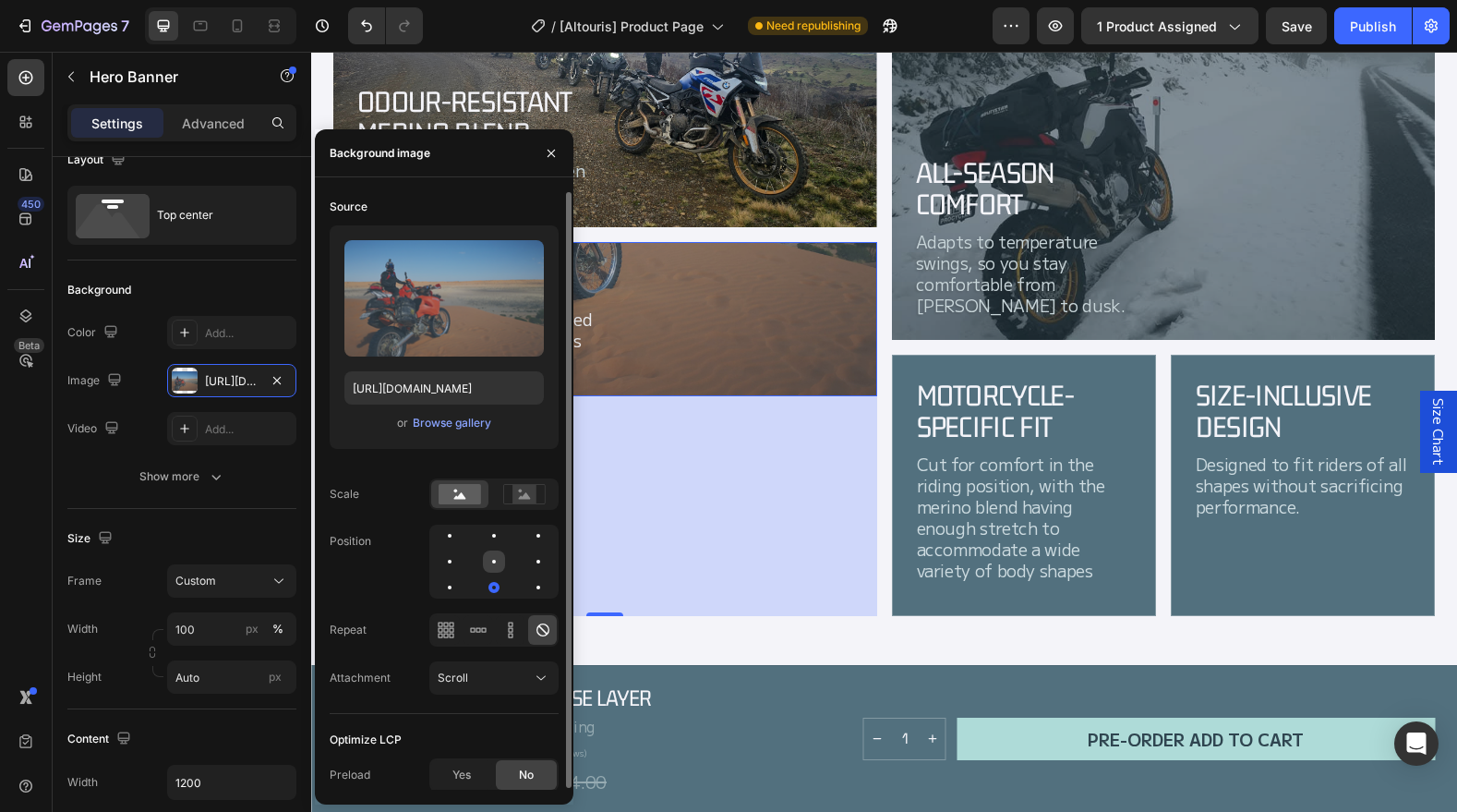
click at [493, 559] on div at bounding box center [494, 562] width 23 height 23
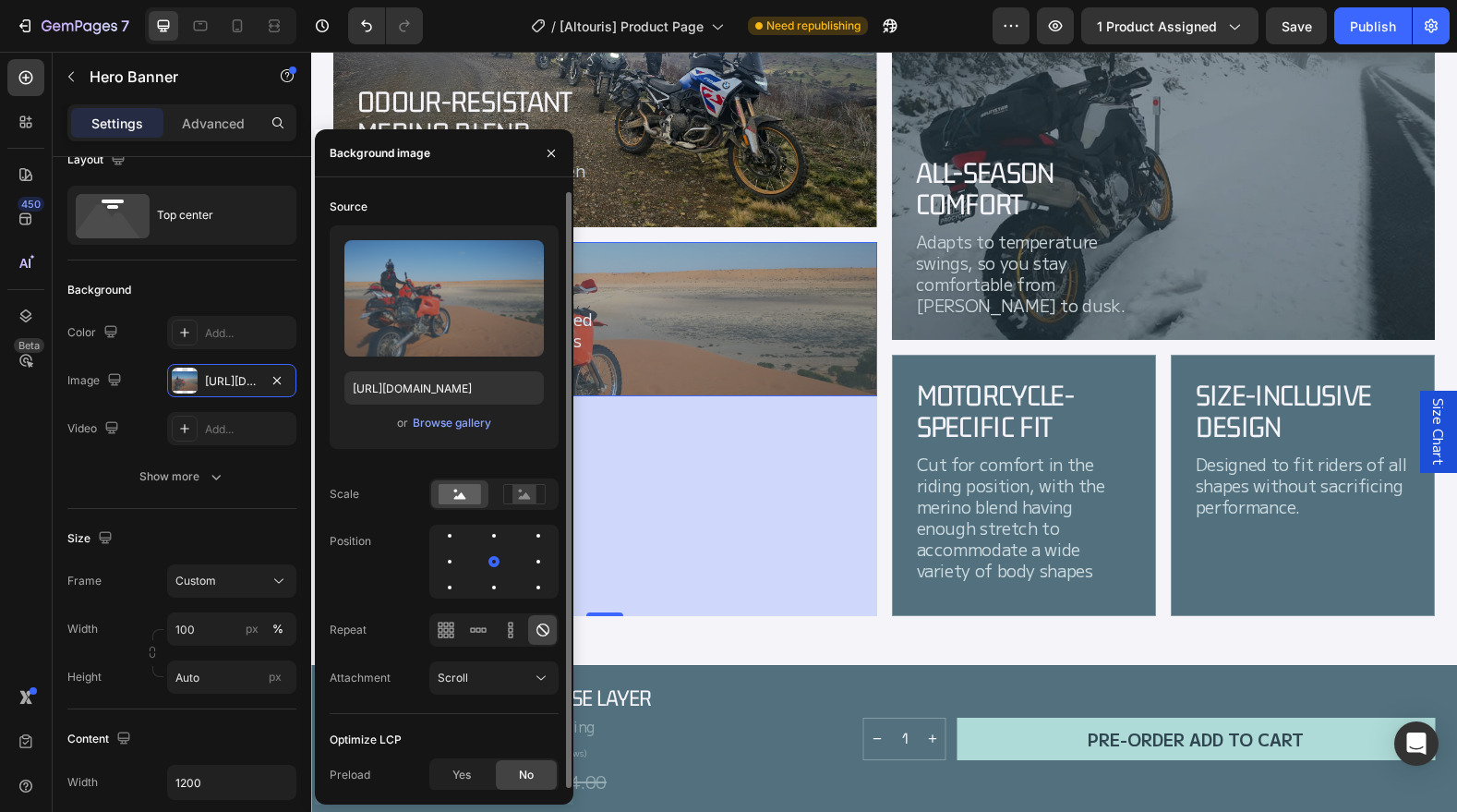
scroll to position [2, 0]
click at [456, 779] on span "Yes" at bounding box center [461, 773] width 19 height 17
click at [520, 771] on span "No" at bounding box center [526, 773] width 15 height 17
click at [520, 496] on icon at bounding box center [525, 493] width 12 height 7
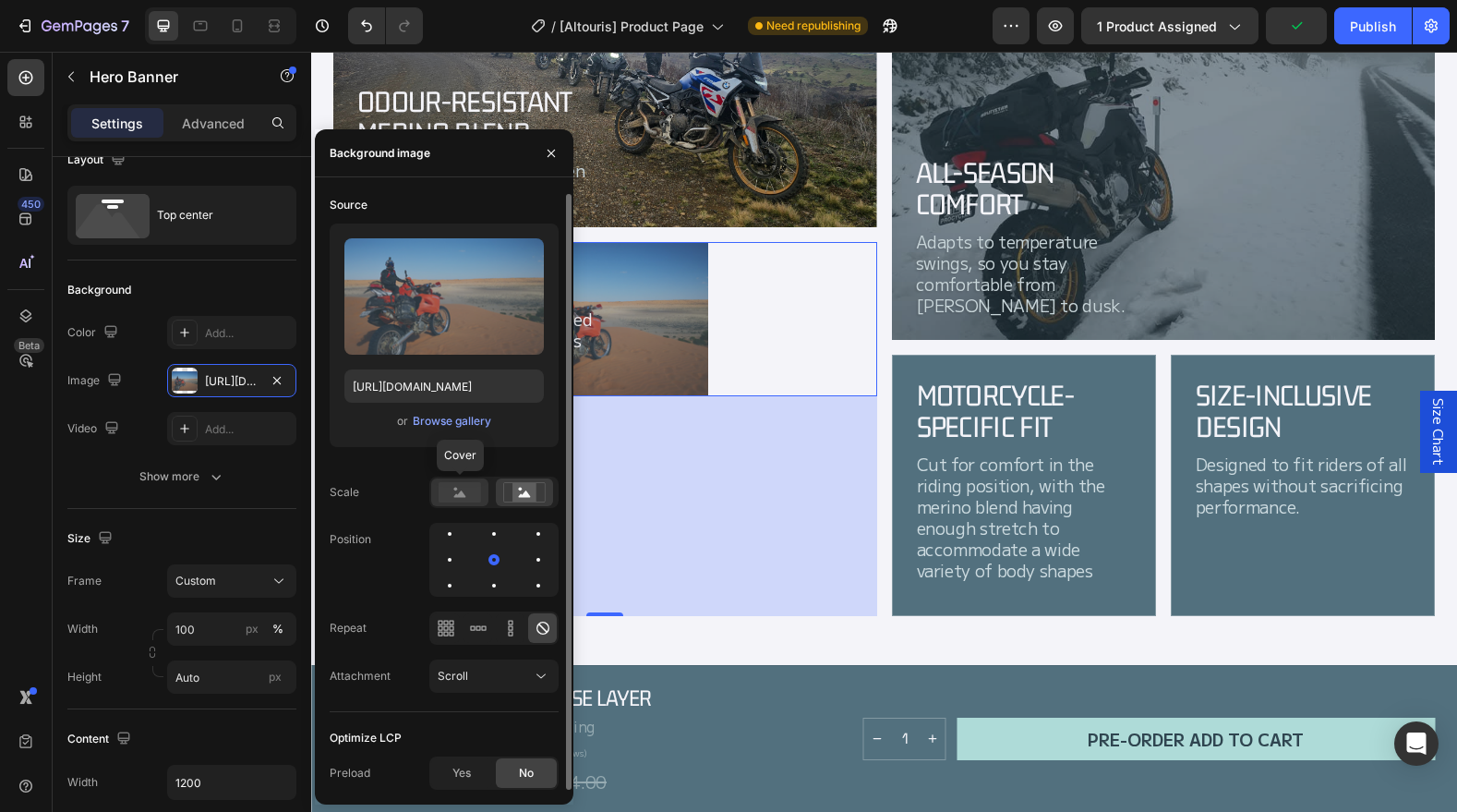
click at [457, 487] on rect at bounding box center [459, 492] width 42 height 21
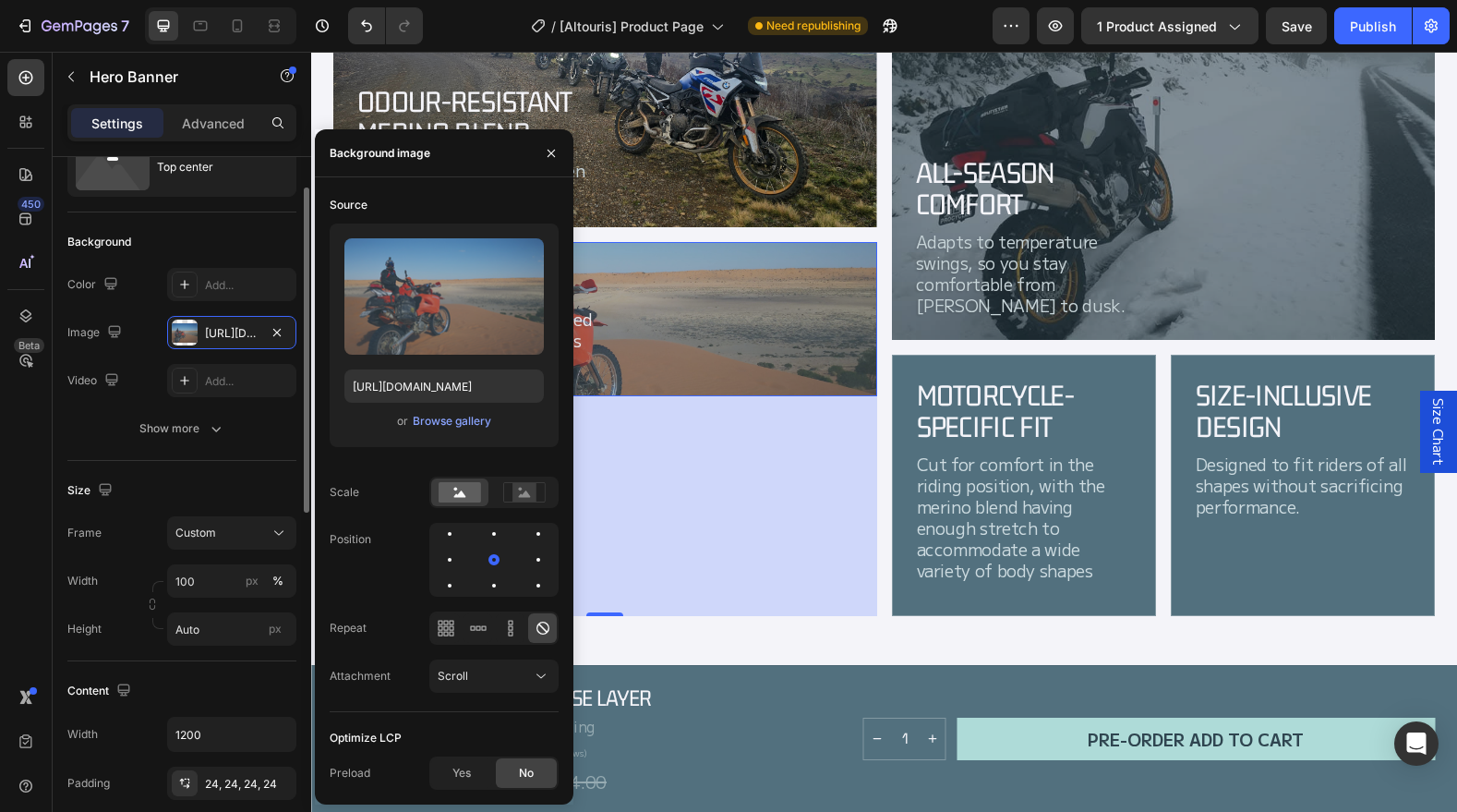
scroll to position [81, 0]
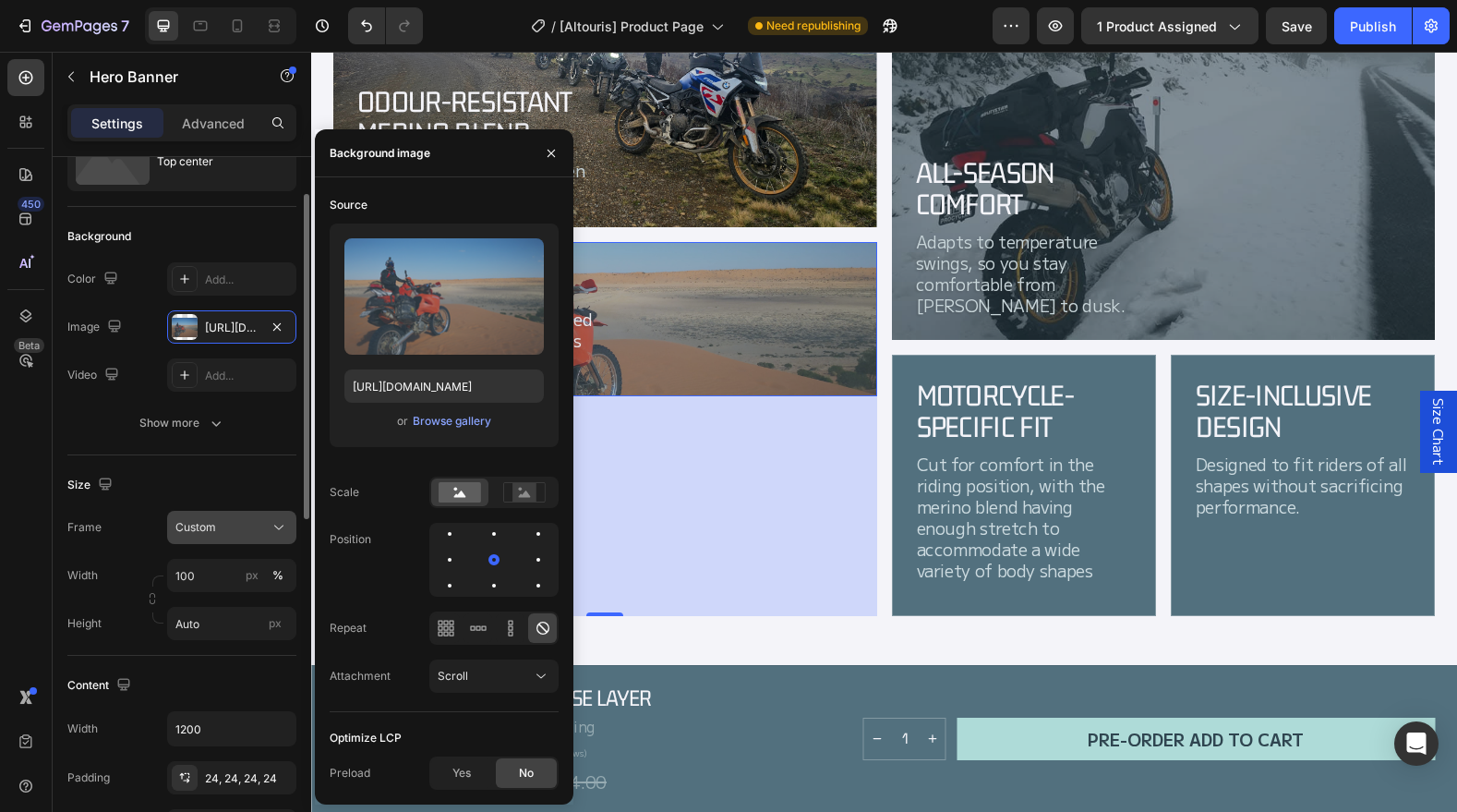
click at [207, 530] on span "Custom" at bounding box center [195, 527] width 40 height 17
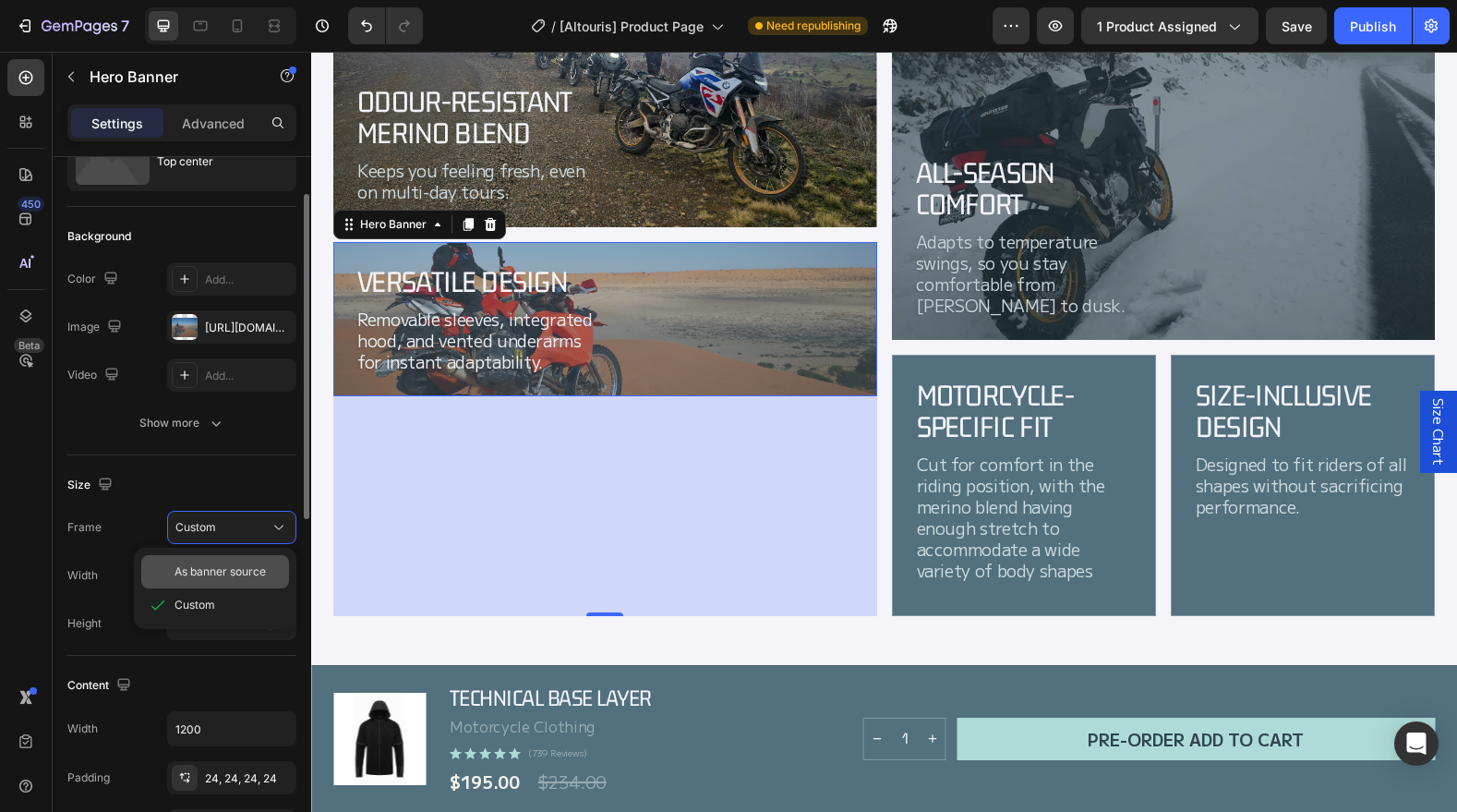
click at [201, 572] on span "As banner source" at bounding box center [220, 571] width 91 height 17
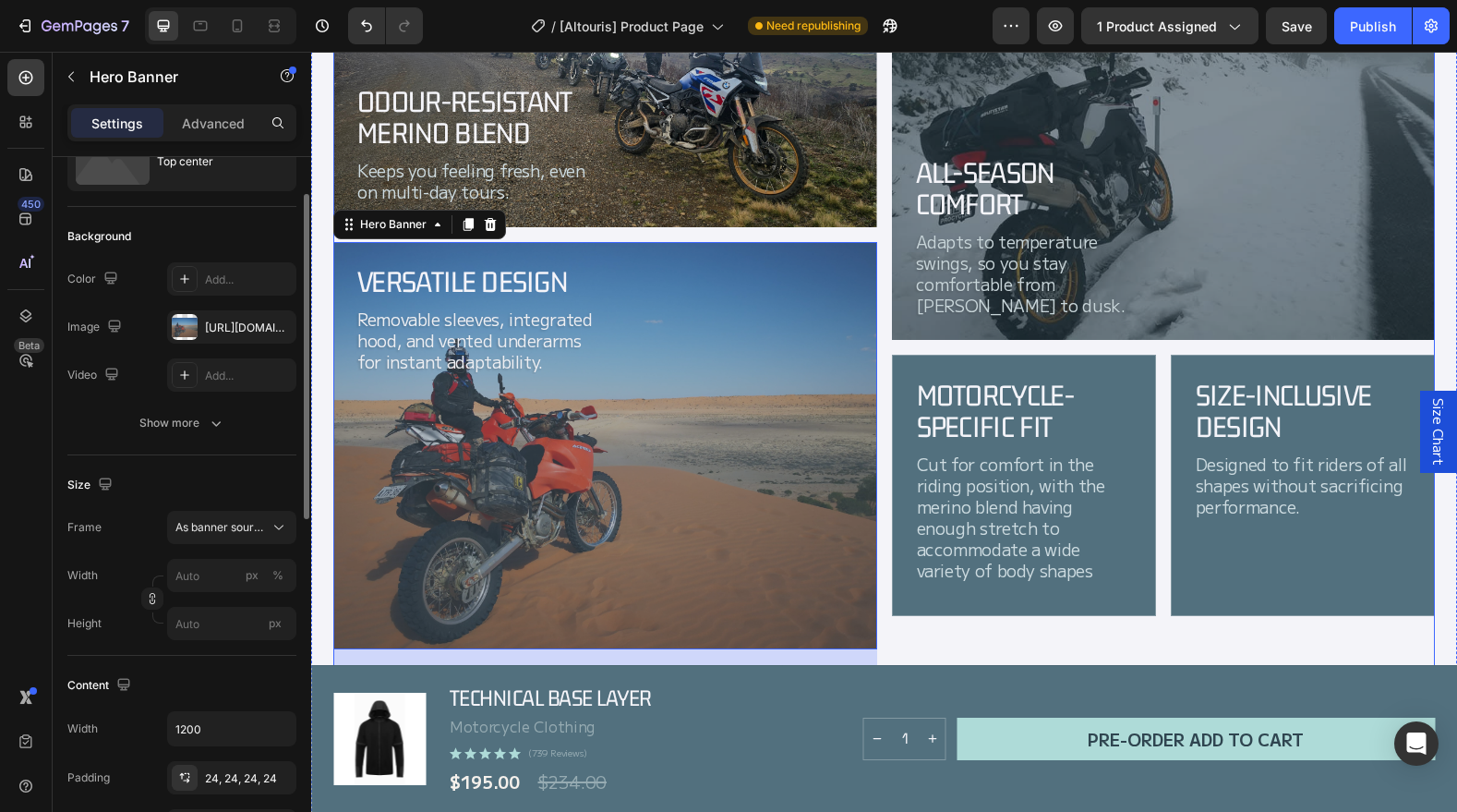
click at [986, 627] on div "All-Season Comfort Heading Adapts to temperature swings, so you stay comfortabl…" at bounding box center [1164, 385] width 544 height 968
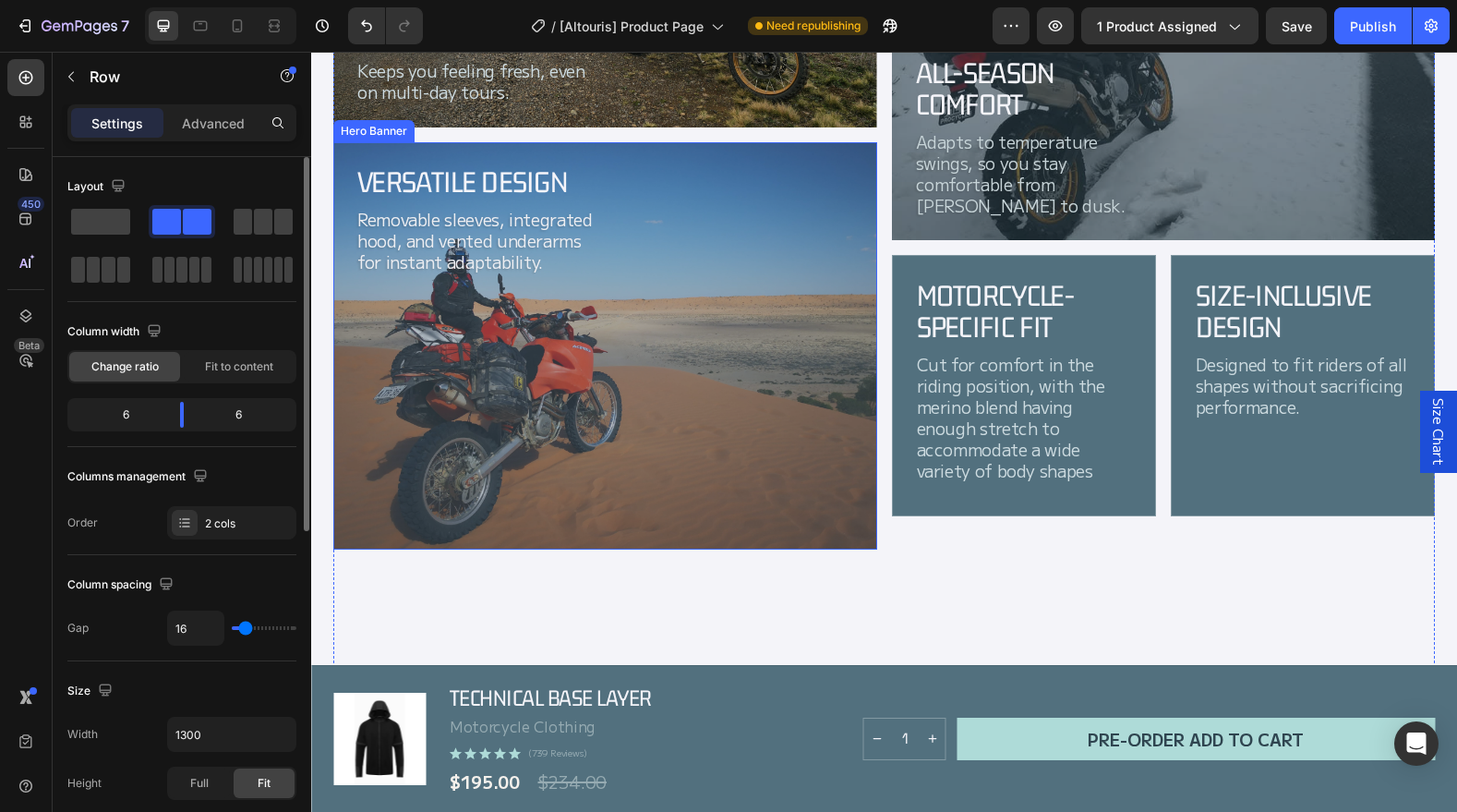
scroll to position [2030, 0]
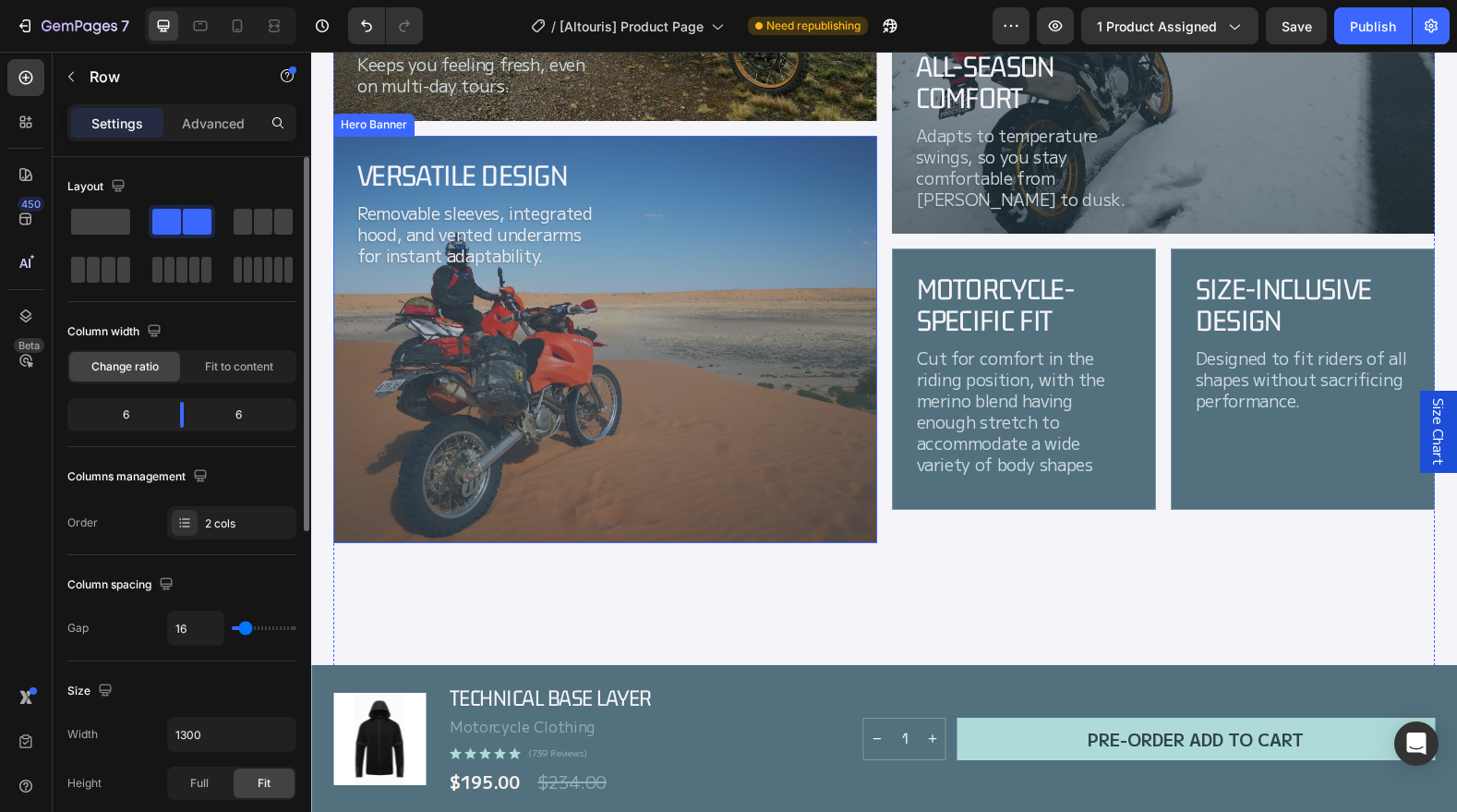
click at [645, 530] on div "Background Image" at bounding box center [606, 339] width 544 height 407
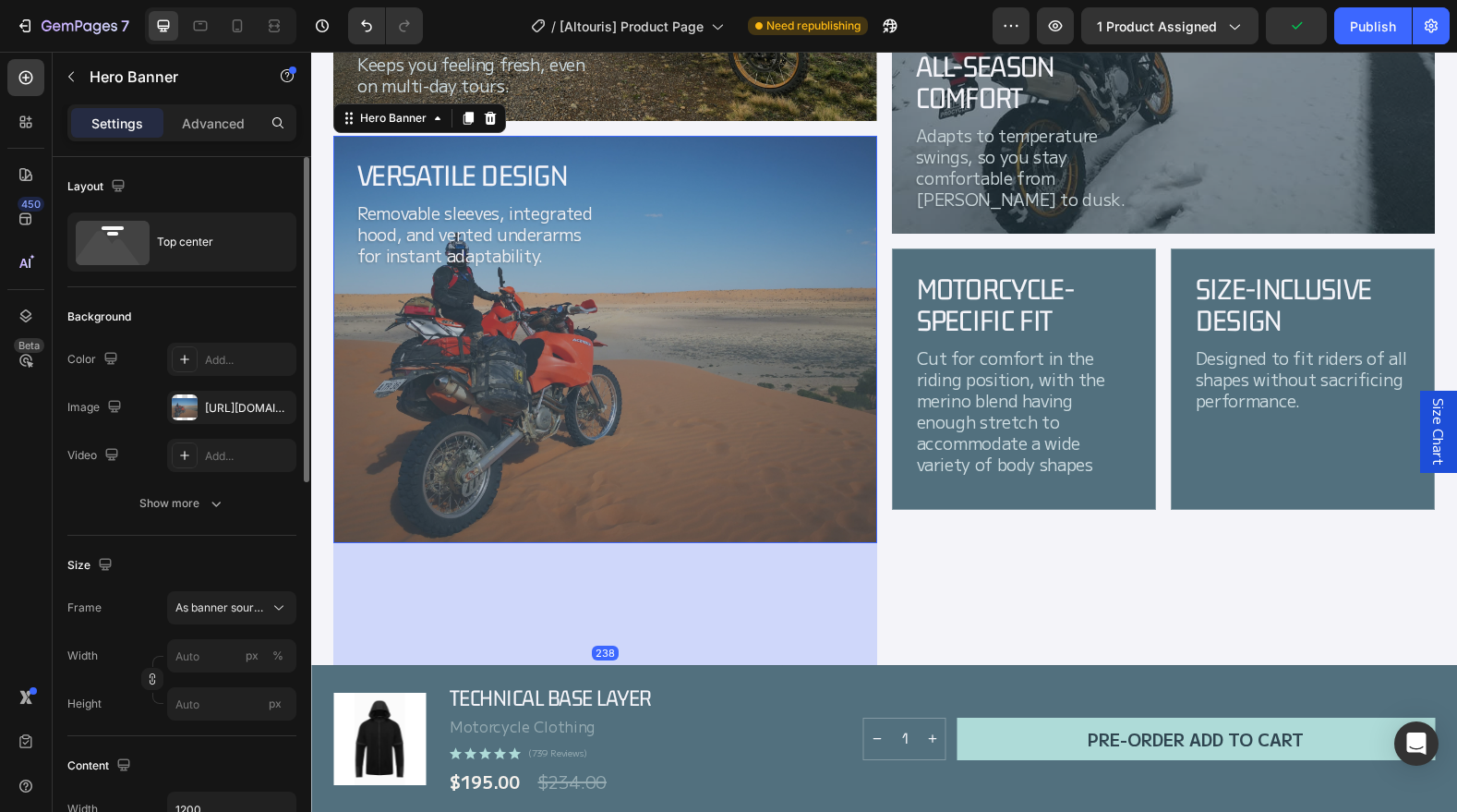
click at [639, 500] on div "Background Image" at bounding box center [606, 339] width 544 height 407
click at [950, 600] on div "All-Season Comfort Heading Adapts to temperature swings, so you stay comfortabl…" at bounding box center [1164, 279] width 544 height 968
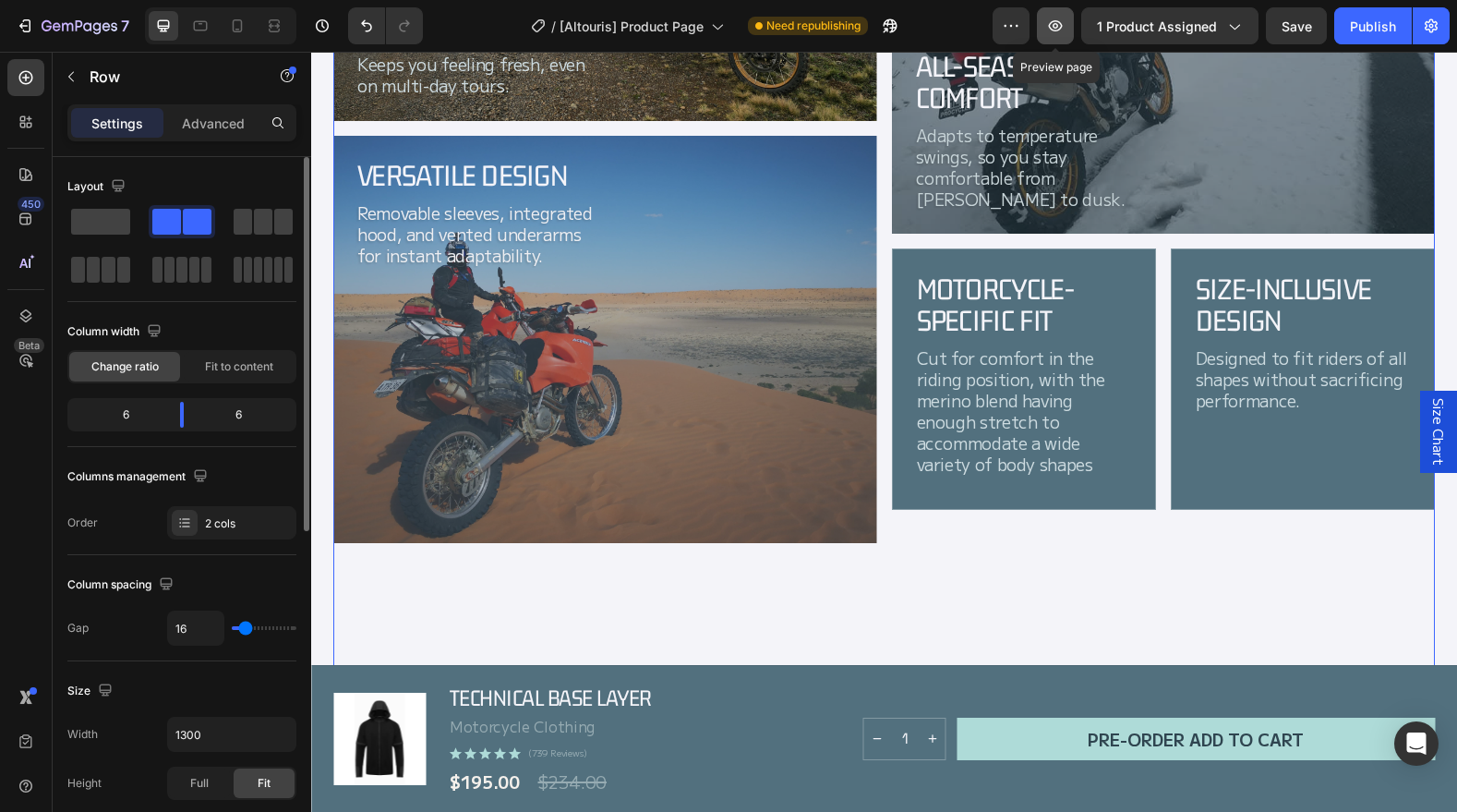
click at [1049, 19] on icon "button" at bounding box center [1055, 26] width 19 height 19
click at [1096, 495] on div "Motorcycle-Specific Fit Heading Cut for comfort in the riding position, with th…" at bounding box center [1024, 379] width 264 height 261
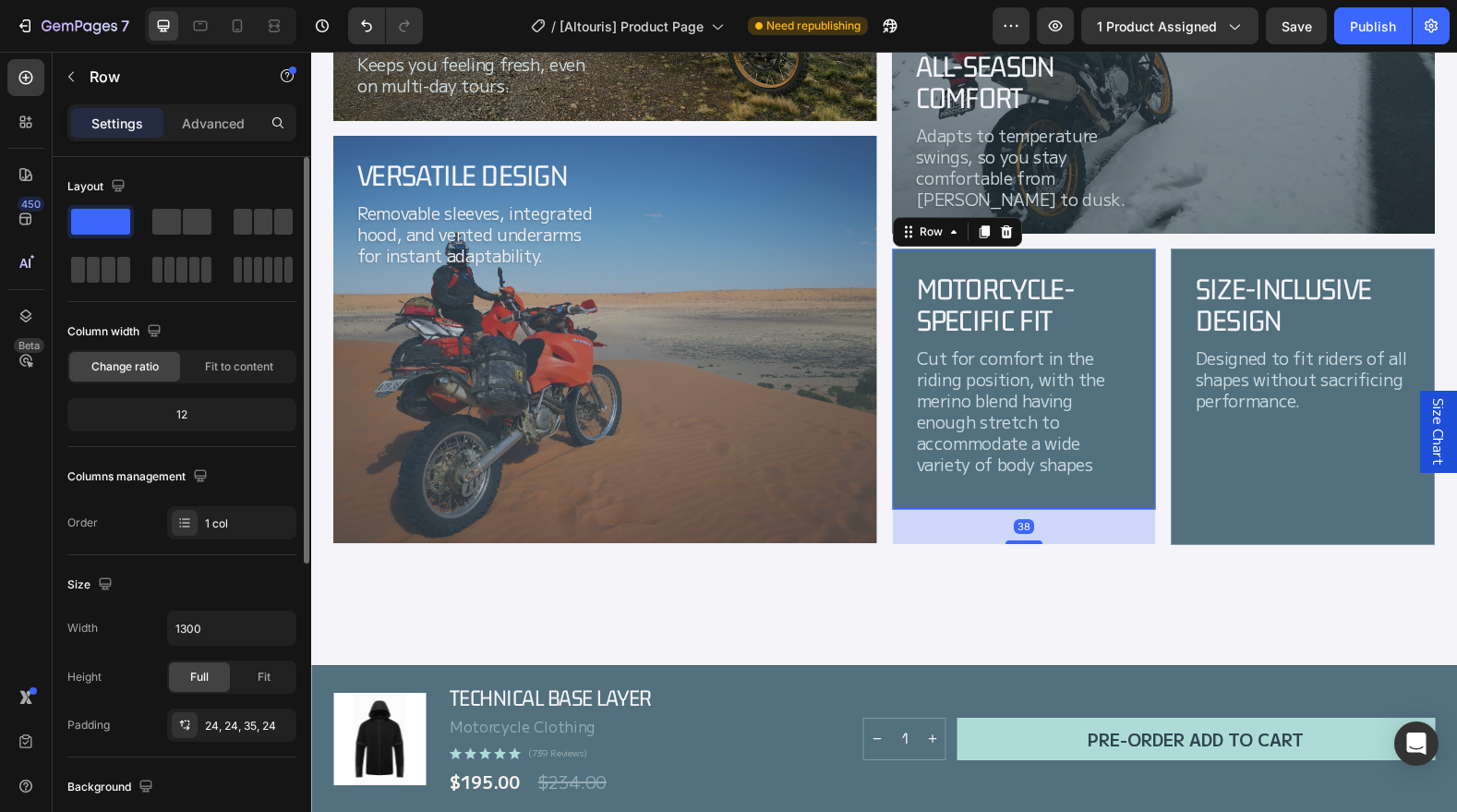
drag, startPoint x: 1026, startPoint y: 506, endPoint x: 1025, endPoint y: 526, distance: 20.0
click at [1025, 540] on div at bounding box center [1024, 542] width 37 height 4
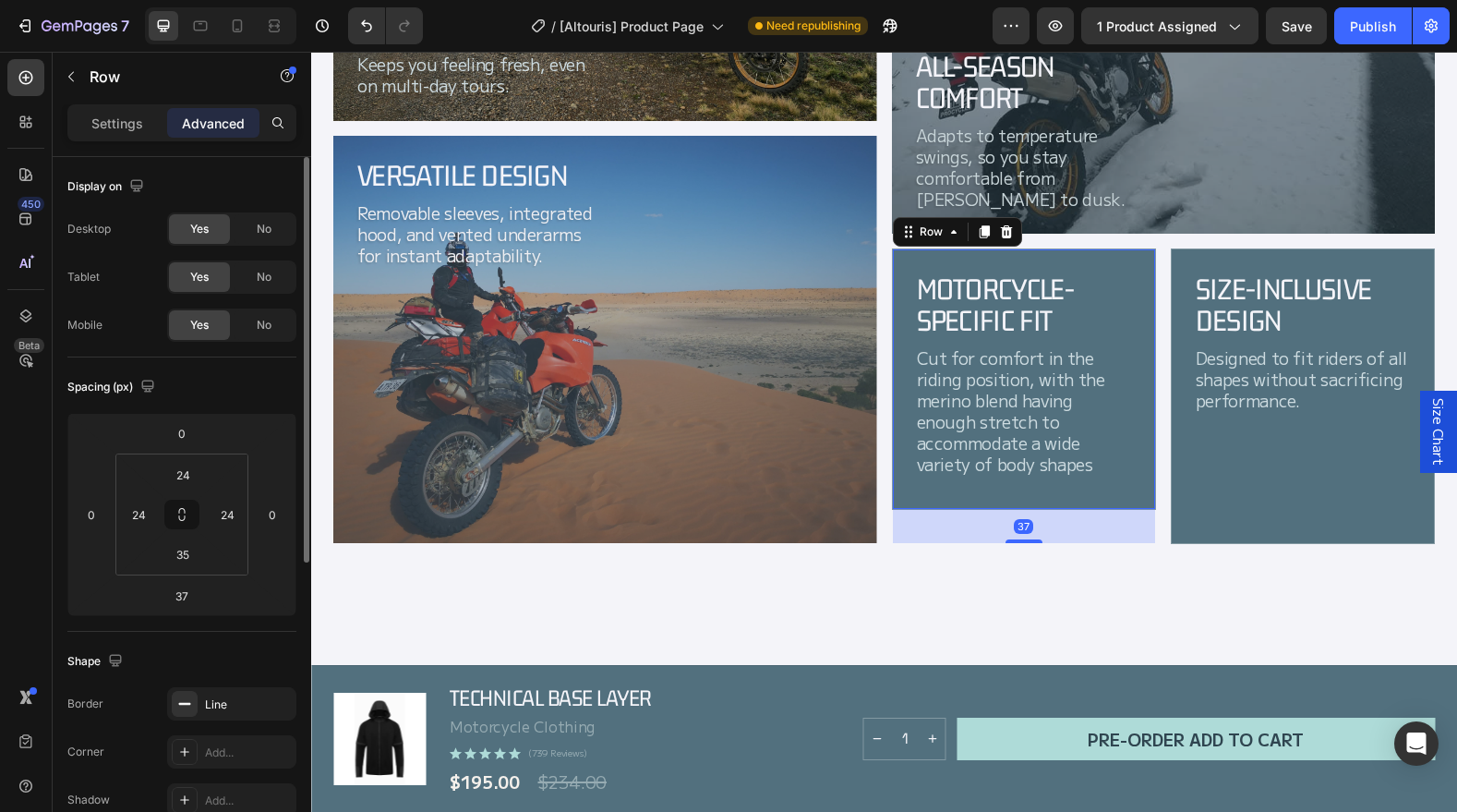
click at [994, 494] on div "Motorcycle-Specific Fit Heading Cut for comfort in the riding position, with th…" at bounding box center [1024, 379] width 264 height 261
click at [1006, 504] on div "Motorcycle-Specific Fit Heading Cut for comfort in the riding position, with th…" at bounding box center [1024, 379] width 264 height 261
click at [999, 468] on p "Cut for comfort in the riding position, with the merino blend having enough str…" at bounding box center [1024, 411] width 214 height 128
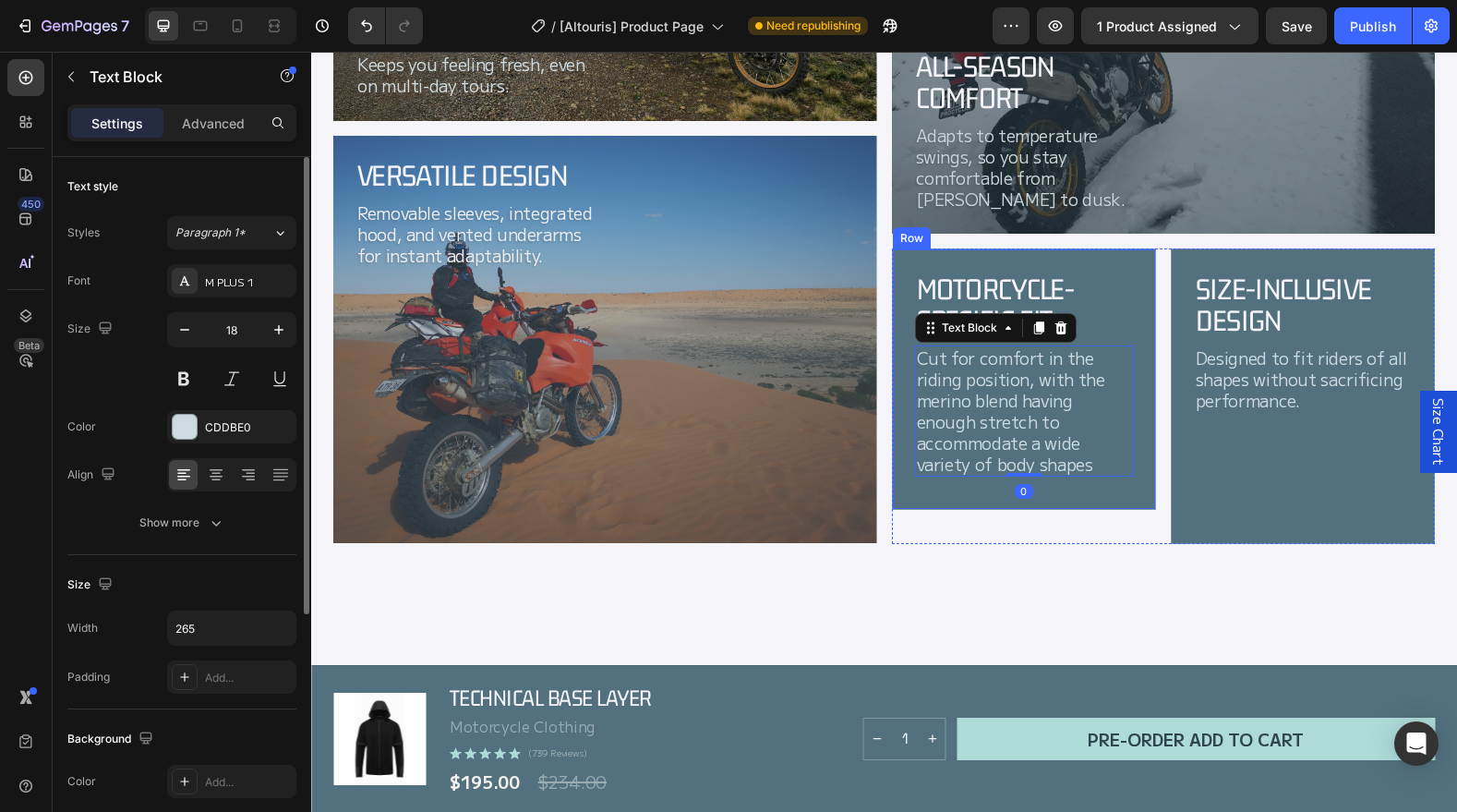
click at [1135, 497] on div "Motorcycle-Specific Fit Heading Cut for comfort in the riding position, with th…" at bounding box center [1024, 379] width 264 height 261
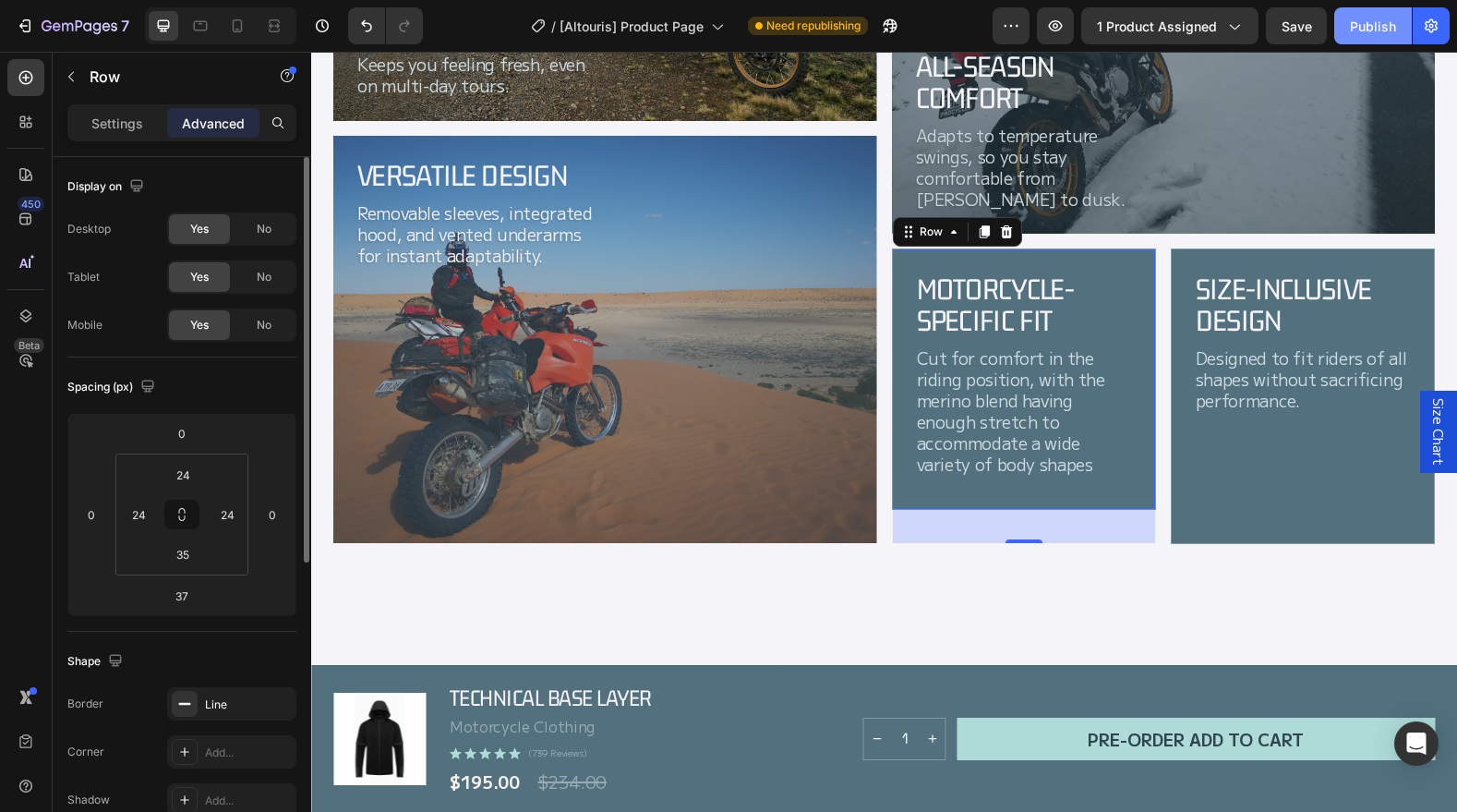
drag, startPoint x: 1365, startPoint y: 27, endPoint x: 1074, endPoint y: 14, distance: 291.3
click at [1365, 27] on div "Publish" at bounding box center [1373, 27] width 46 height 20
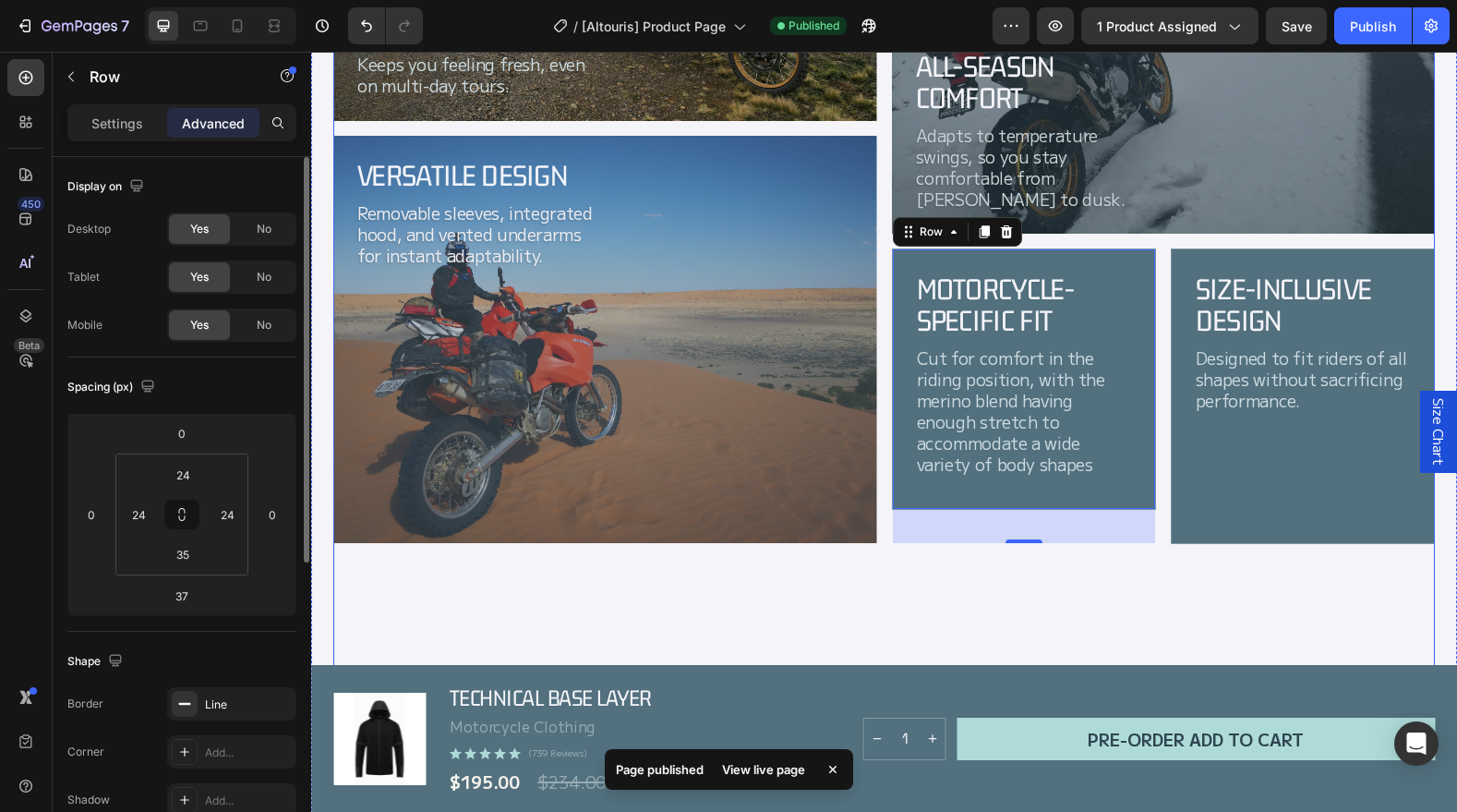
click at [620, 597] on div "Odour-Resistant Merino Blend Heading Keeps you feeling fresh, even on multi-day…" at bounding box center [606, 279] width 544 height 968
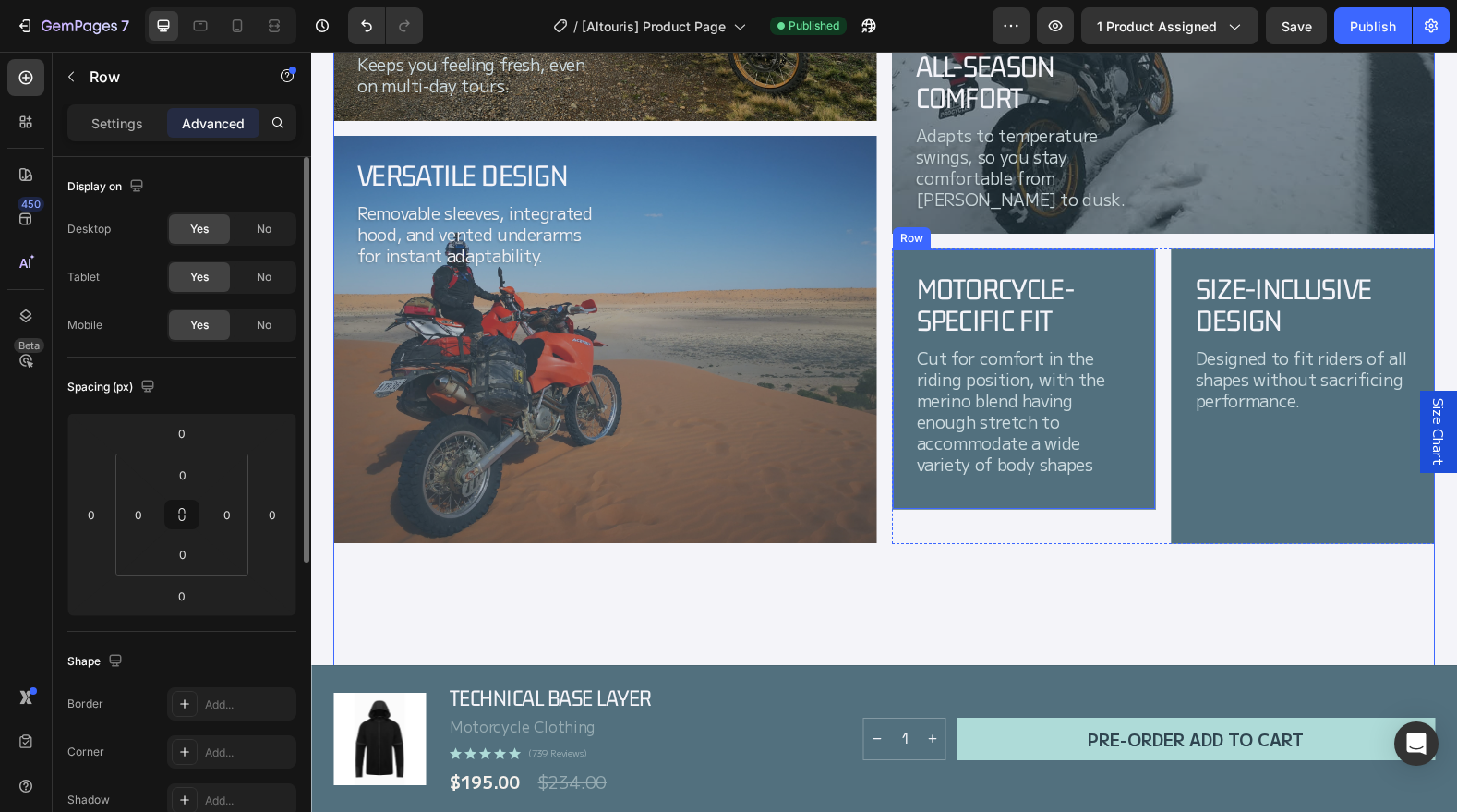
click at [1068, 498] on div "Motorcycle-Specific Fit Heading Cut for comfort in the riding position, with th…" at bounding box center [1024, 379] width 264 height 261
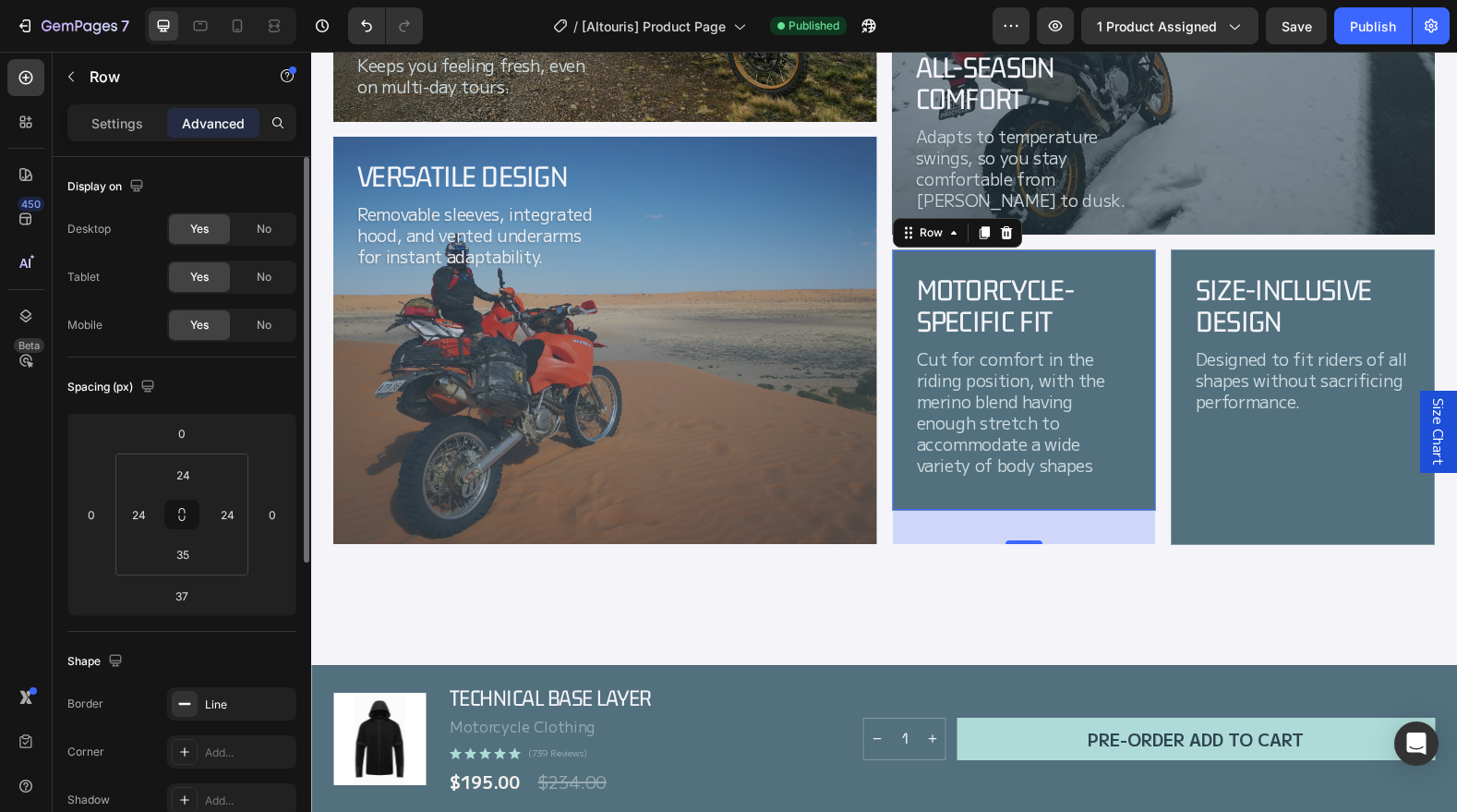
click at [1103, 256] on div "Motorcycle-Specific Fit Heading Cut for comfort in the riding position, with th…" at bounding box center [1024, 380] width 264 height 261
click at [1129, 303] on h2 "Motorcycle-Specific Fit" at bounding box center [1024, 305] width 218 height 67
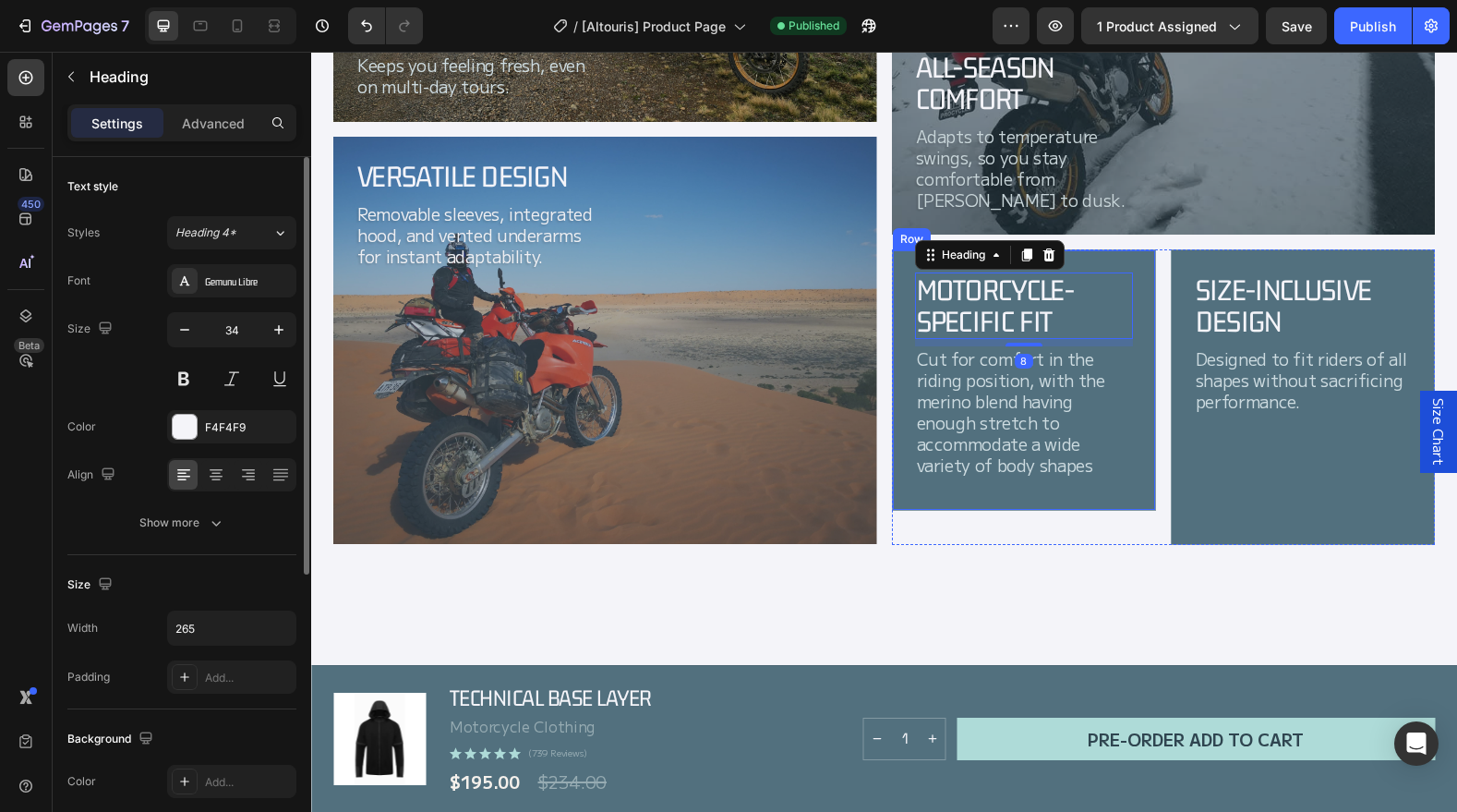
click at [1144, 413] on div "Motorcycle-Specific Fit Heading 8 Cut for comfort in the riding position, with …" at bounding box center [1024, 380] width 264 height 261
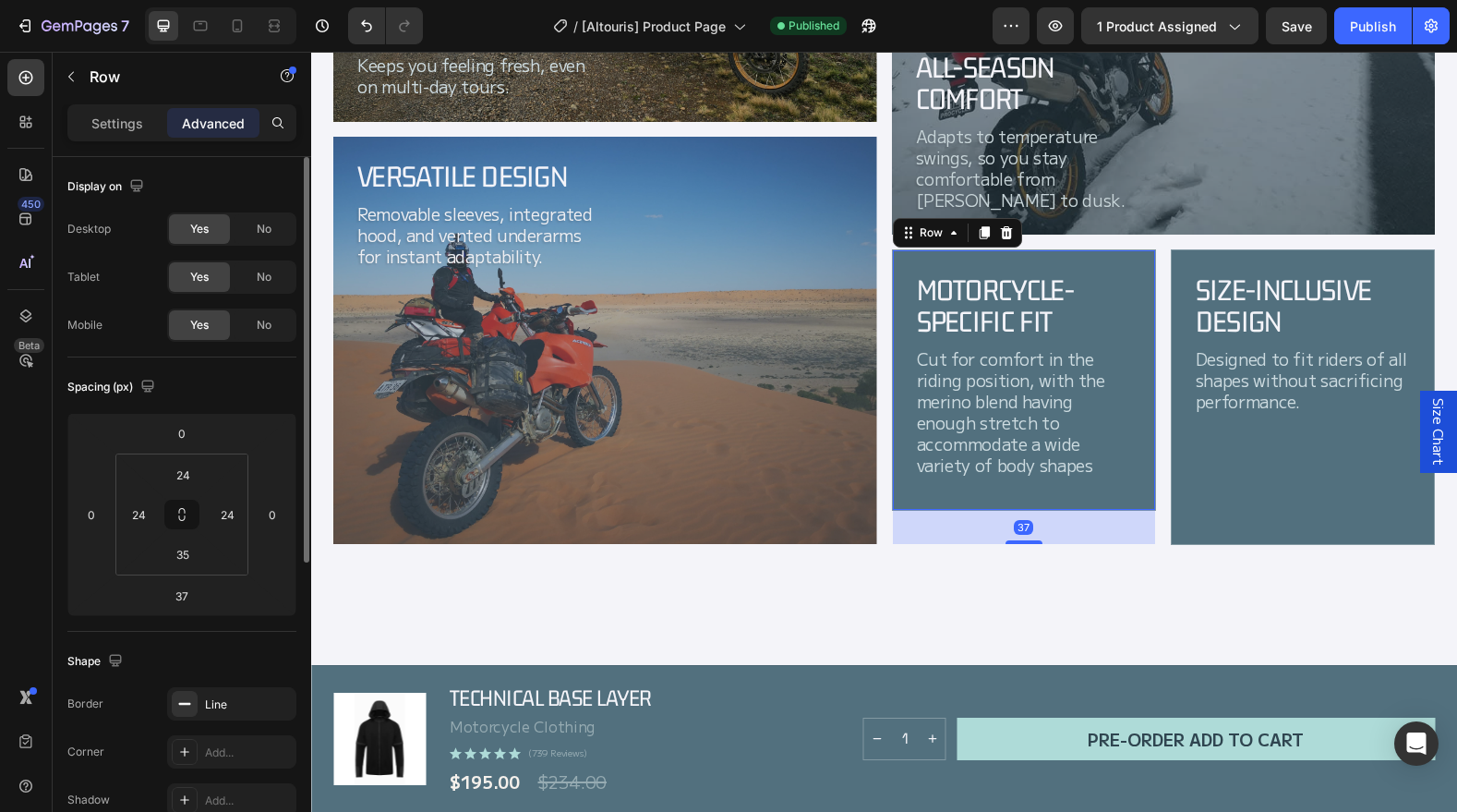
click at [1137, 505] on div "Motorcycle-Specific Fit Heading Cut for comfort in the riding position, with th…" at bounding box center [1024, 380] width 264 height 261
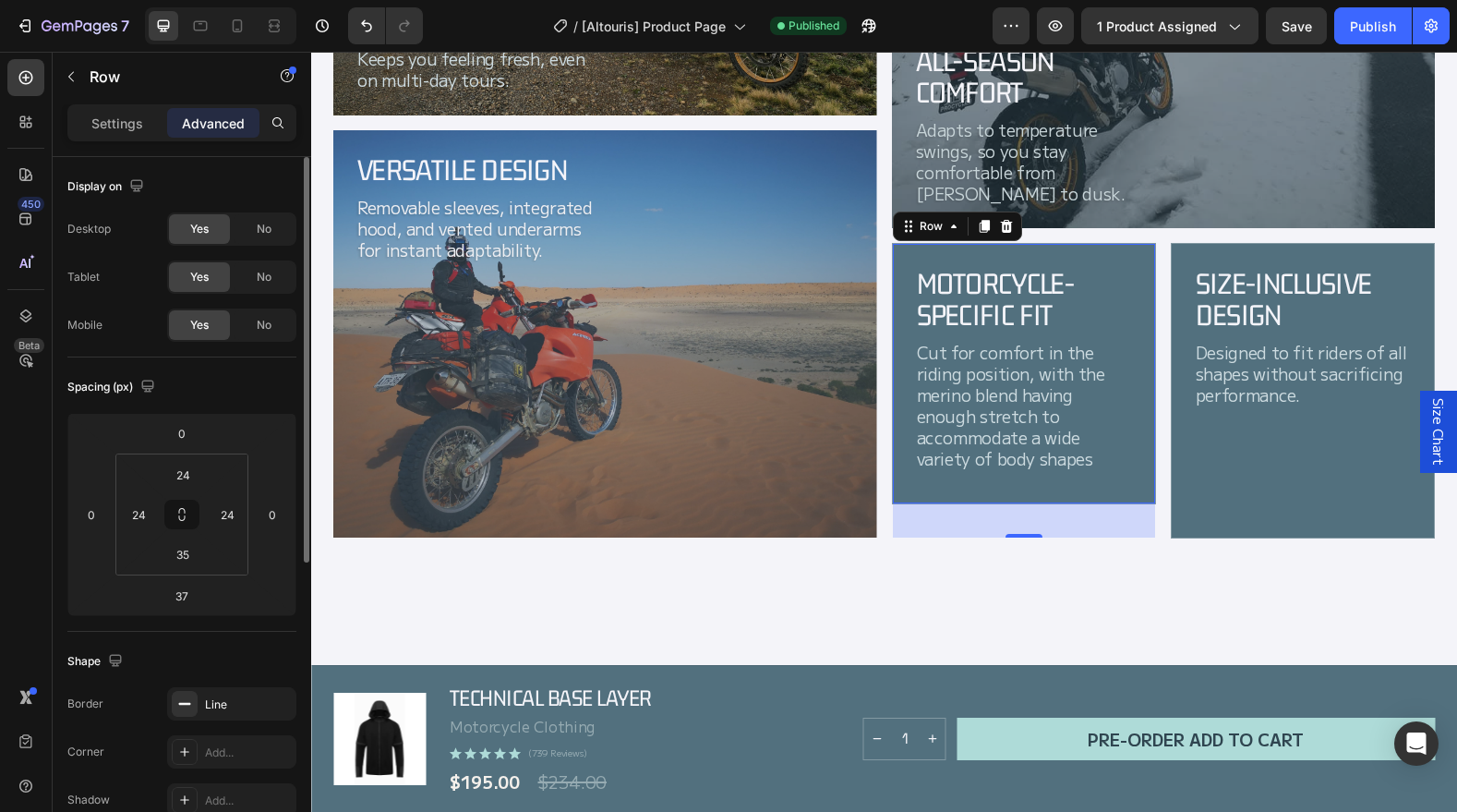
scroll to position [2088, 0]
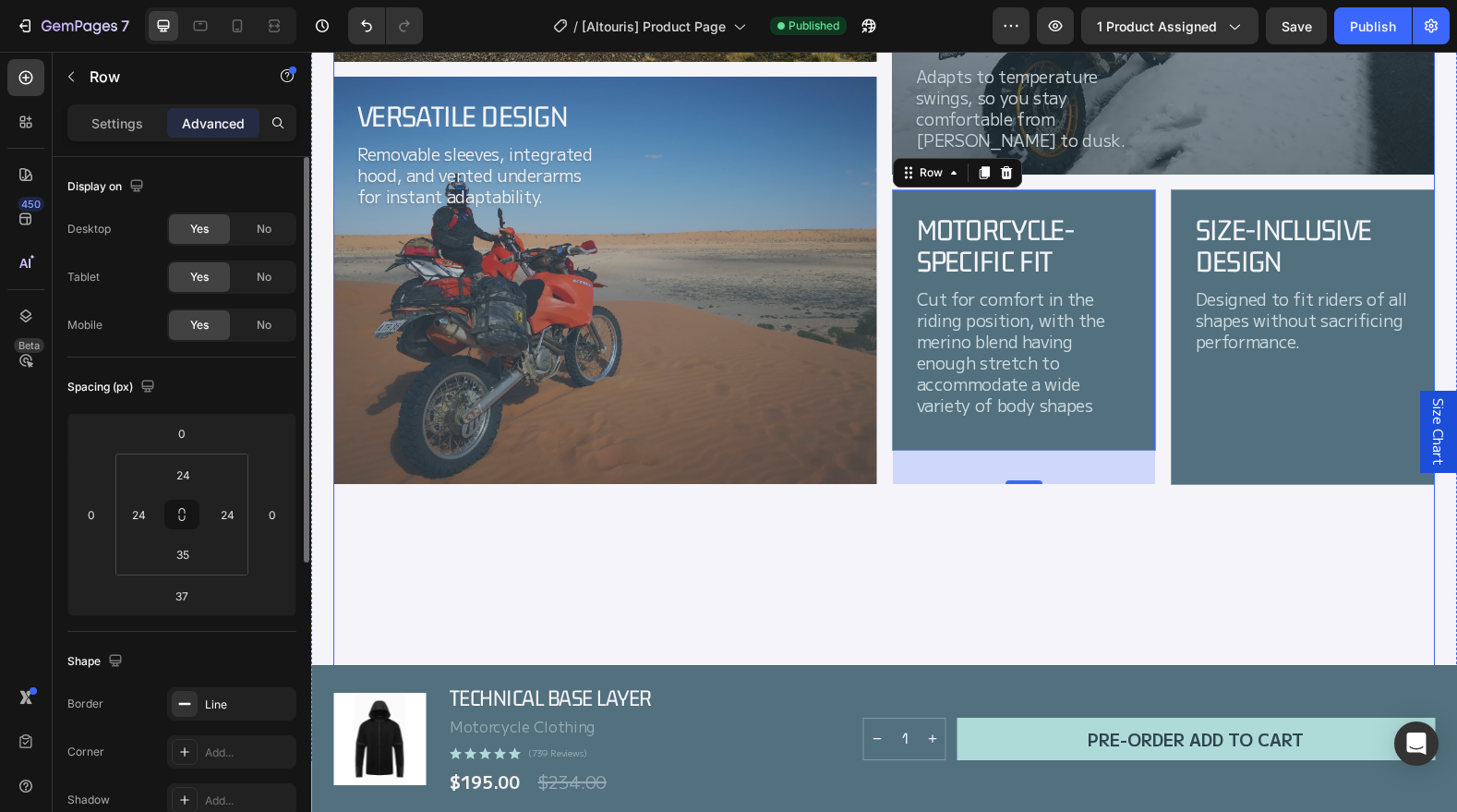
click at [1116, 515] on div "All-Season Comfort Heading Adapts to temperature swings, so you stay comfortabl…" at bounding box center [1164, 220] width 544 height 968
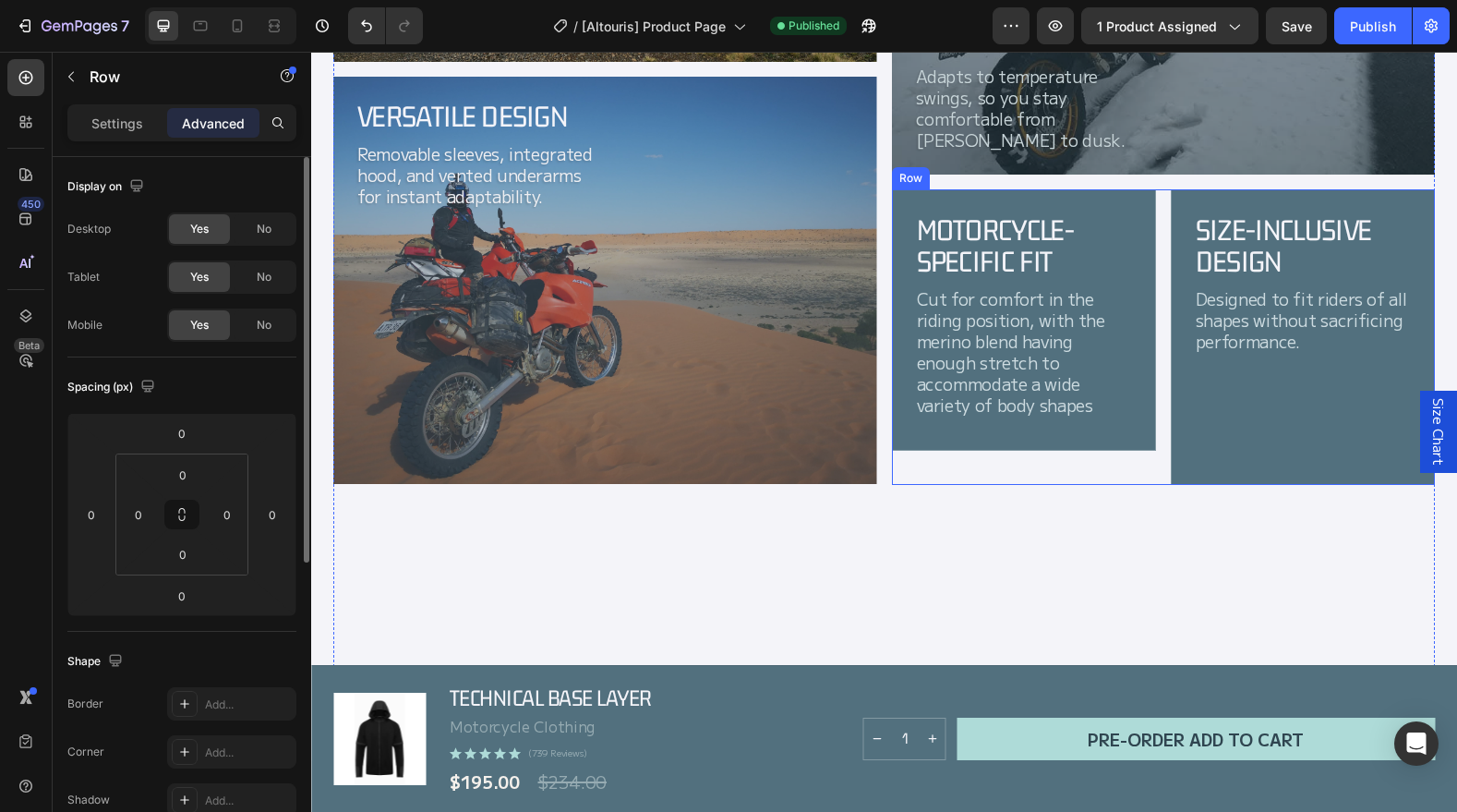
click at [1087, 452] on div "Motorcycle-Specific Fit Heading Cut for comfort in the riding position, with th…" at bounding box center [1024, 337] width 264 height 296
click at [1112, 434] on div "Motorcycle-Specific Fit Heading Cut for comfort in the riding position, with th…" at bounding box center [1024, 320] width 264 height 261
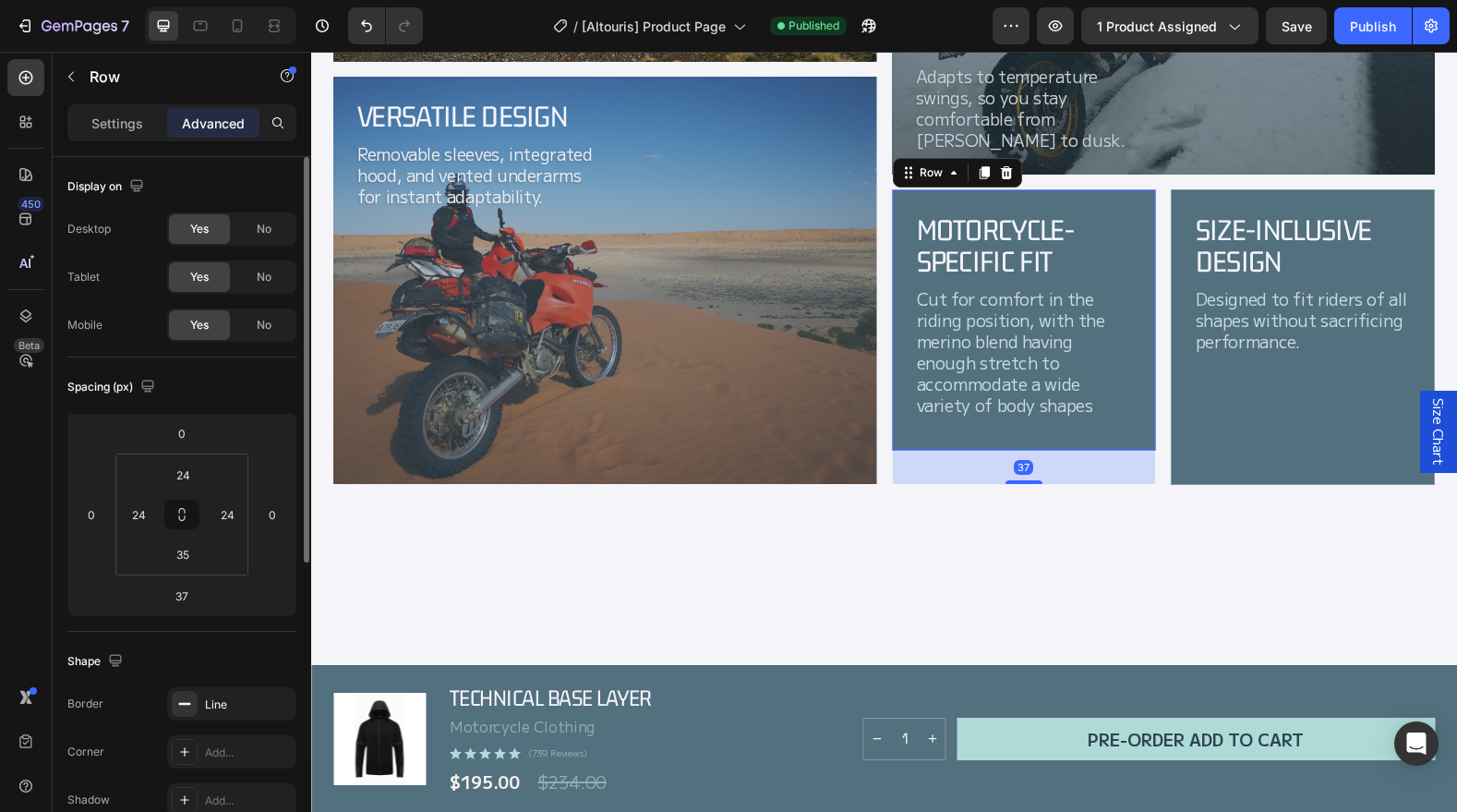
click at [1113, 434] on div "Motorcycle-Specific Fit Heading Cut for comfort in the riding position, with th…" at bounding box center [1024, 320] width 264 height 261
drag, startPoint x: 1027, startPoint y: 482, endPoint x: 1062, endPoint y: 459, distance: 41.9
click at [1023, 481] on div at bounding box center [1024, 481] width 37 height 4
type input "36"
click at [1125, 437] on div "Motorcycle-Specific Fit Heading Cut for comfort in the riding position, with th…" at bounding box center [1024, 320] width 264 height 261
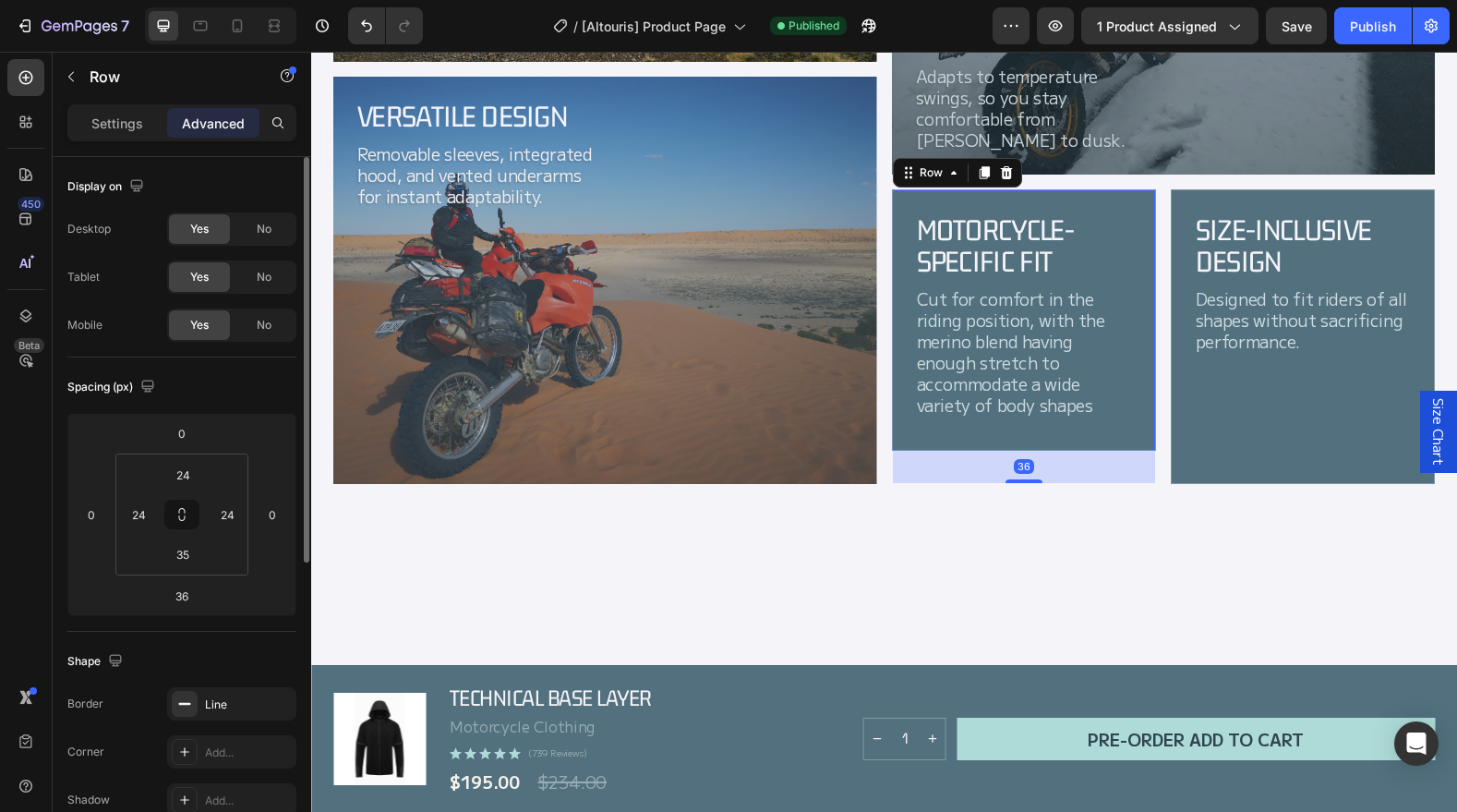
click at [1144, 449] on div "Motorcycle-Specific Fit Heading Cut for comfort in the riding position, with th…" at bounding box center [1024, 320] width 264 height 261
click at [1145, 448] on div "Motorcycle-Specific Fit Heading Cut for comfort in the riding position, with th…" at bounding box center [1024, 320] width 264 height 261
click at [1145, 447] on div "Motorcycle-Specific Fit Heading Cut for comfort in the riding position, with th…" at bounding box center [1024, 320] width 264 height 261
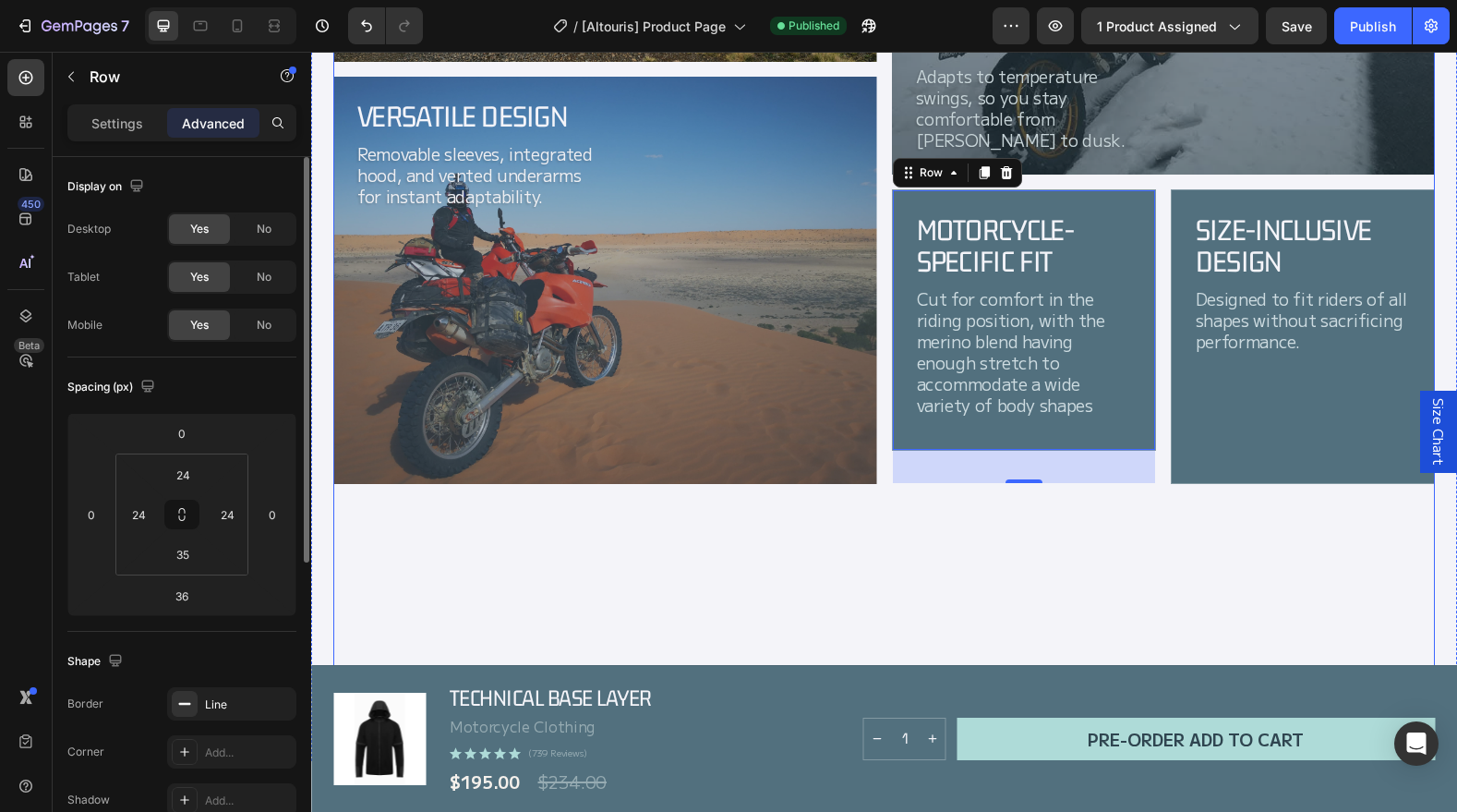
click at [862, 583] on div "Odour-Resistant Merino Blend Heading Keeps you feeling fresh, even on multi-day…" at bounding box center [606, 220] width 544 height 968
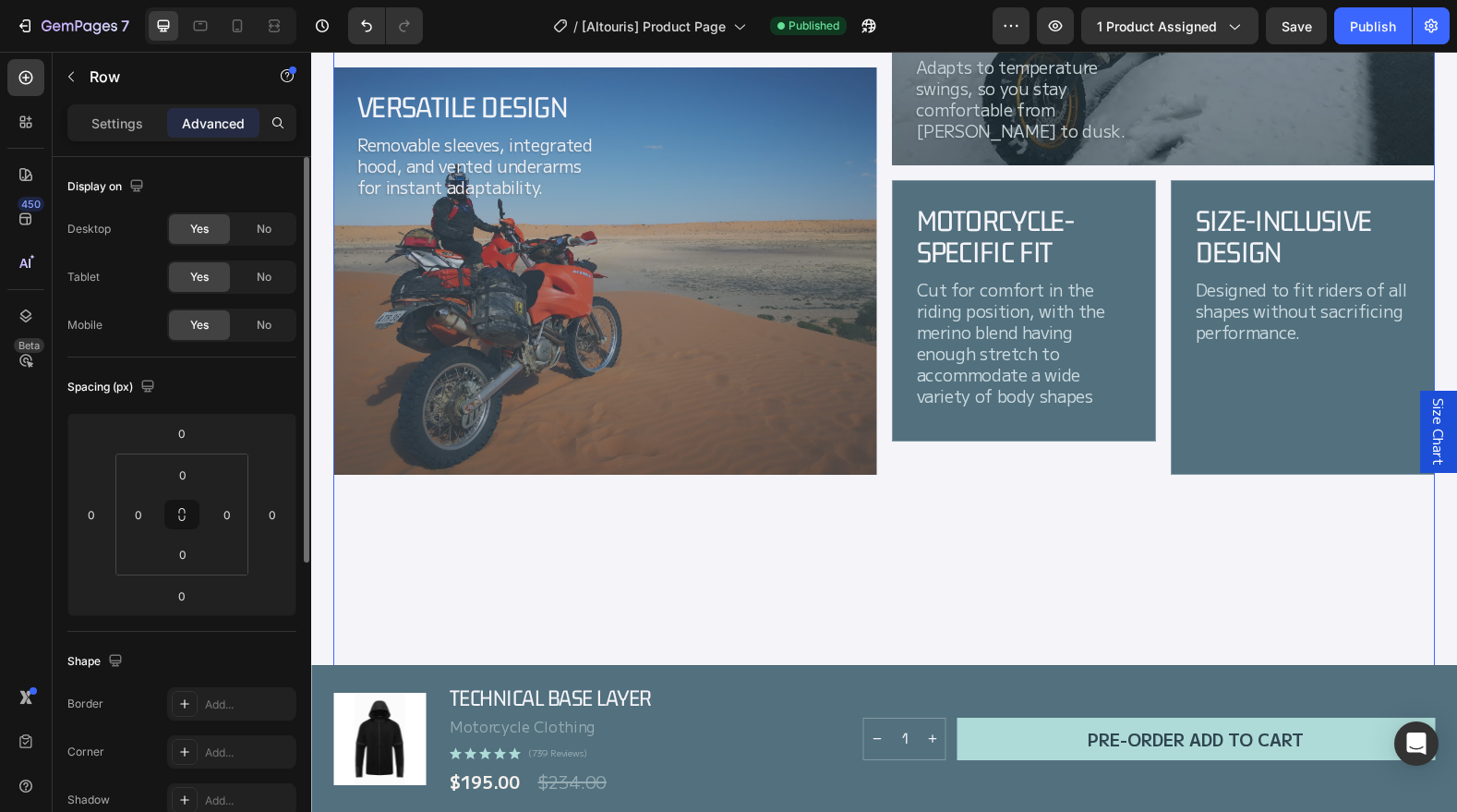
scroll to position [2095, 0]
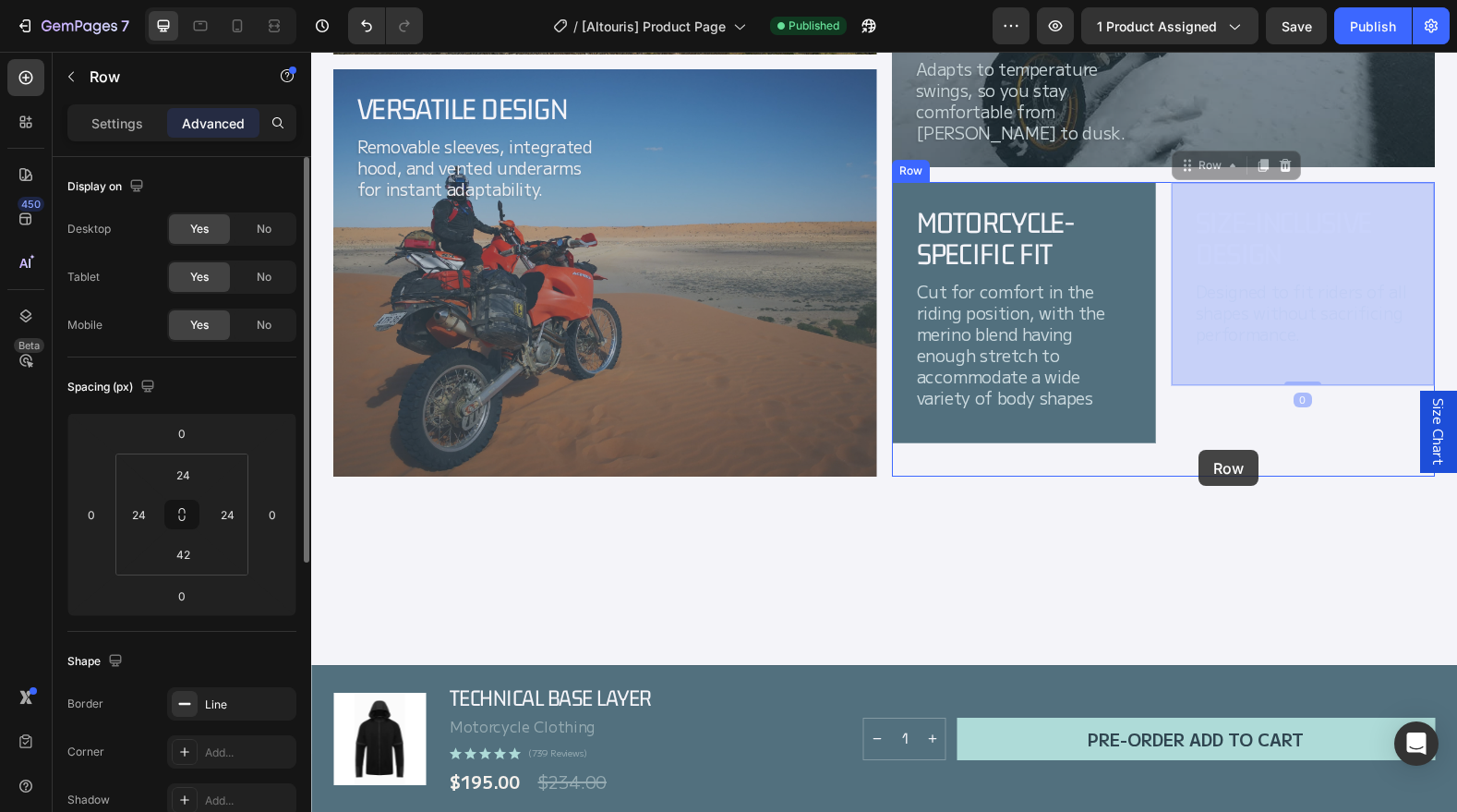
drag, startPoint x: 1203, startPoint y: 473, endPoint x: 1214, endPoint y: 461, distance: 16.3
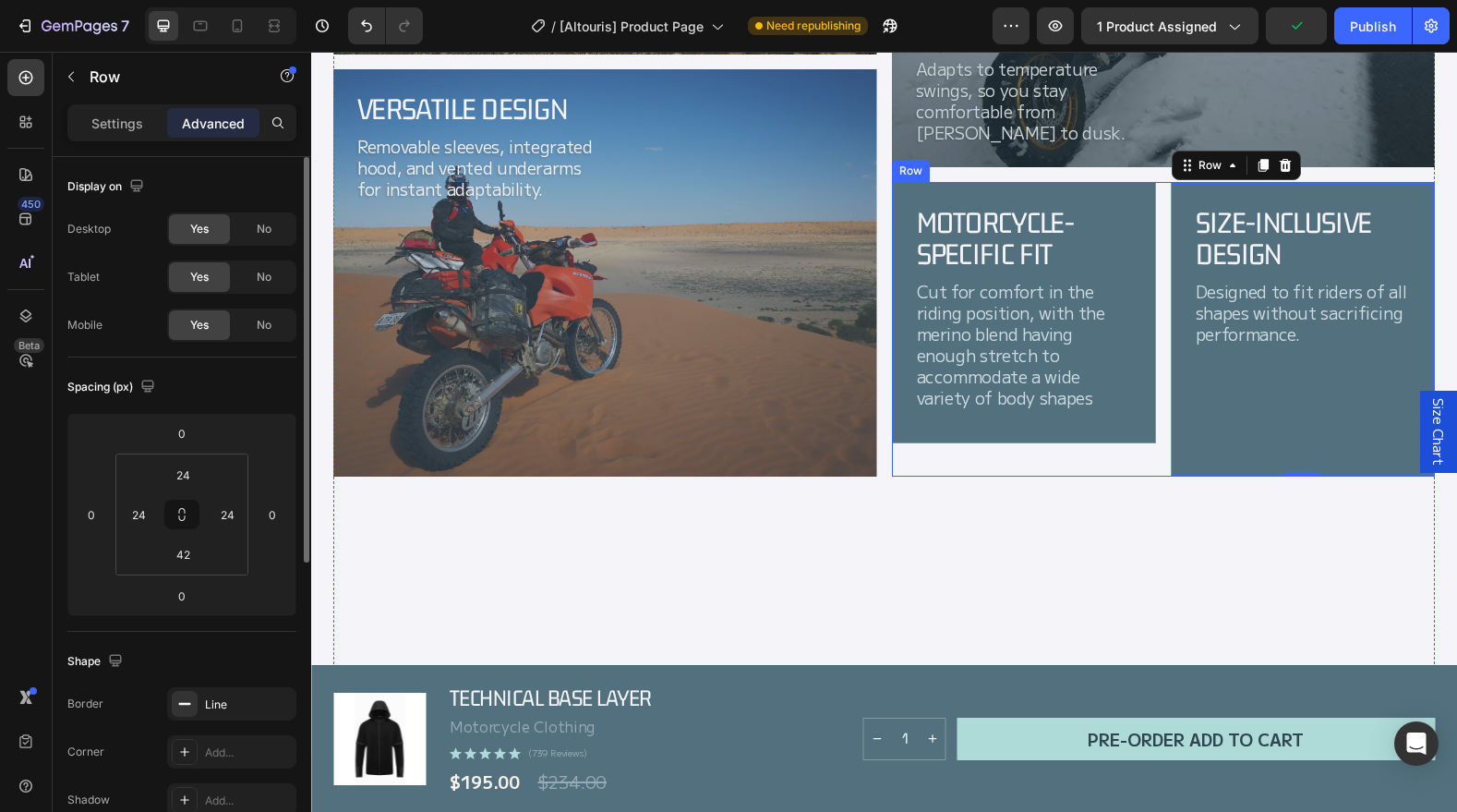
click at [1094, 470] on div "Motorcycle-Specific Fit Heading Cut for comfort in the riding position, with th…" at bounding box center [1024, 329] width 264 height 295
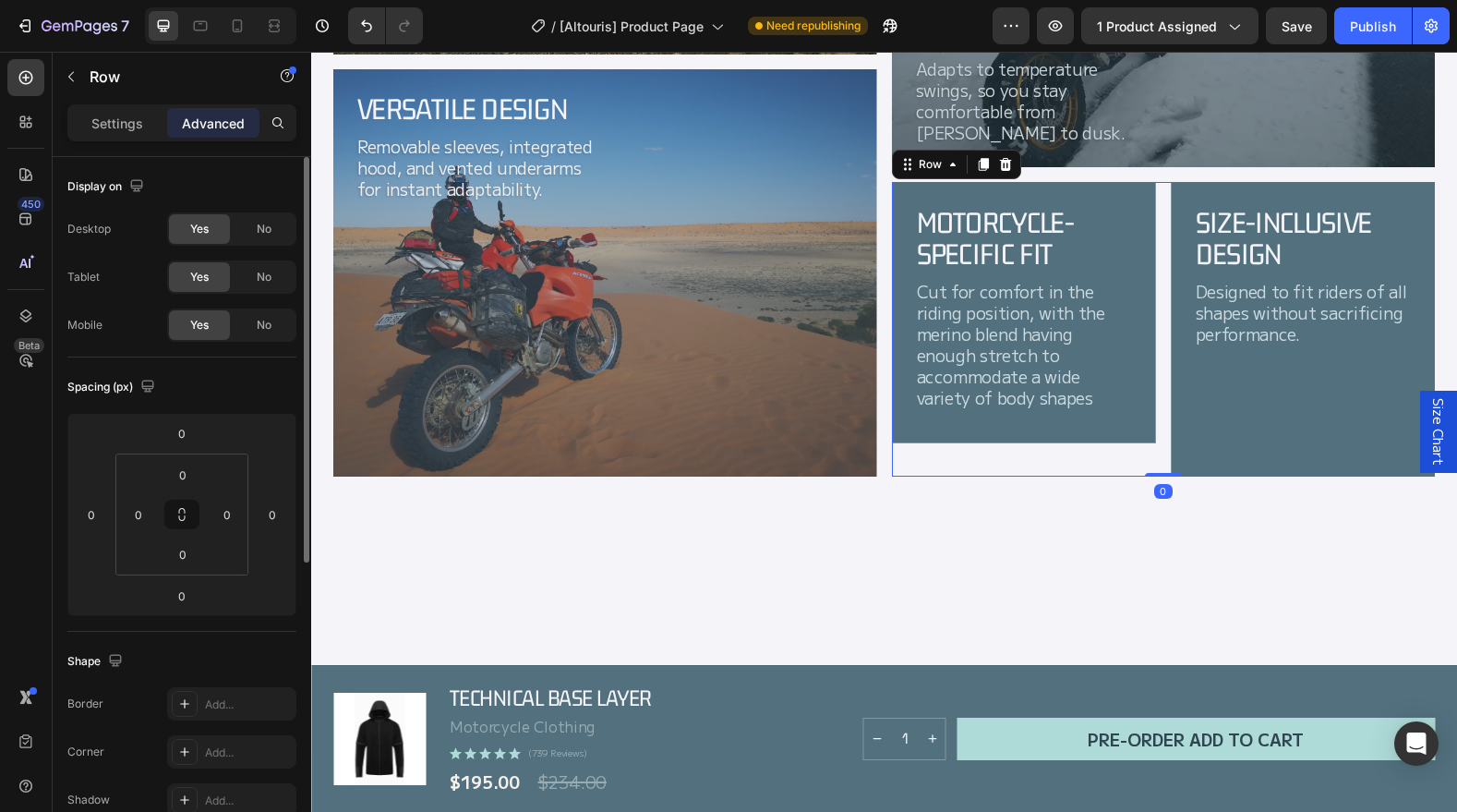
drag, startPoint x: 1157, startPoint y: 463, endPoint x: 1160, endPoint y: 455, distance: 8.5
click at [1158, 445] on div "Motorcycle-Specific Fit Heading Cut for comfort in the riding position, with th…" at bounding box center [1164, 329] width 544 height 295
drag, startPoint x: 1162, startPoint y: 471, endPoint x: 1160, endPoint y: 445, distance: 26.1
click at [1159, 439] on div "Motorcycle-Specific Fit Heading Cut for comfort in the riding position, with th…" at bounding box center [1164, 329] width 544 height 295
drag, startPoint x: 1166, startPoint y: 474, endPoint x: 1175, endPoint y: 466, distance: 12.0
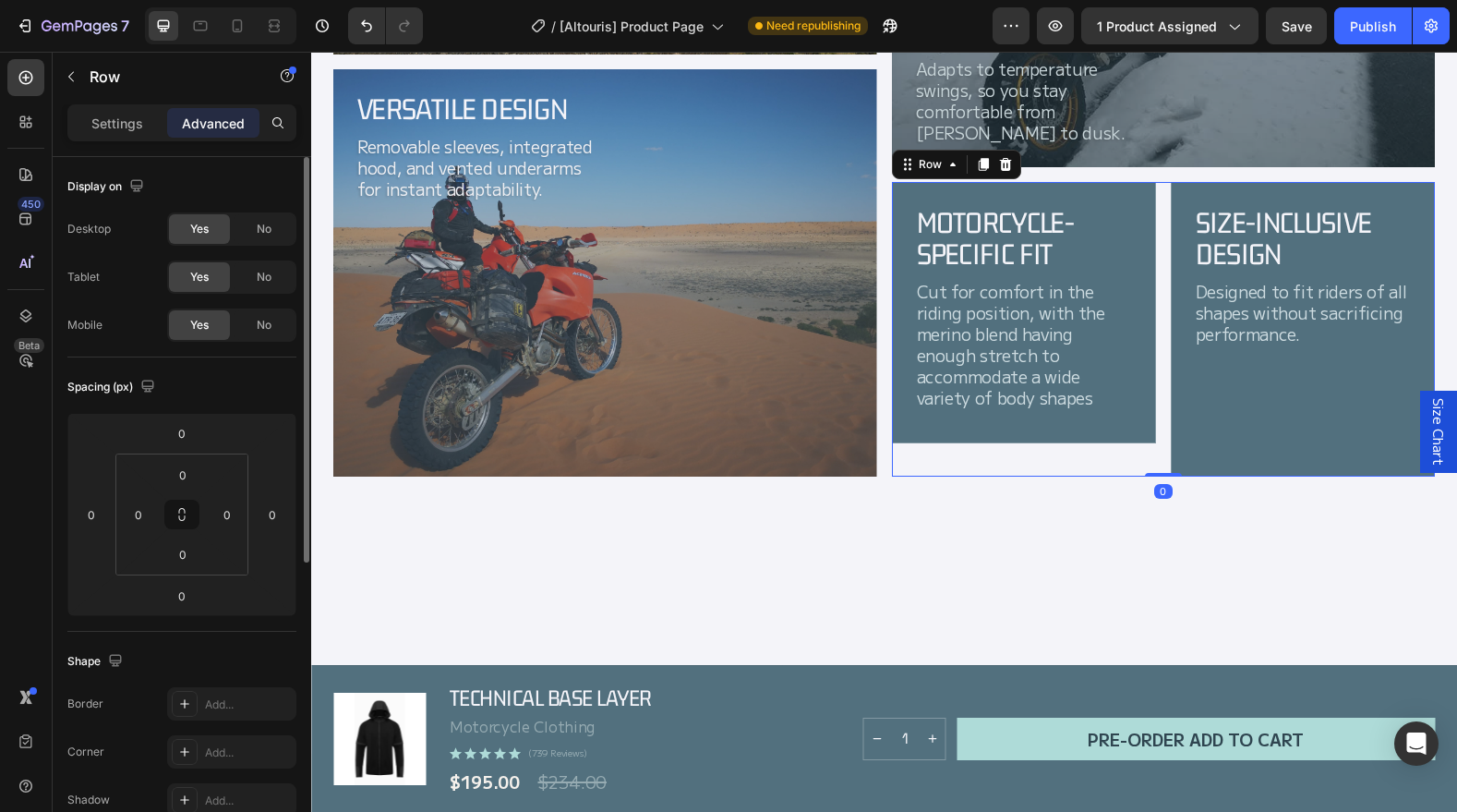
click at [1163, 445] on div "Motorcycle-Specific Fit Heading Cut for comfort in the riding position, with th…" at bounding box center [1164, 329] width 544 height 295
click at [1174, 466] on div "Size-Inclusive design Heading Designed to fit riders of all shapes without sacr…" at bounding box center [1303, 329] width 264 height 295
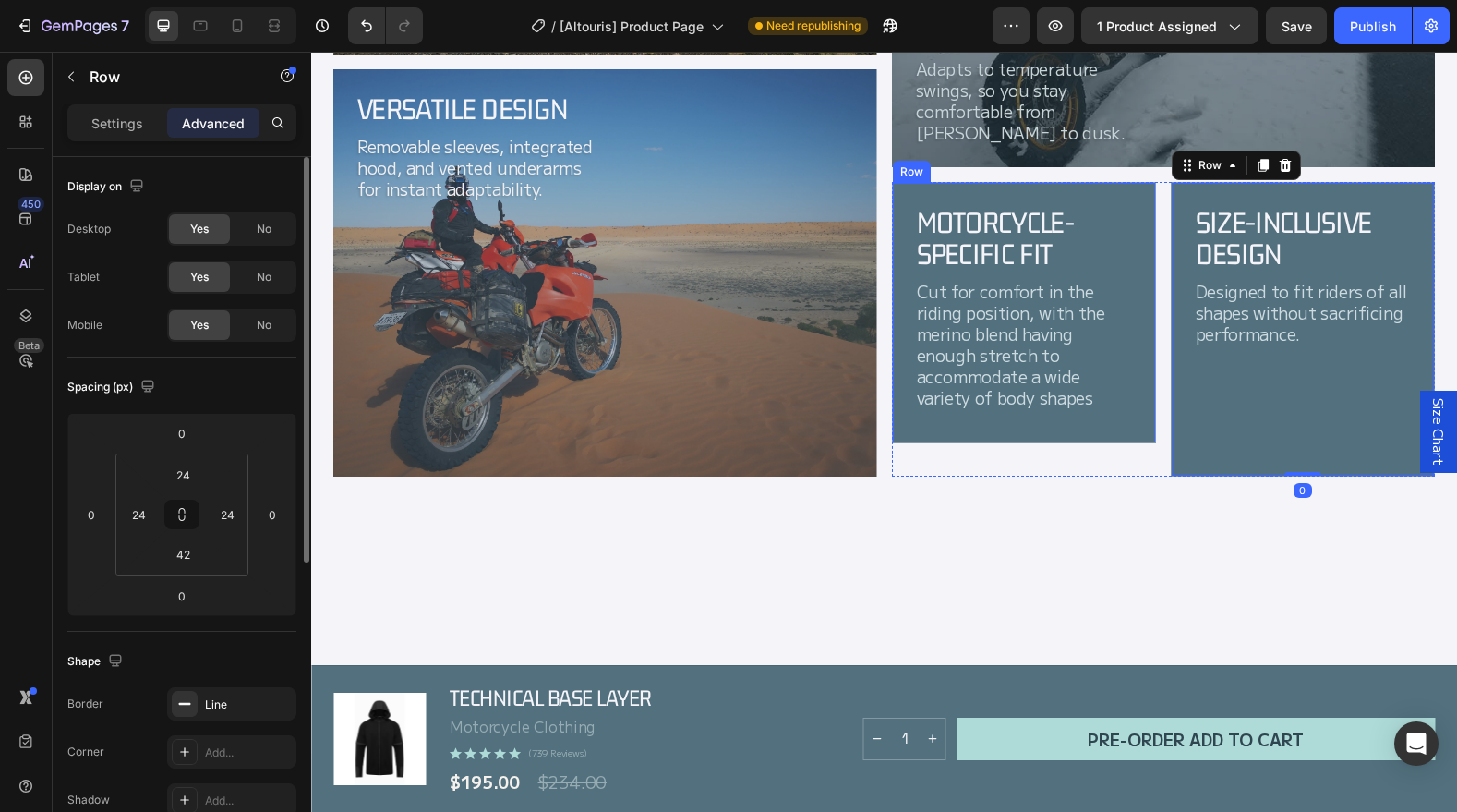
click at [1119, 434] on div "Motorcycle-Specific Fit Heading Cut for comfort in the riding position, with th…" at bounding box center [1024, 312] width 264 height 261
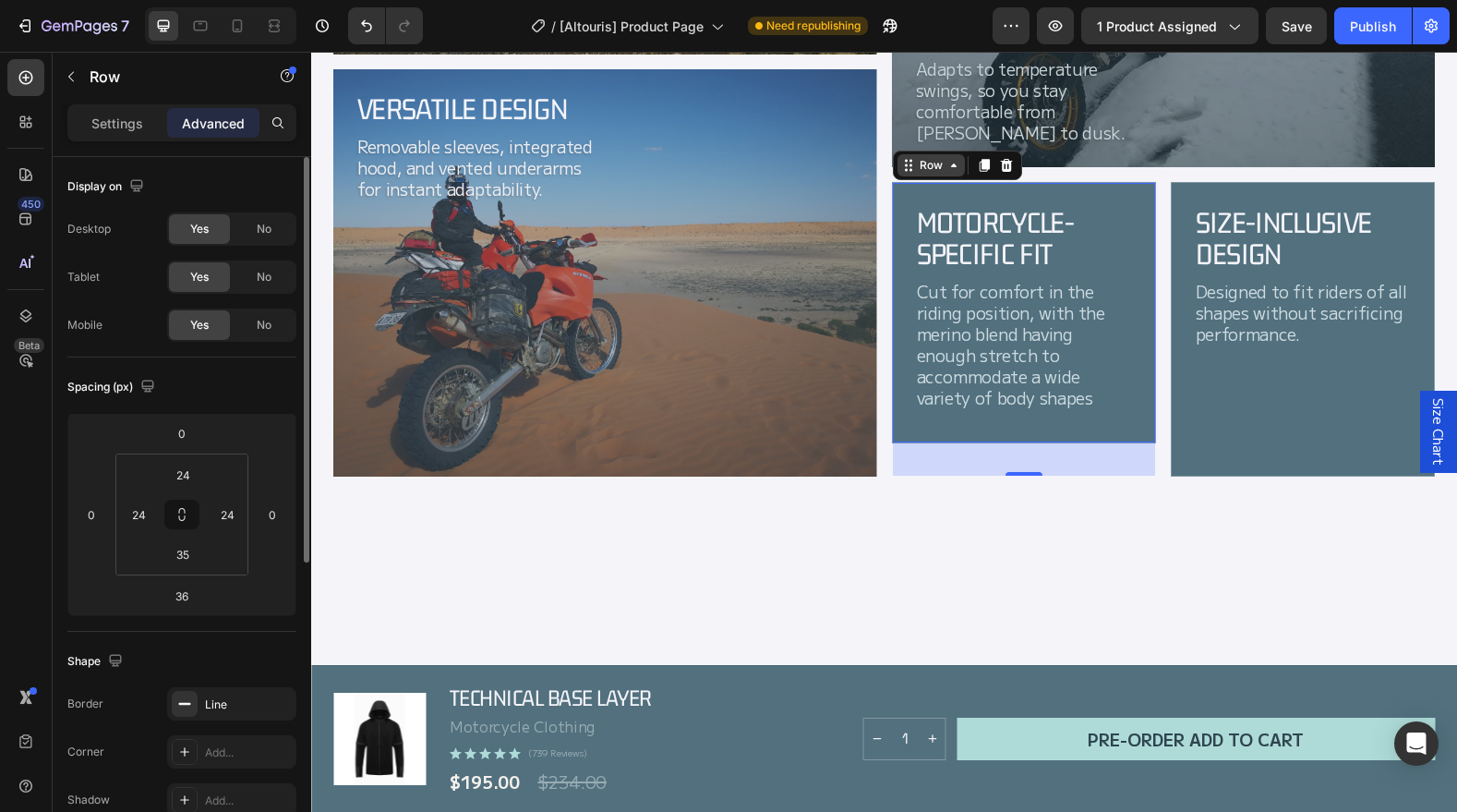
click at [910, 169] on icon at bounding box center [910, 169] width 3 height 3
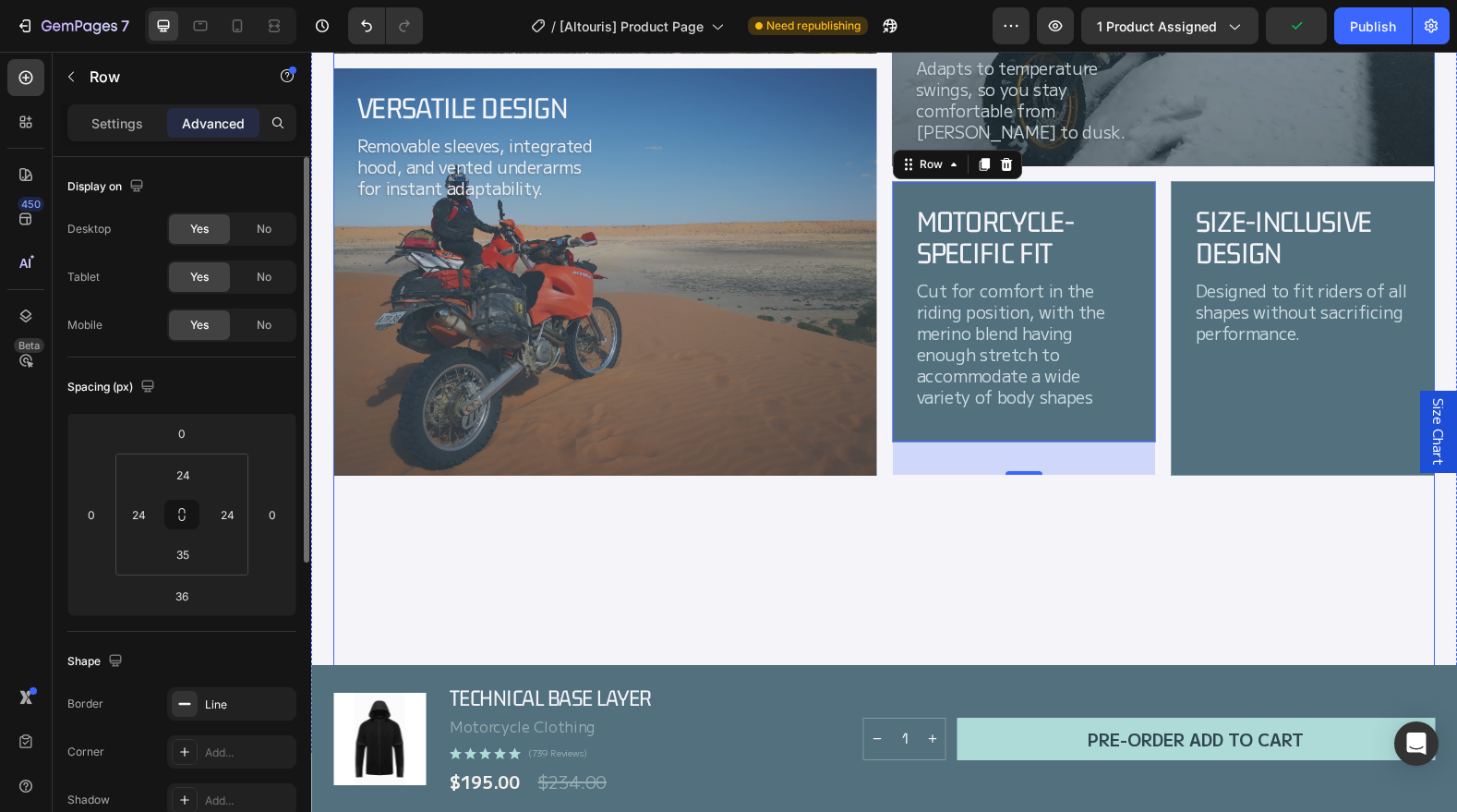
click at [769, 596] on div "Odour-Resistant Merino Blend Heading Keeps you feeling fresh, even on multi-day…" at bounding box center [606, 212] width 544 height 968
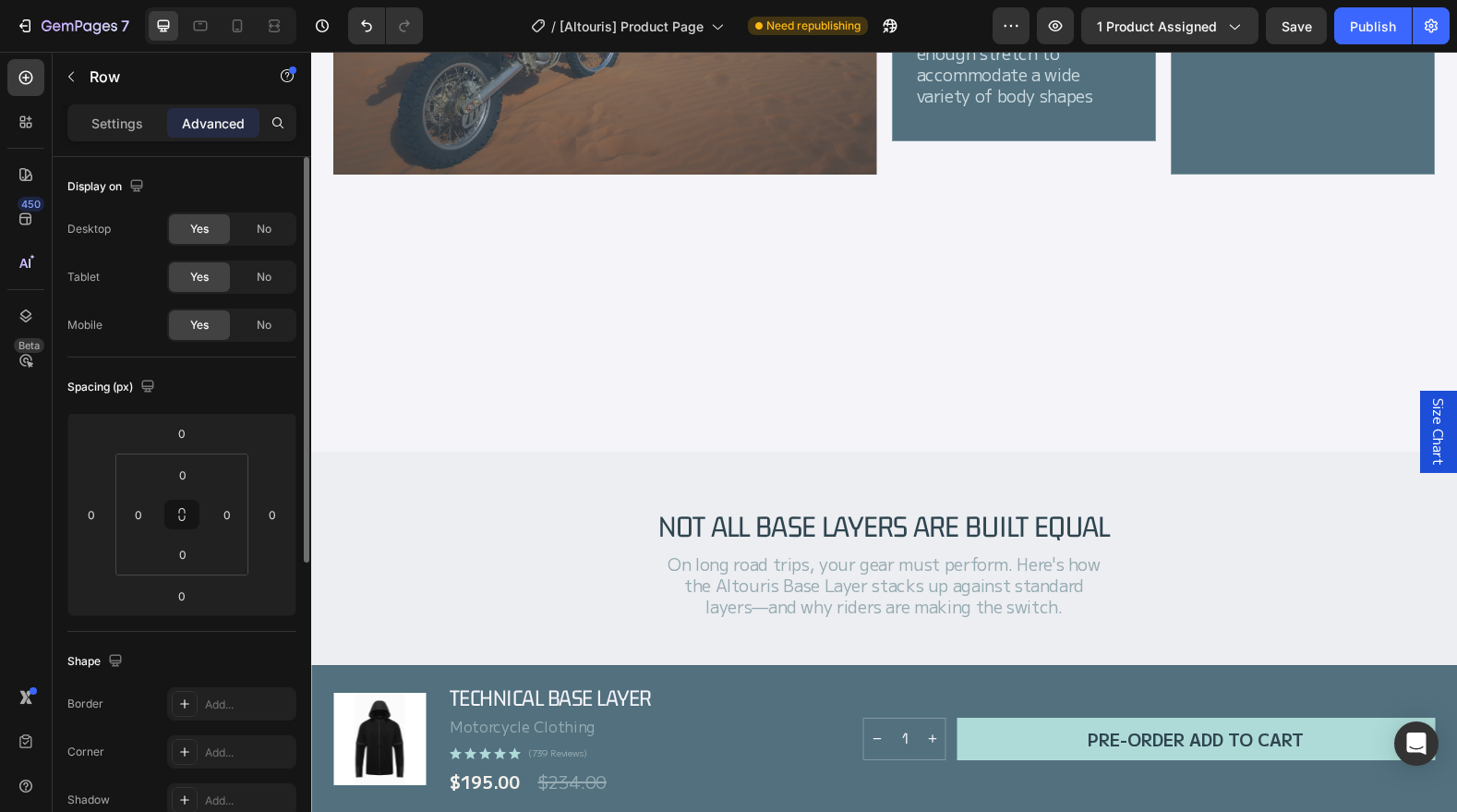
scroll to position [2395, 0]
